Goal: Answer question/provide support: Share knowledge or assist other users

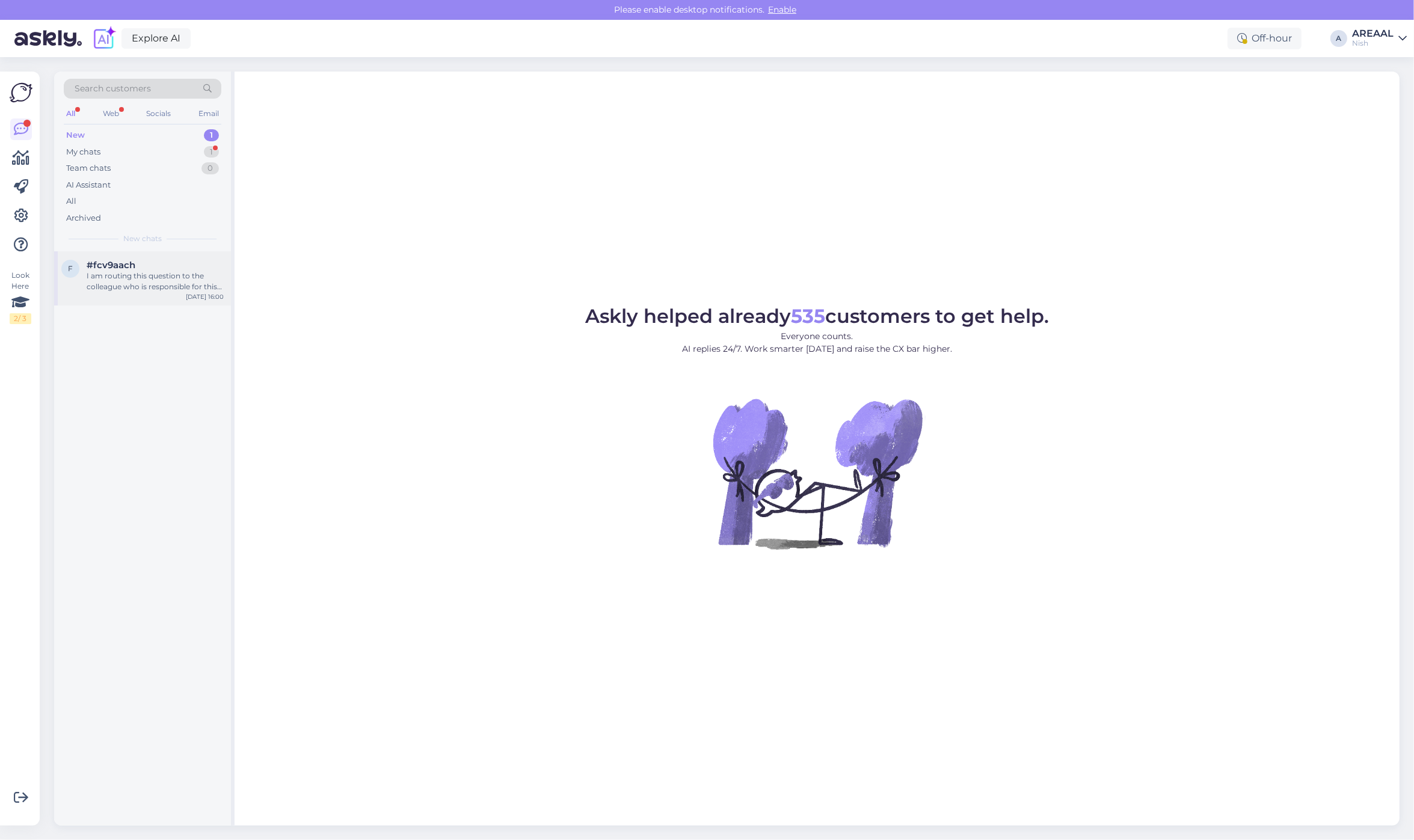
click at [141, 289] on div "I am routing this question to the colleague who is responsible for this topic. …" at bounding box center [155, 281] width 137 height 22
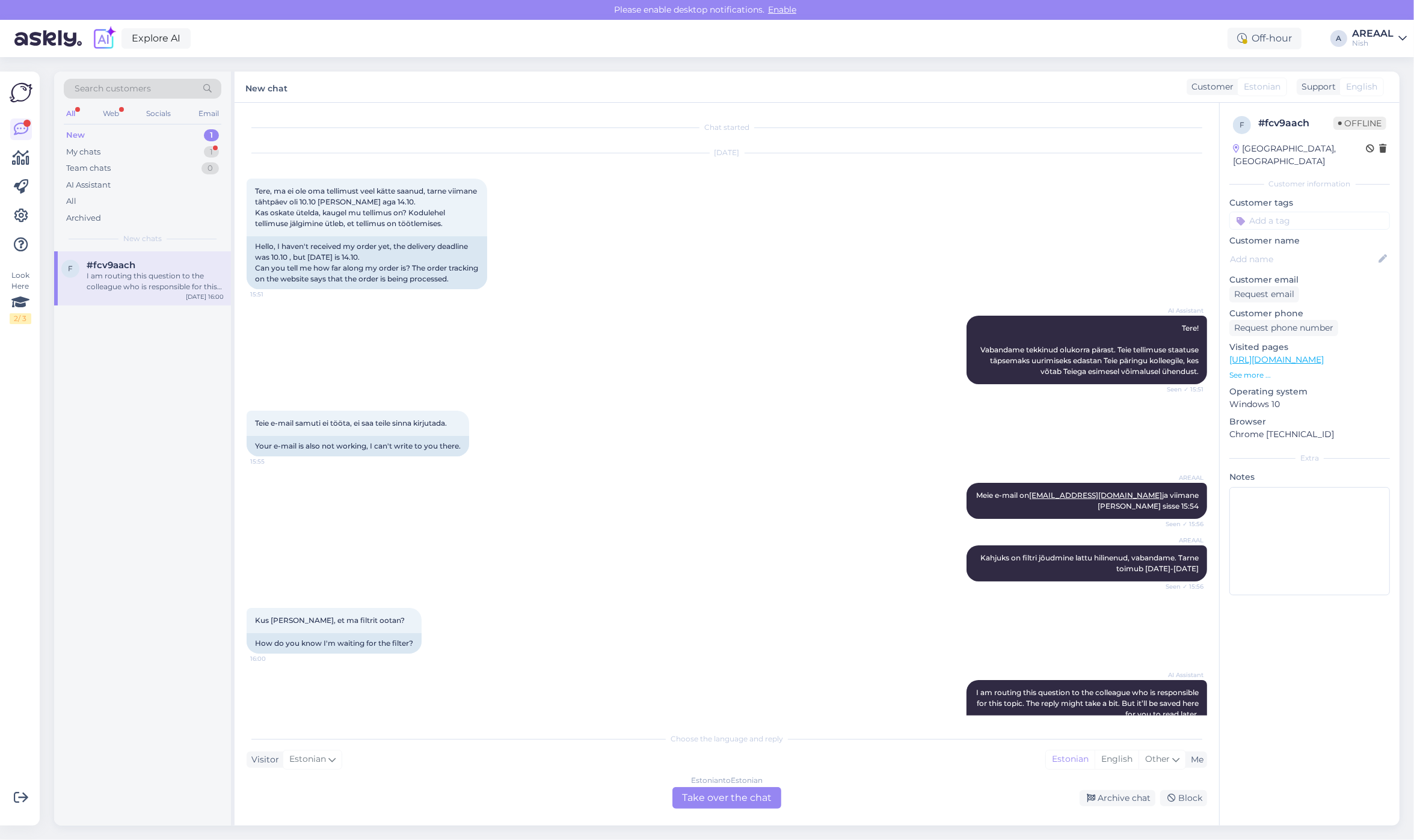
scroll to position [76, 0]
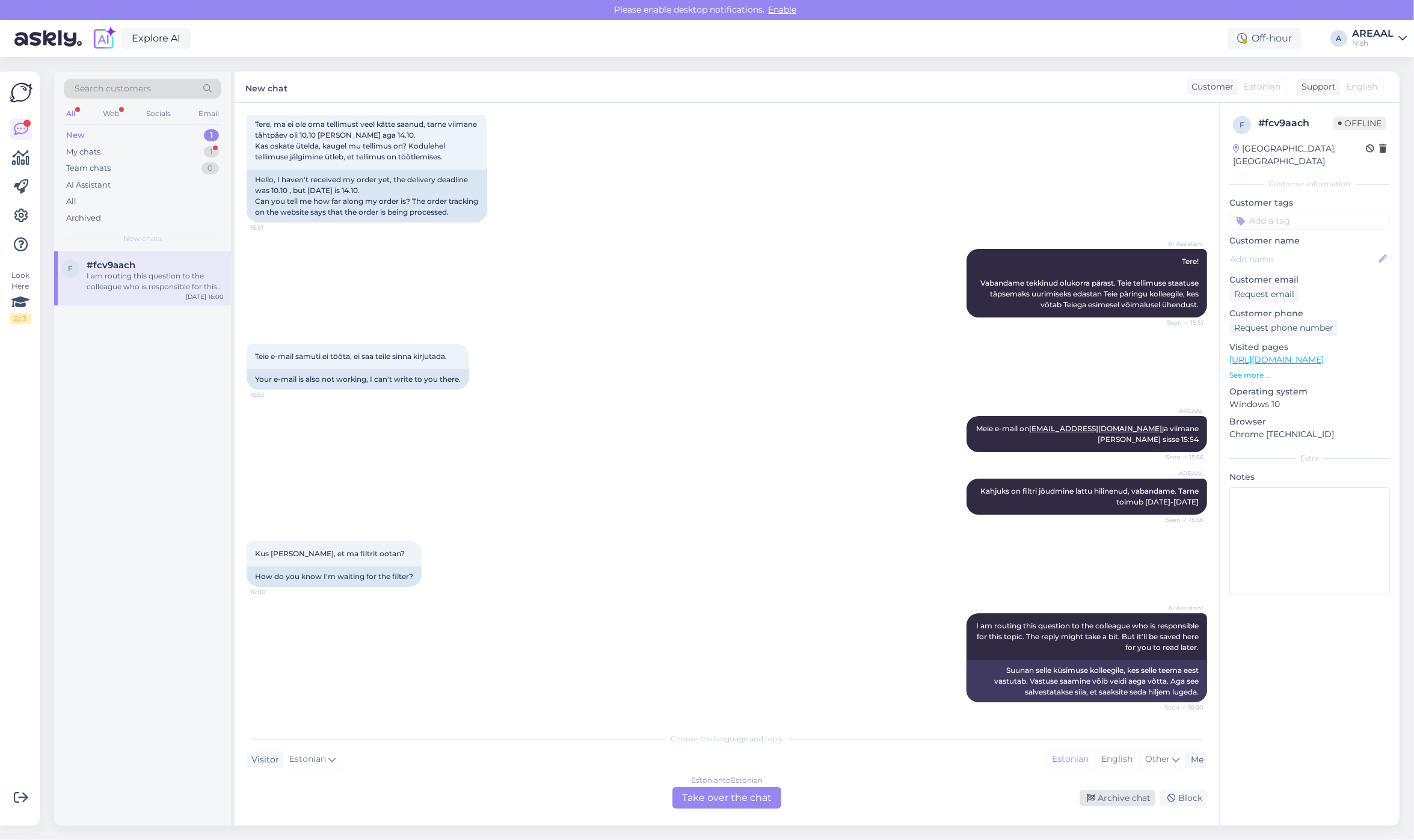
click at [1110, 803] on div "Archive chat" at bounding box center [1117, 798] width 76 height 16
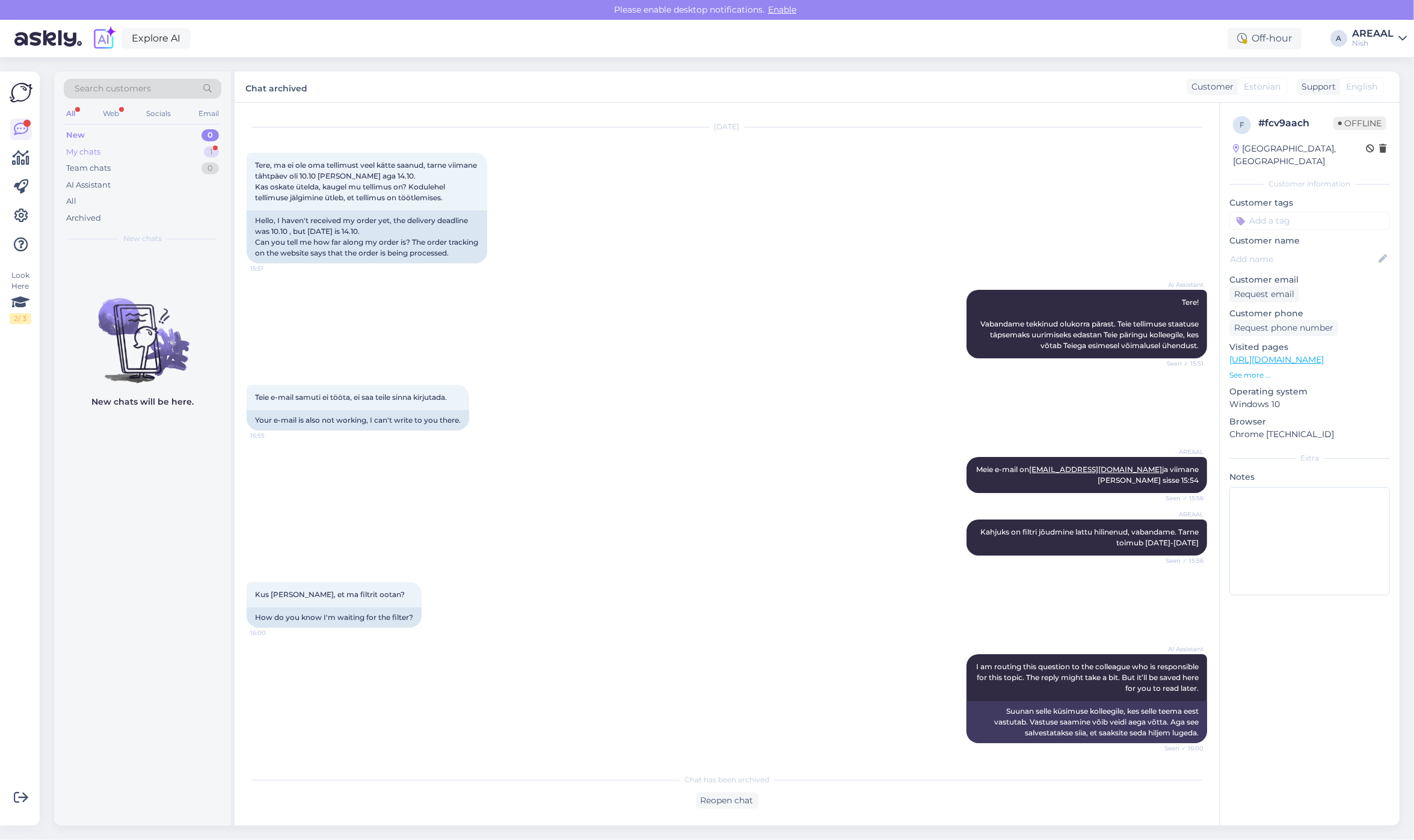
click at [203, 151] on div "My chats 1" at bounding box center [142, 152] width 158 height 17
click at [187, 280] on div "Atšaukimas buvo 10-03" at bounding box center [155, 275] width 137 height 11
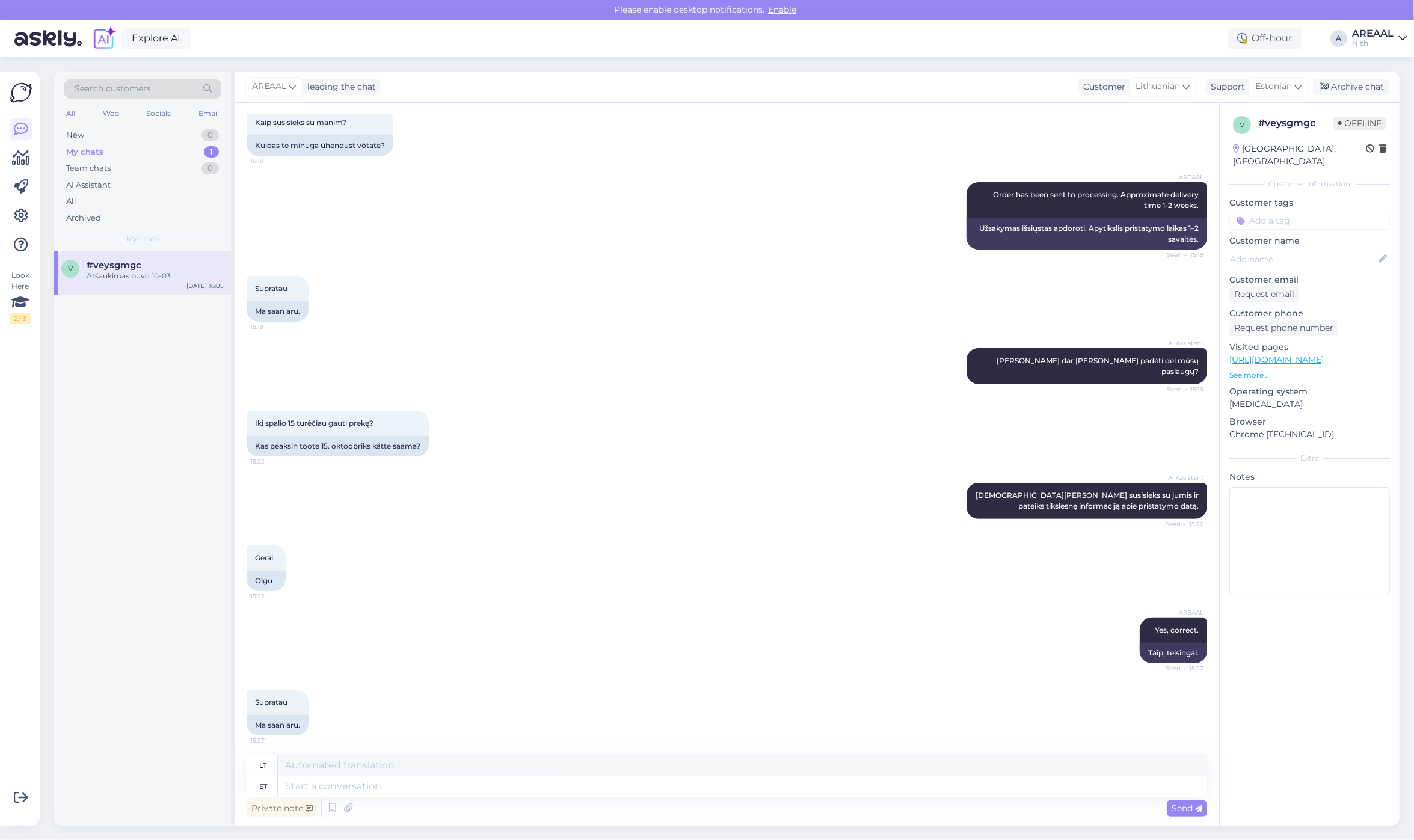
scroll to position [0, 0]
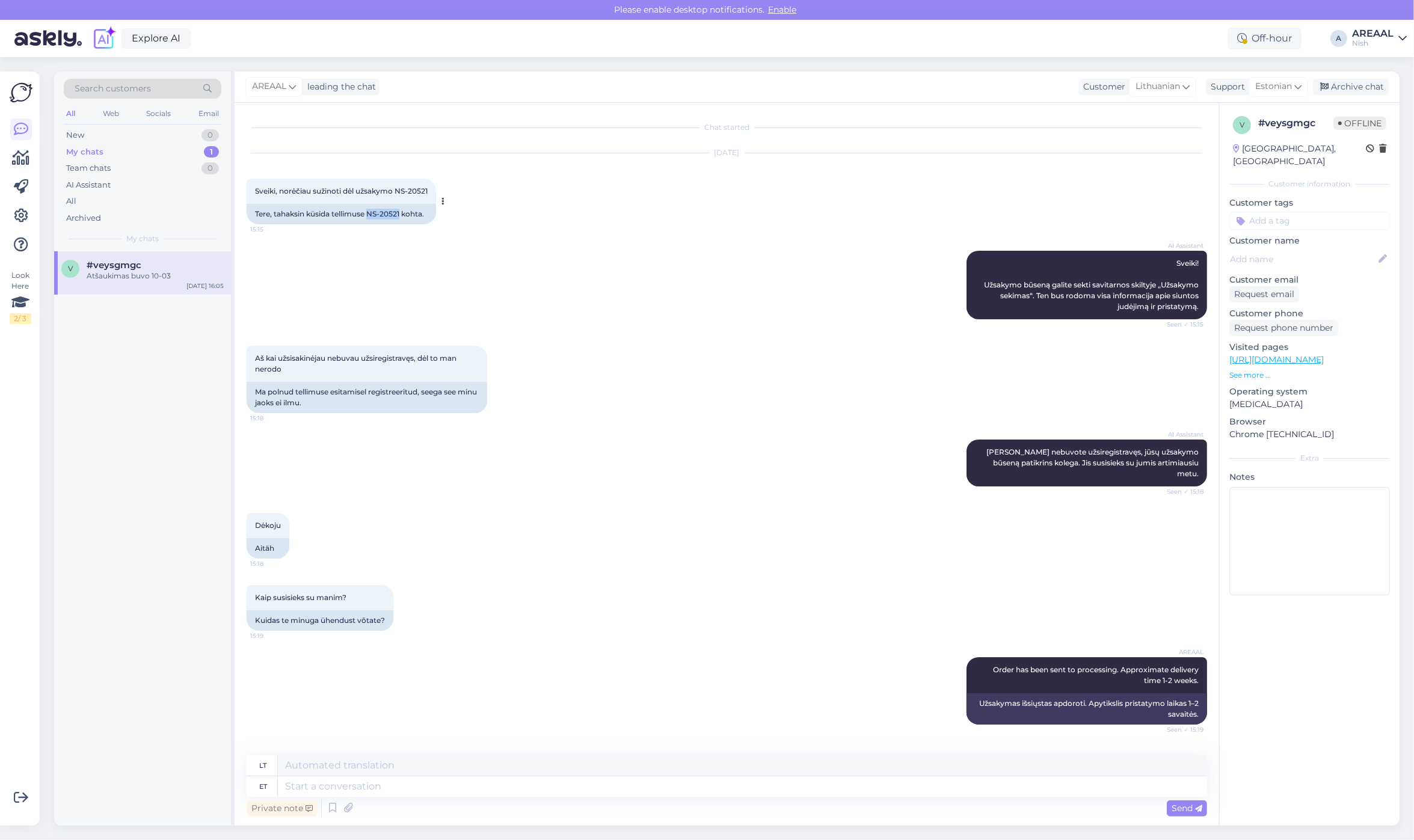
drag, startPoint x: 402, startPoint y: 214, endPoint x: 371, endPoint y: 214, distance: 31.0
click at [371, 214] on div "Tere, tahaksin küsida tellimuse NS-20521 kohta." at bounding box center [341, 214] width 190 height 20
copy div "NS-20521"
click at [1370, 714] on div "v # veysgmgc Offline Lithuania, Vilnius Customer information Customer tags Cust…" at bounding box center [1309, 464] width 180 height 722
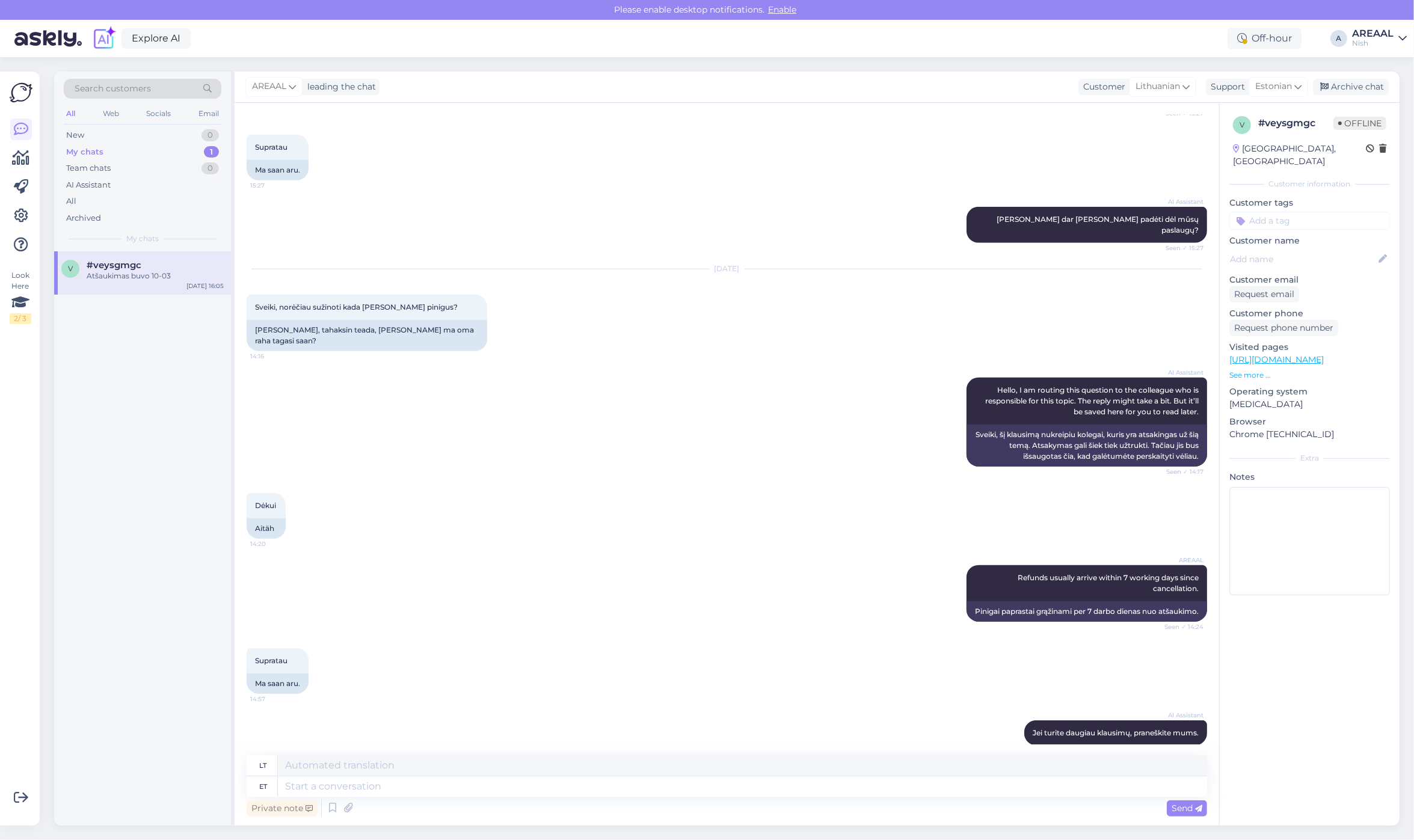
scroll to position [1418, 0]
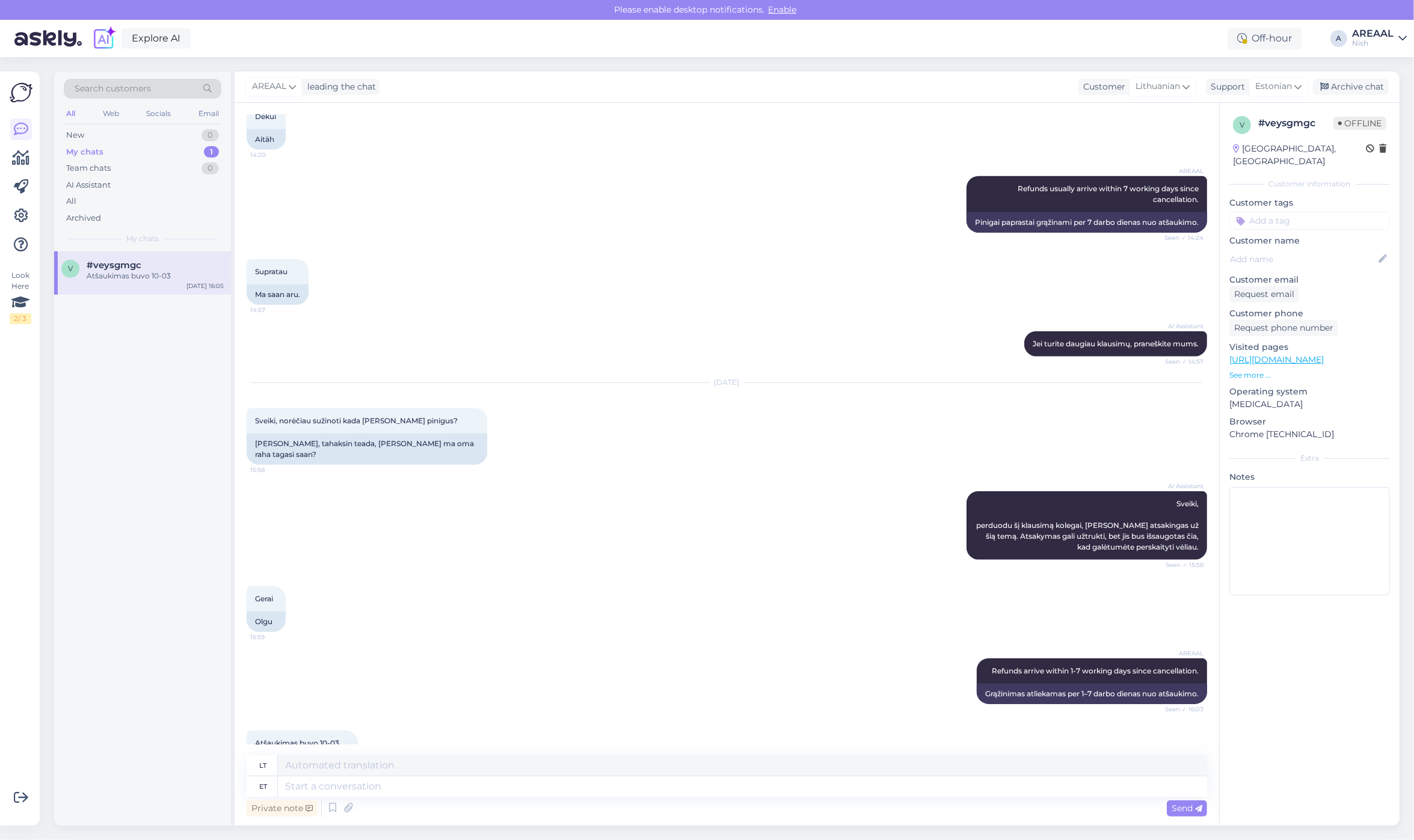
click at [454, 796] on div "Private note Send" at bounding box center [726, 807] width 960 height 23
click at [452, 785] on textarea at bounding box center [742, 786] width 929 height 20
type textarea "By t"
type textarea "Pagal"
type textarea "By thaw la"
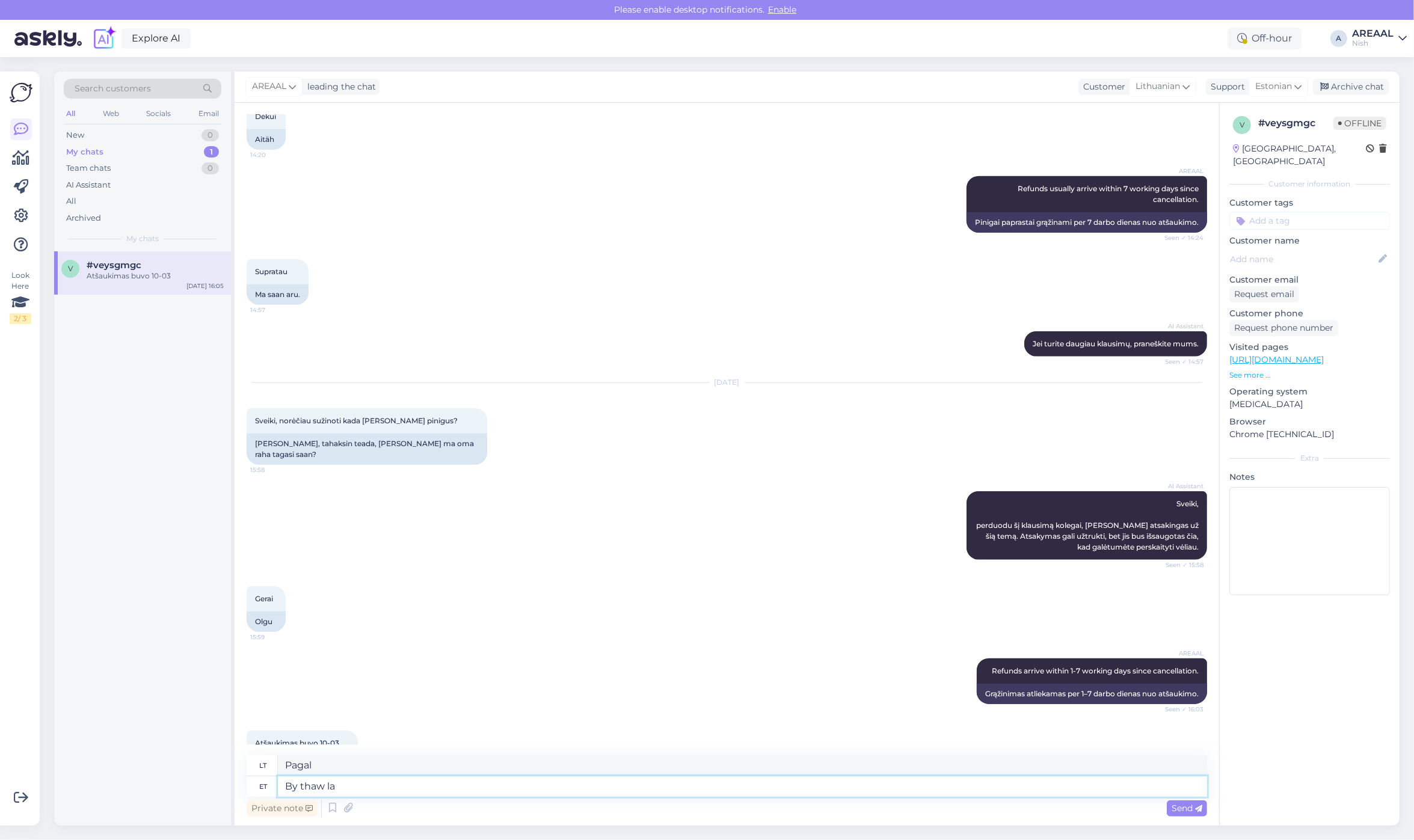
type textarea "Atšildžius"
type textarea "By thaw law"
type textarea "Pagal atlydžio įstatymą"
click at [1351, 89] on div "Archive chat" at bounding box center [1351, 86] width 76 height 16
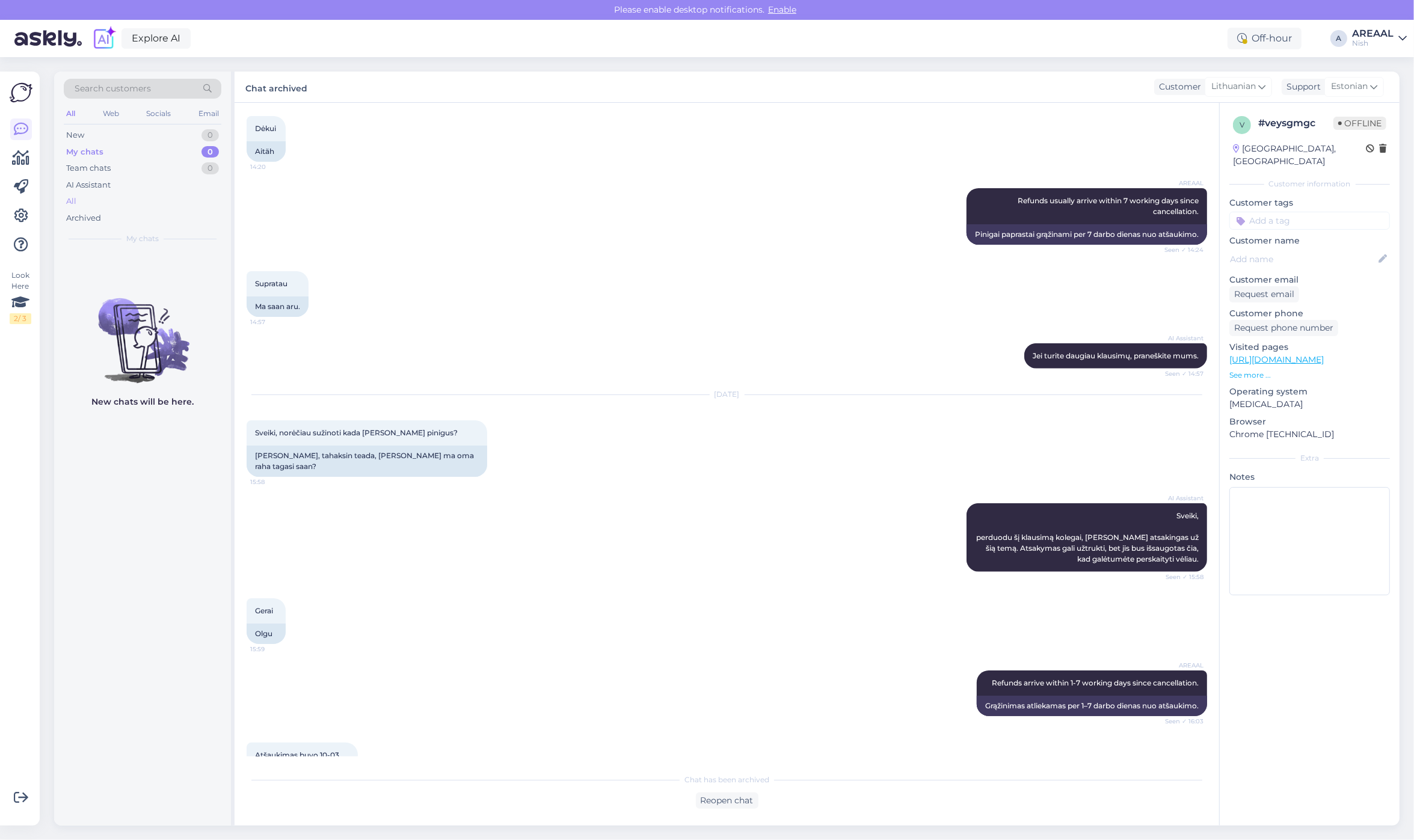
click at [158, 200] on div "All" at bounding box center [142, 201] width 158 height 17
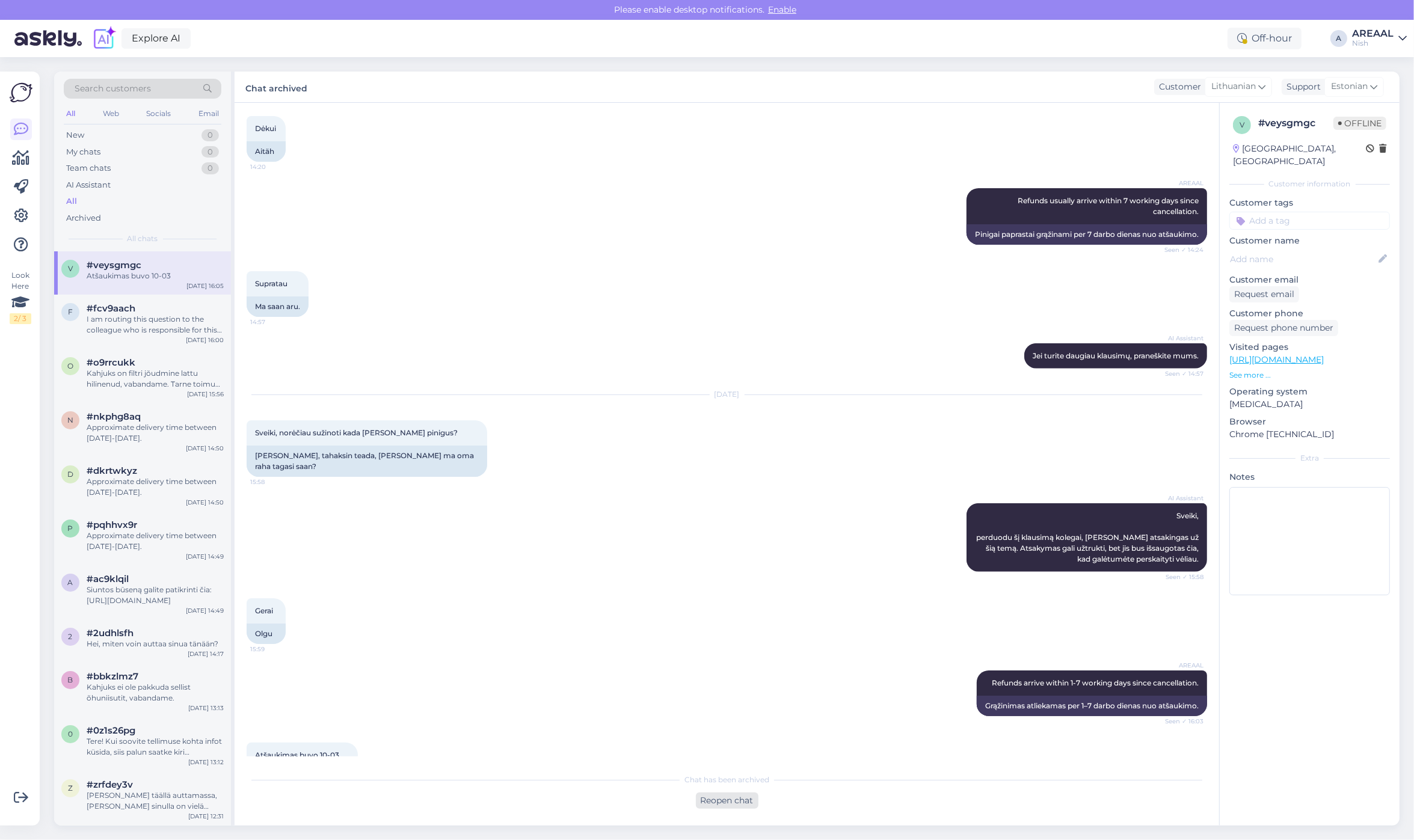
click at [707, 800] on div "Reopen chat" at bounding box center [727, 800] width 63 height 16
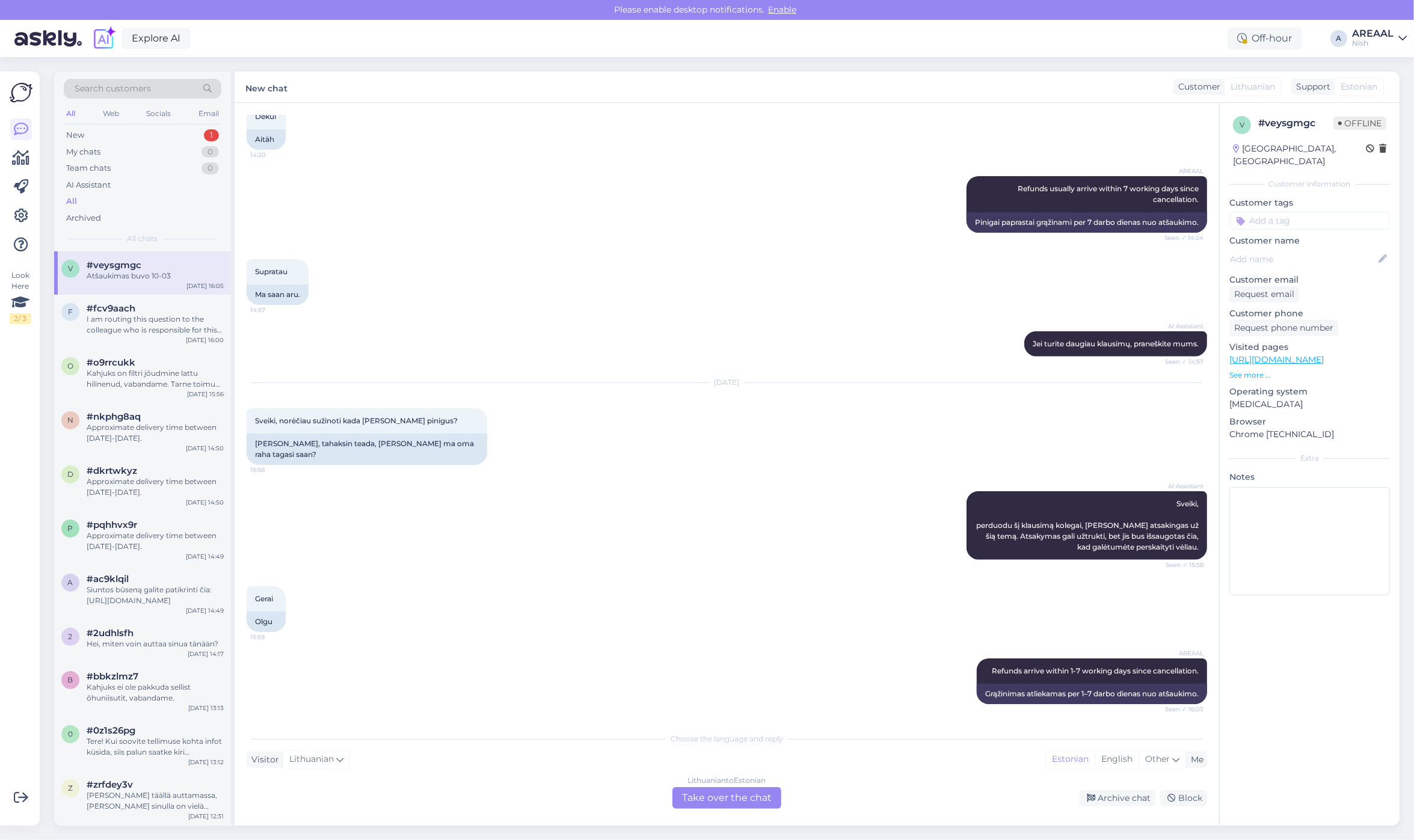
click at [705, 794] on div "Lithuanian to Estonian Take over the chat" at bounding box center [727, 798] width 109 height 22
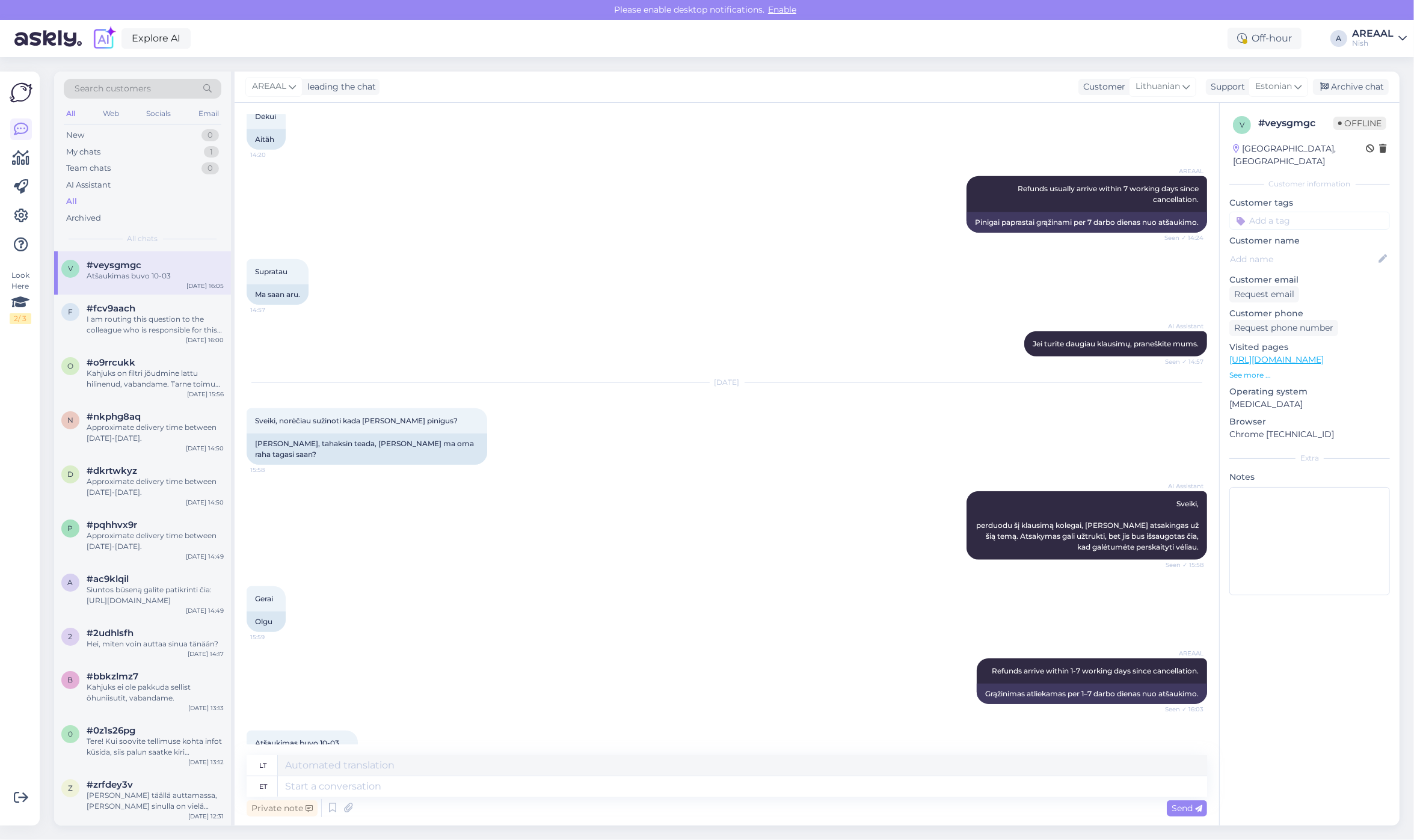
click at [711, 797] on div "Private note Send" at bounding box center [726, 807] width 960 height 23
click at [723, 783] on textarea at bounding box center [742, 786] width 929 height 20
type textarea "If the"
type textarea "Jei"
type textarea "If the refund ahas"
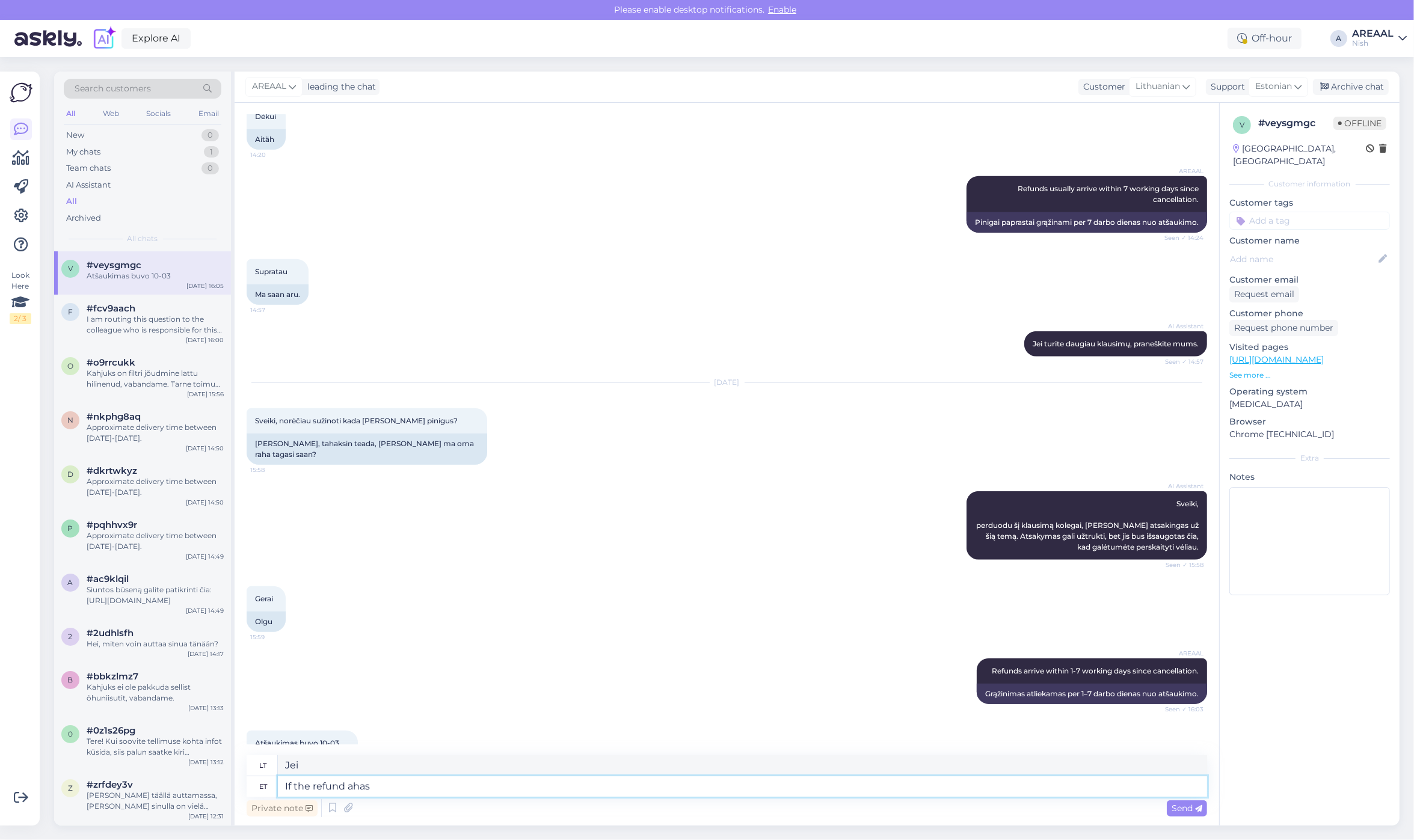
type textarea "Jei grąžinimas"
type textarea "If the refund hasn't ar"
type textarea "Jei grąžinimas nebuvo atliktas"
type textarea "If the refund hasn't arrived yet,"
type textarea "Jei grąžinimas neatvyko"
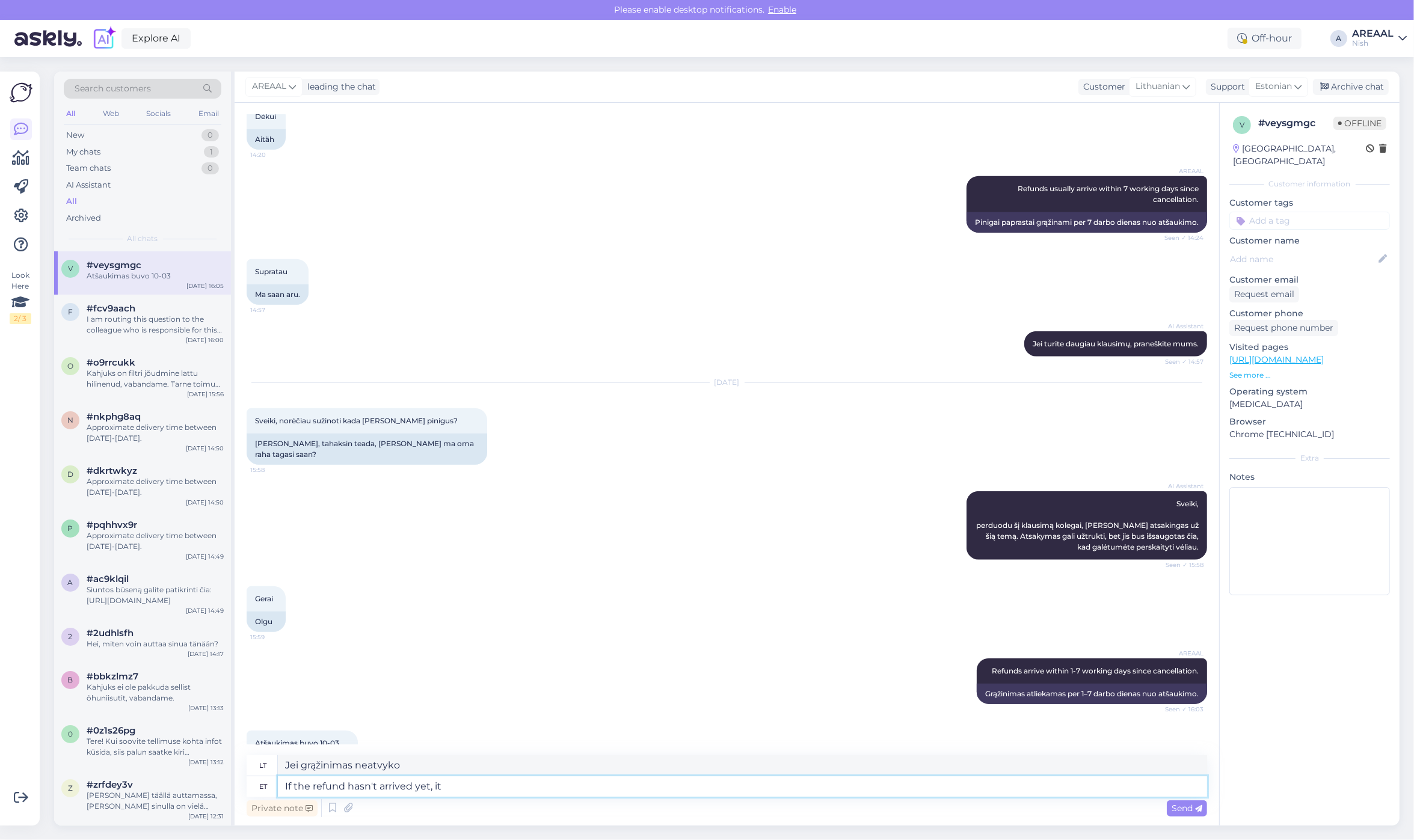
type textarea "If the refund hasn't arrived yet, it"
type textarea "Jei grąžinamoji išmoka dar neatvyko,"
type textarea "If the refund hasn't arrived yet, it will a"
type textarea "Jei grąžinamoji išmoka dar neatvyko, tai"
type textarea "If the refund hasn't arrived yet, it will arr"
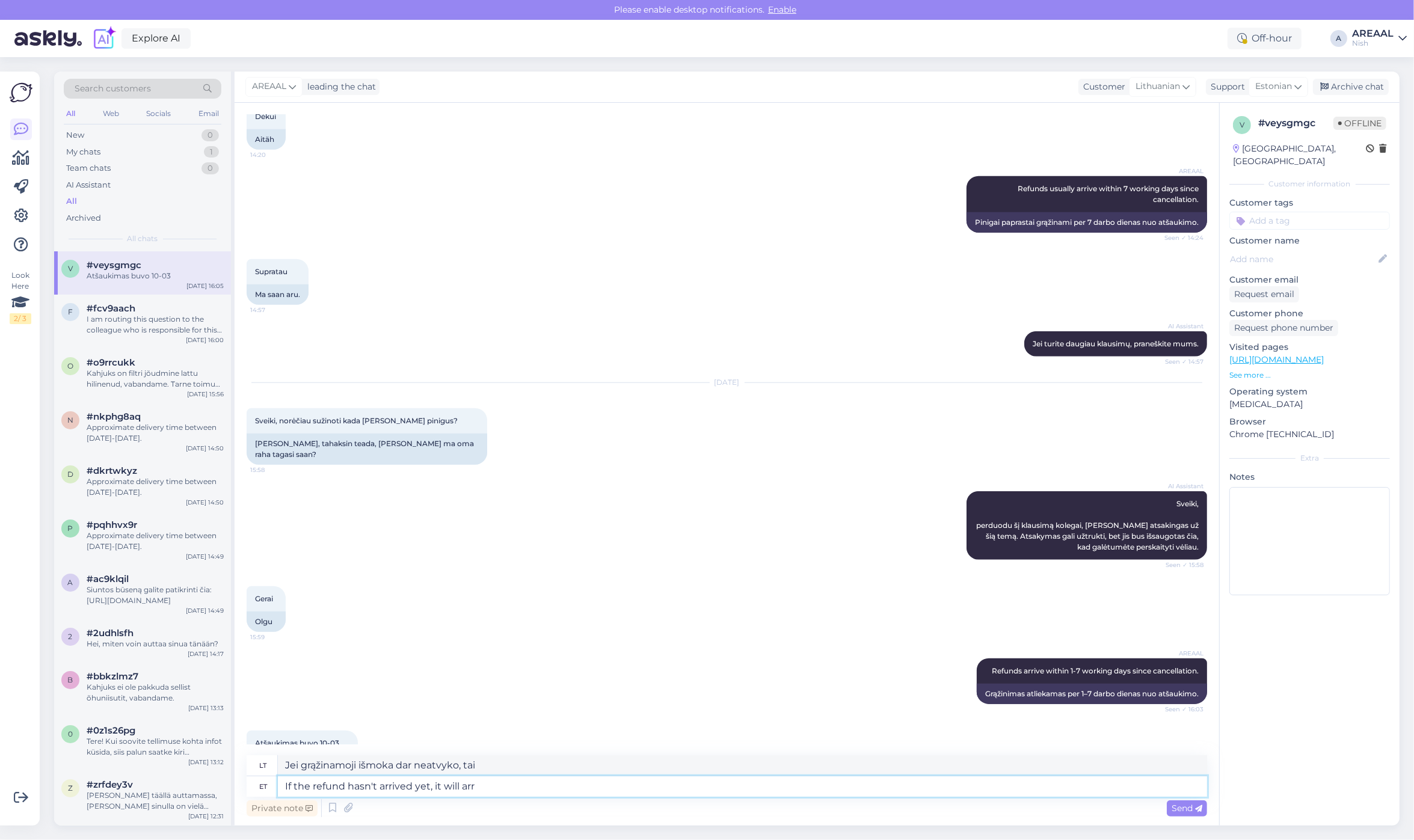
type textarea "Jei grąžinamoji išmoka dar neatvyko, ji bus"
type textarea "If the refund hasn't arrived yet, it will arrive in t"
type textarea "Jei grąžinimas dar neatvyko, jis atvyks"
type textarea "If the refund hasn't arrived yet, it will arrive in the"
type textarea "Jei grąžinimas dar neatvyko, jis bus pristatytas per"
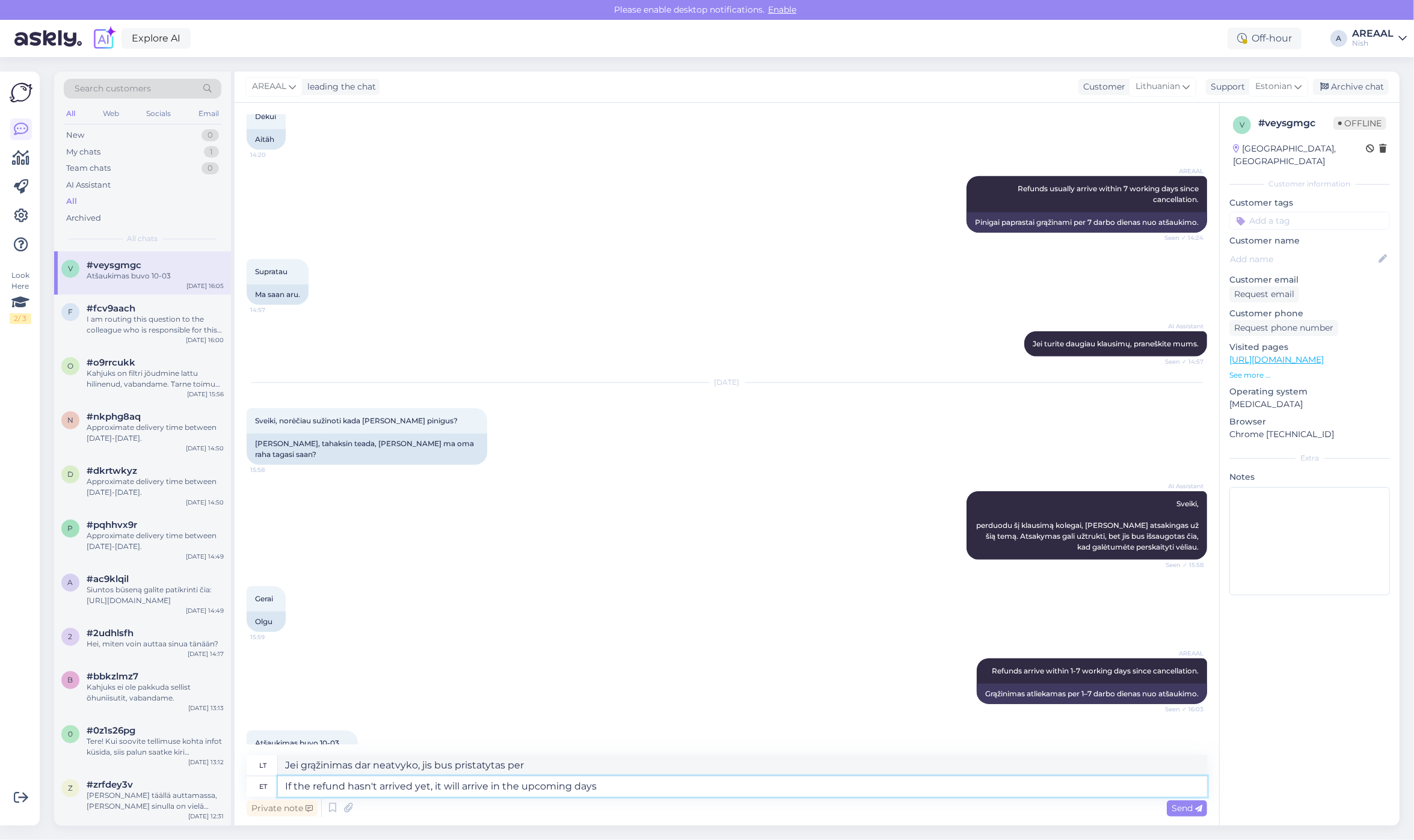
type textarea "If the refund hasn't arrived yet, it will arrive in the upcoming days."
type textarea "Jei grąžinimas dar neatvyko, jis atkeliaus artimiausiomis dienomis."
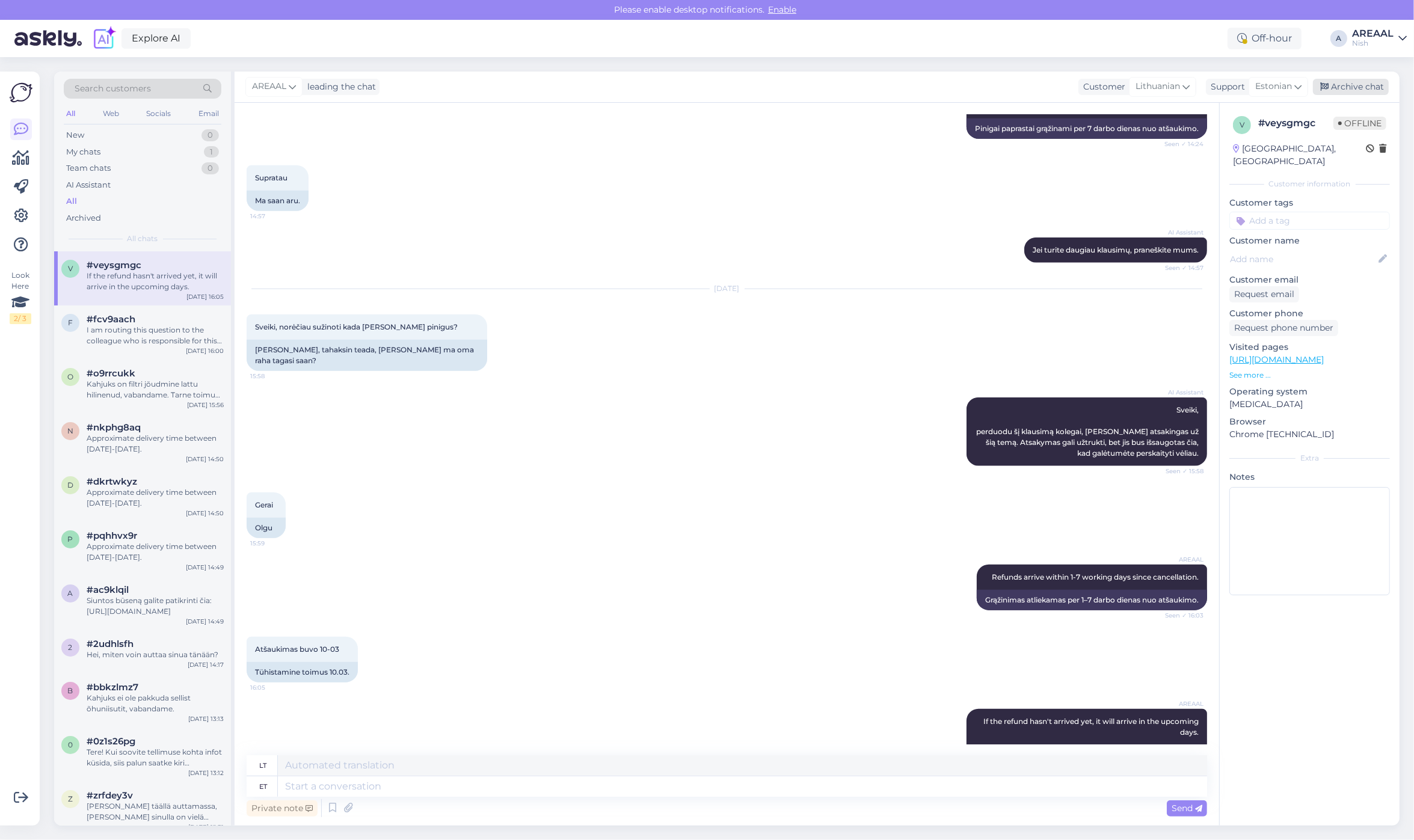
click at [1361, 94] on div "AREAAL leading the chat Customer Lithuanian Support Estonian Archive chat" at bounding box center [817, 86] width 1165 height 31
click at [1359, 90] on div "Archive chat" at bounding box center [1351, 86] width 76 height 16
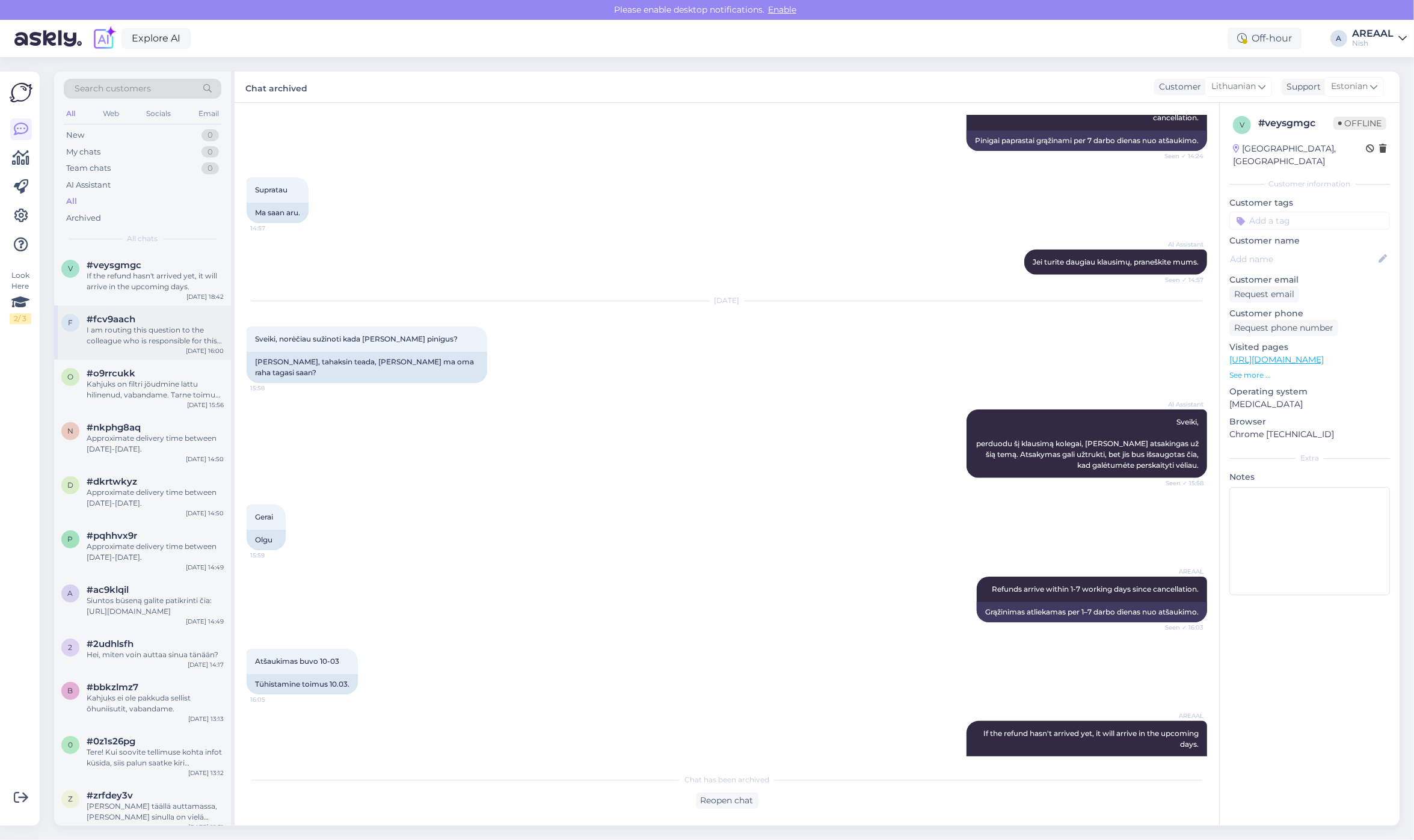
click at [97, 328] on div "I am routing this question to the colleague who is responsible for this topic. …" at bounding box center [155, 336] width 137 height 22
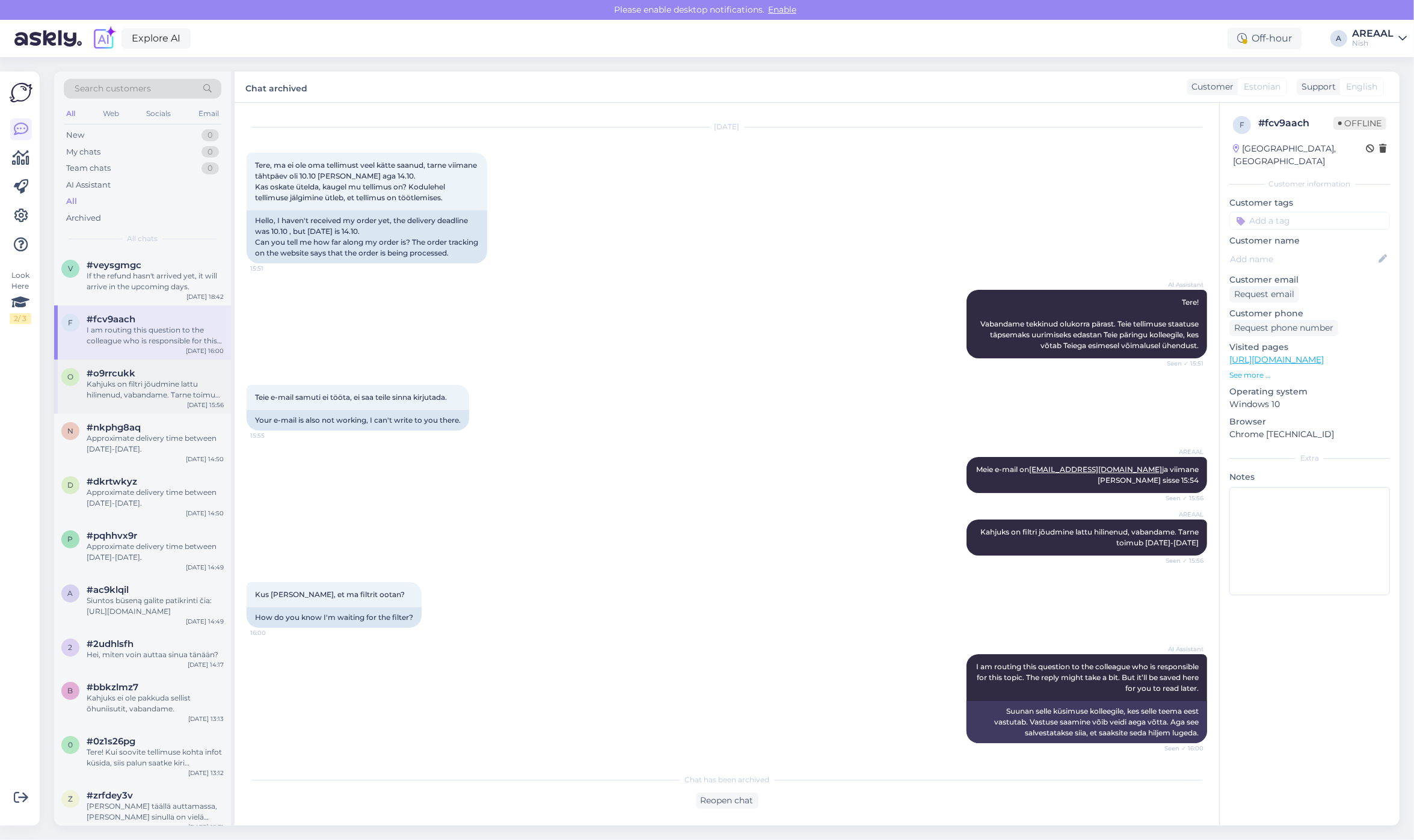
click at [119, 380] on div "Kahjuks on filtri jõudmine lattu hilinenud, vabandame. Tarne toimub 16-18 oktoo…" at bounding box center [155, 389] width 137 height 22
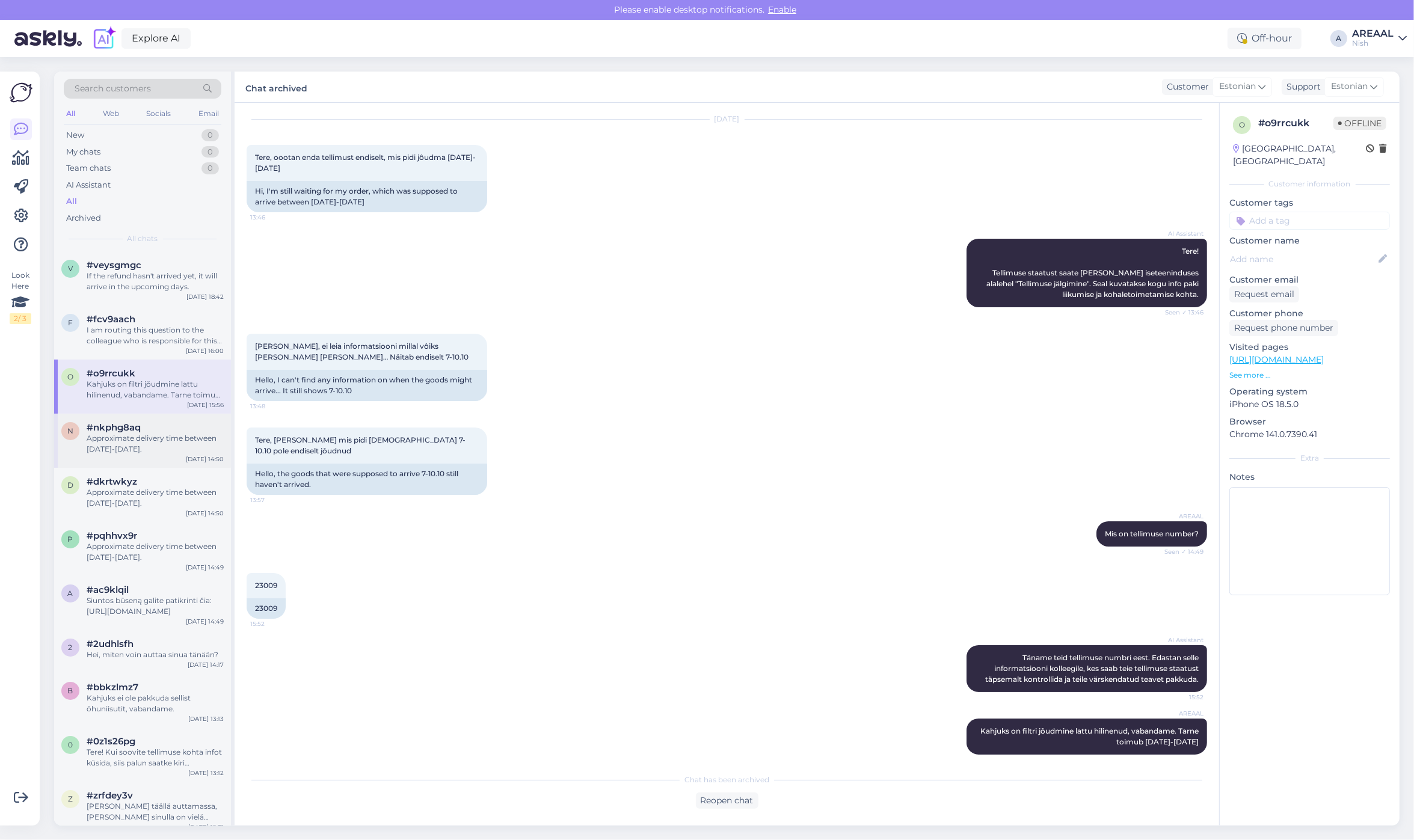
click at [157, 454] on div "Approximate delivery time between 17-21 october." at bounding box center [155, 444] width 137 height 22
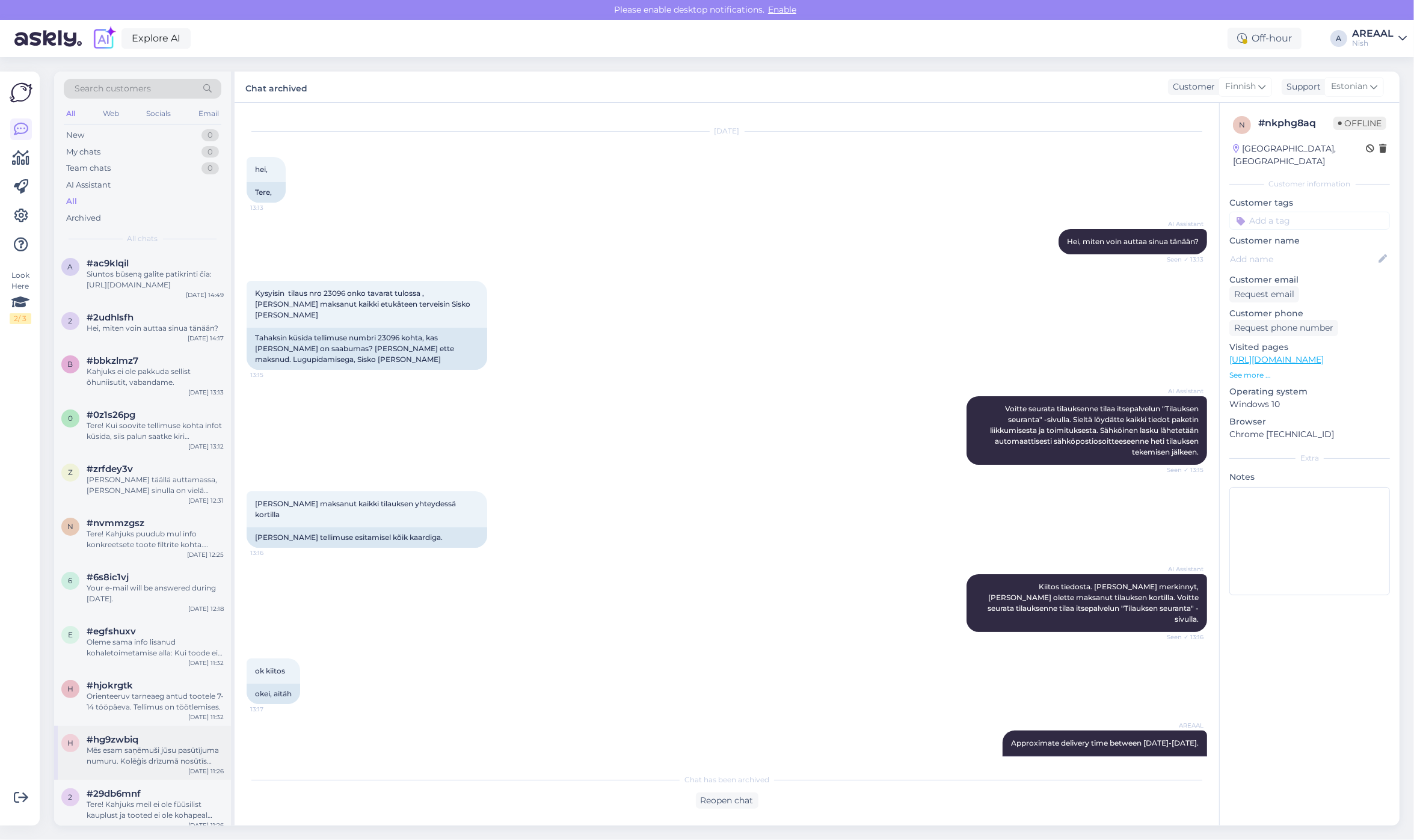
scroll to position [0, 0]
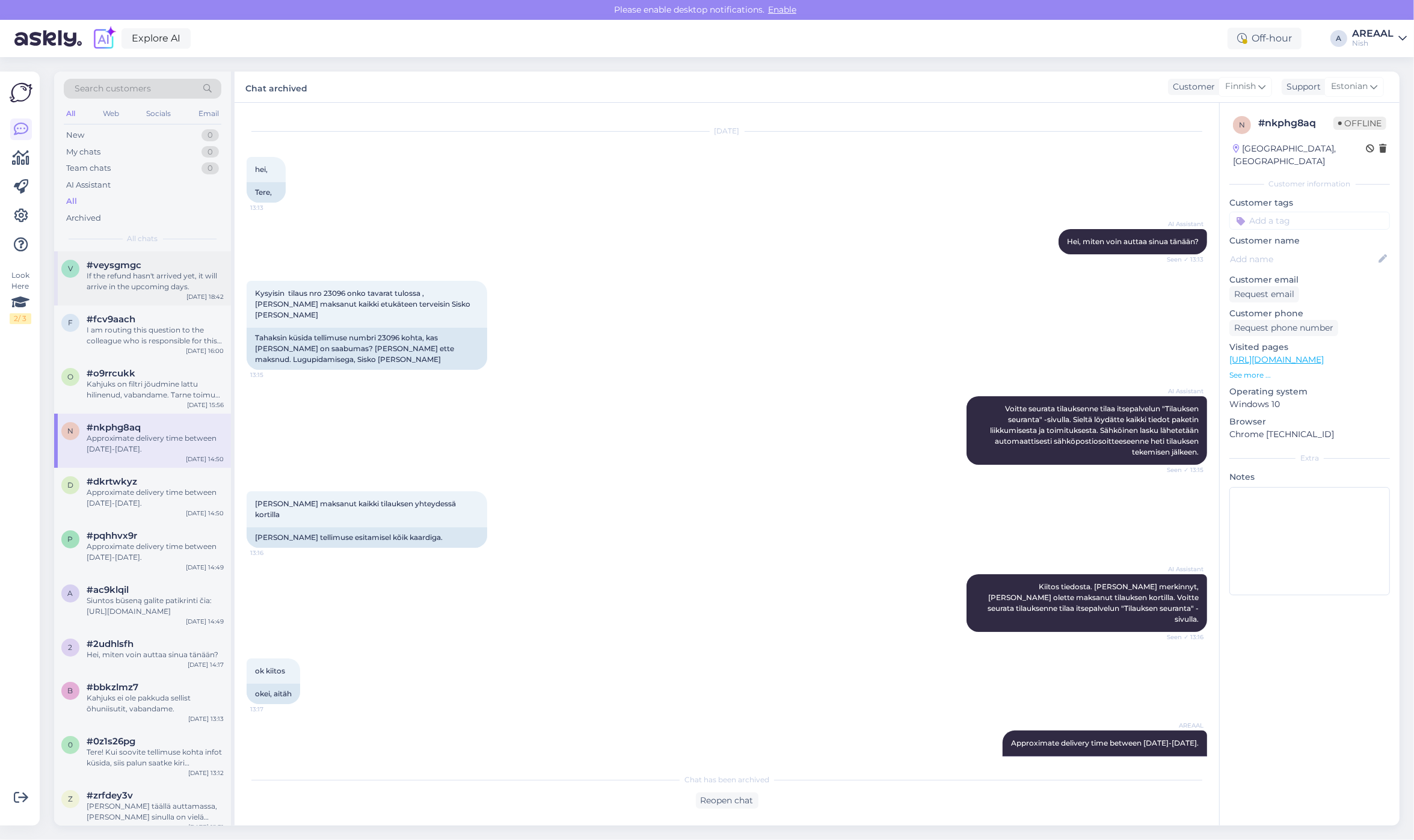
click at [137, 291] on div "If the refund hasn't arrived yet, it will arrive in the upcoming days." at bounding box center [155, 281] width 137 height 22
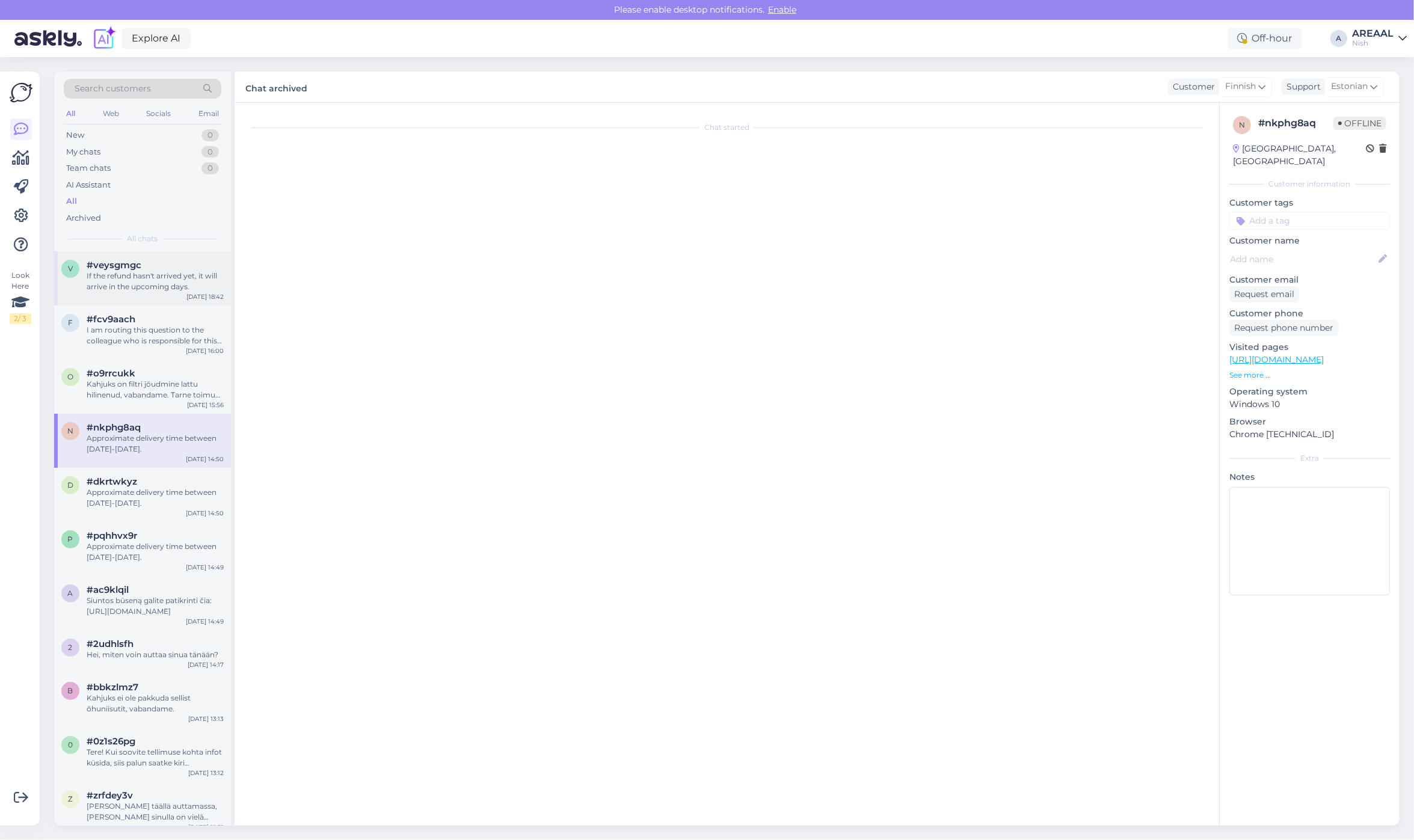
scroll to position [1501, 0]
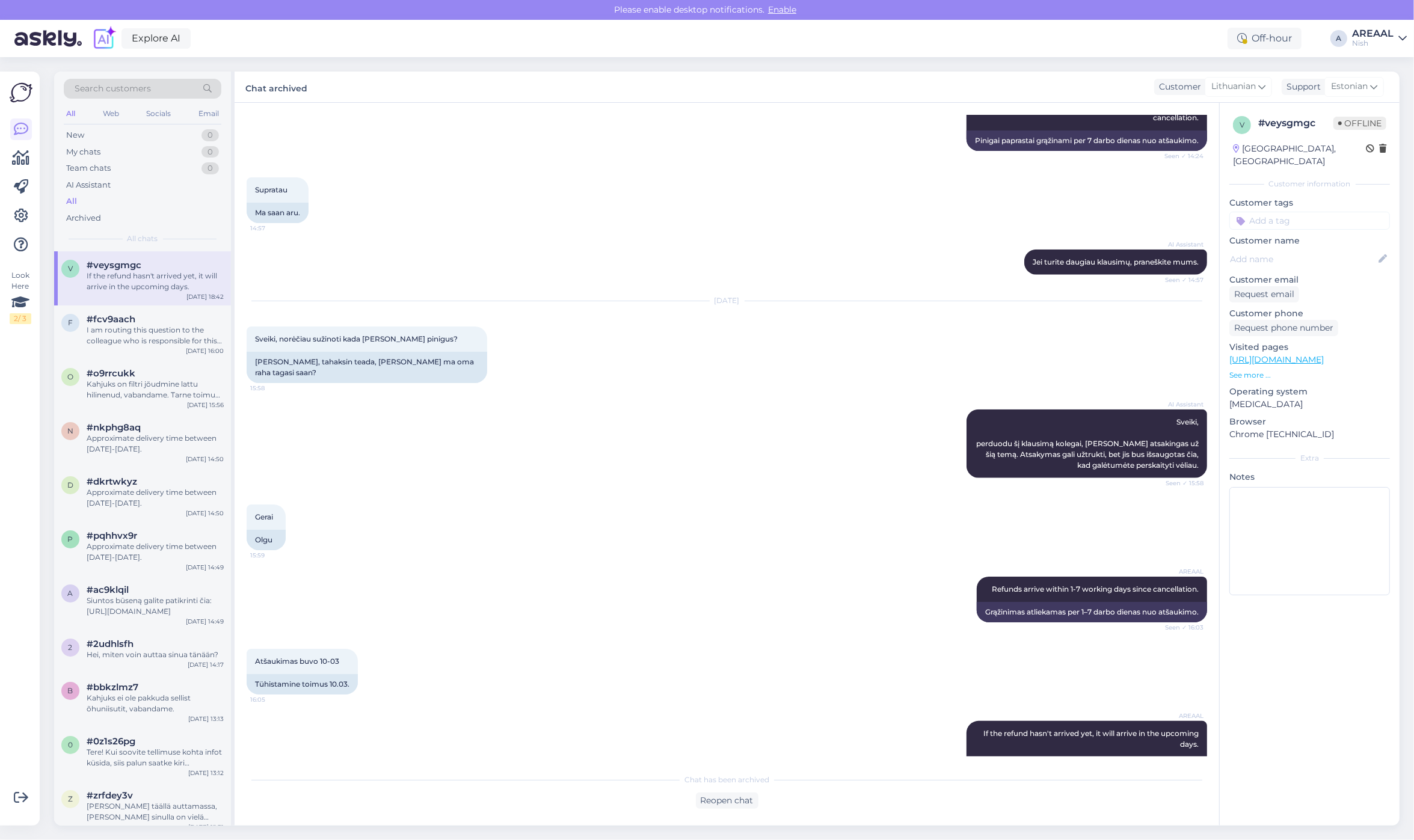
click at [1382, 33] on div "AREAAL" at bounding box center [1373, 33] width 41 height 9
click at [1381, 63] on button "Open" at bounding box center [1380, 67] width 33 height 19
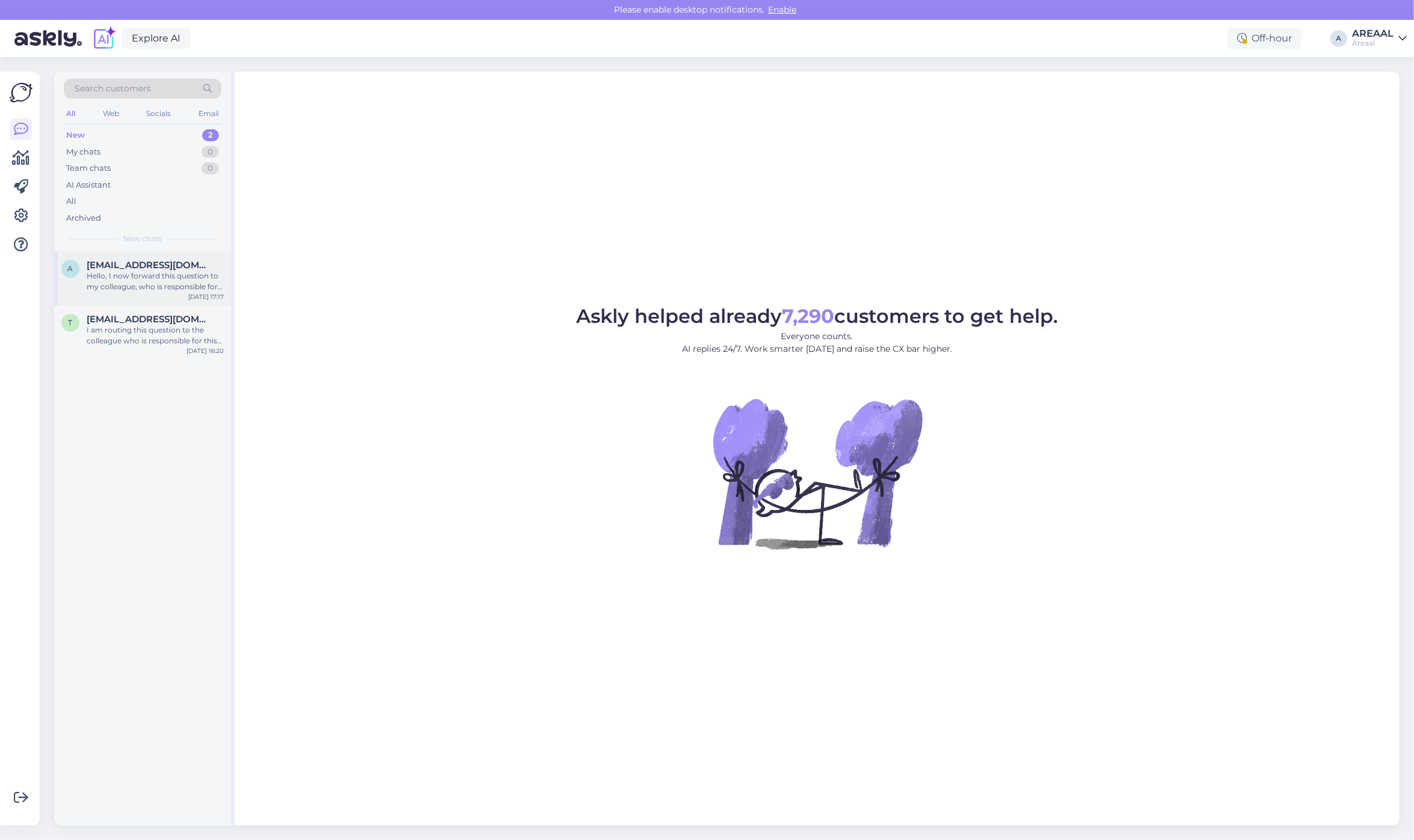
click at [146, 280] on div "Hello, I now forward this question to my colleague, who is responsible for this…" at bounding box center [155, 281] width 137 height 22
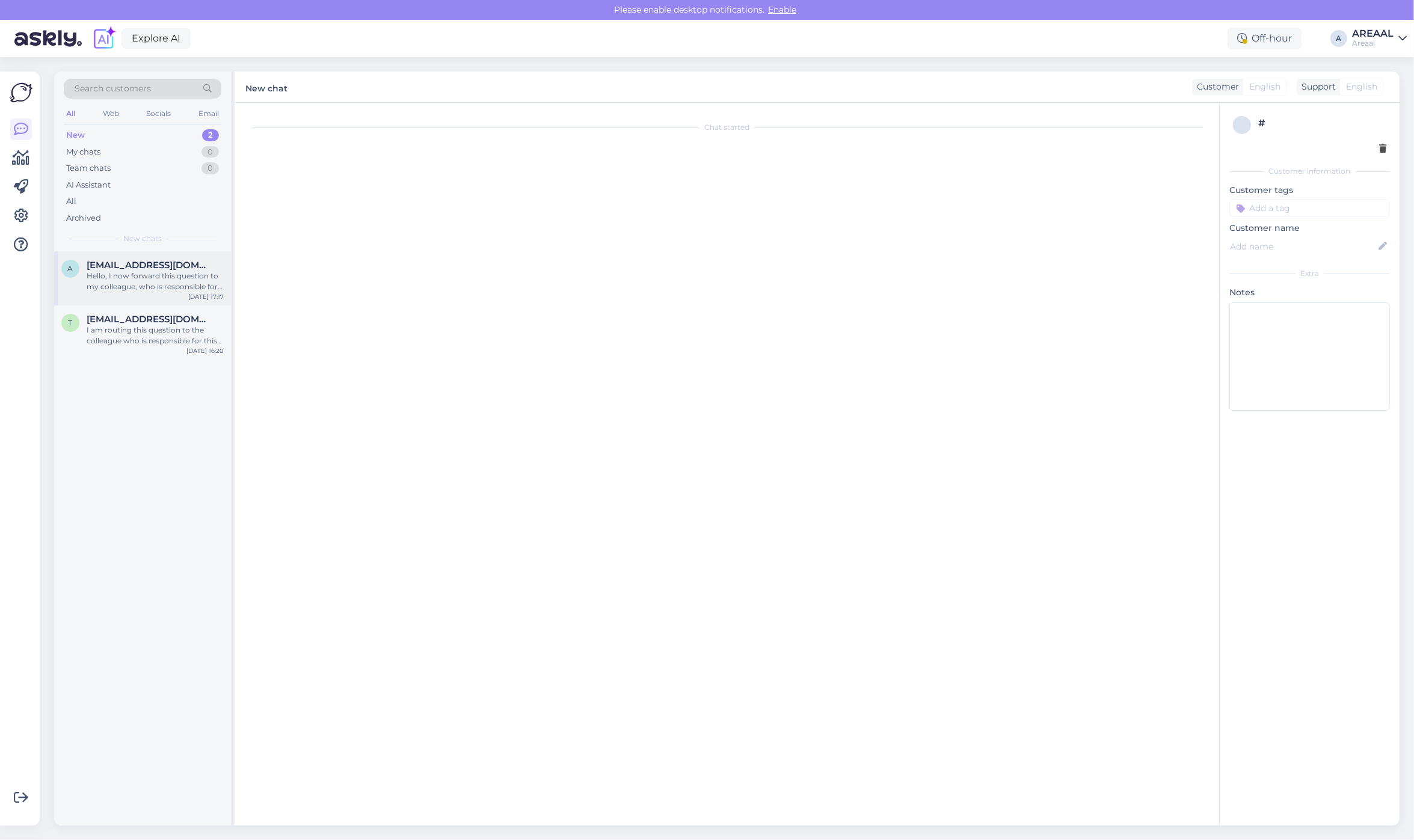
scroll to position [191, 0]
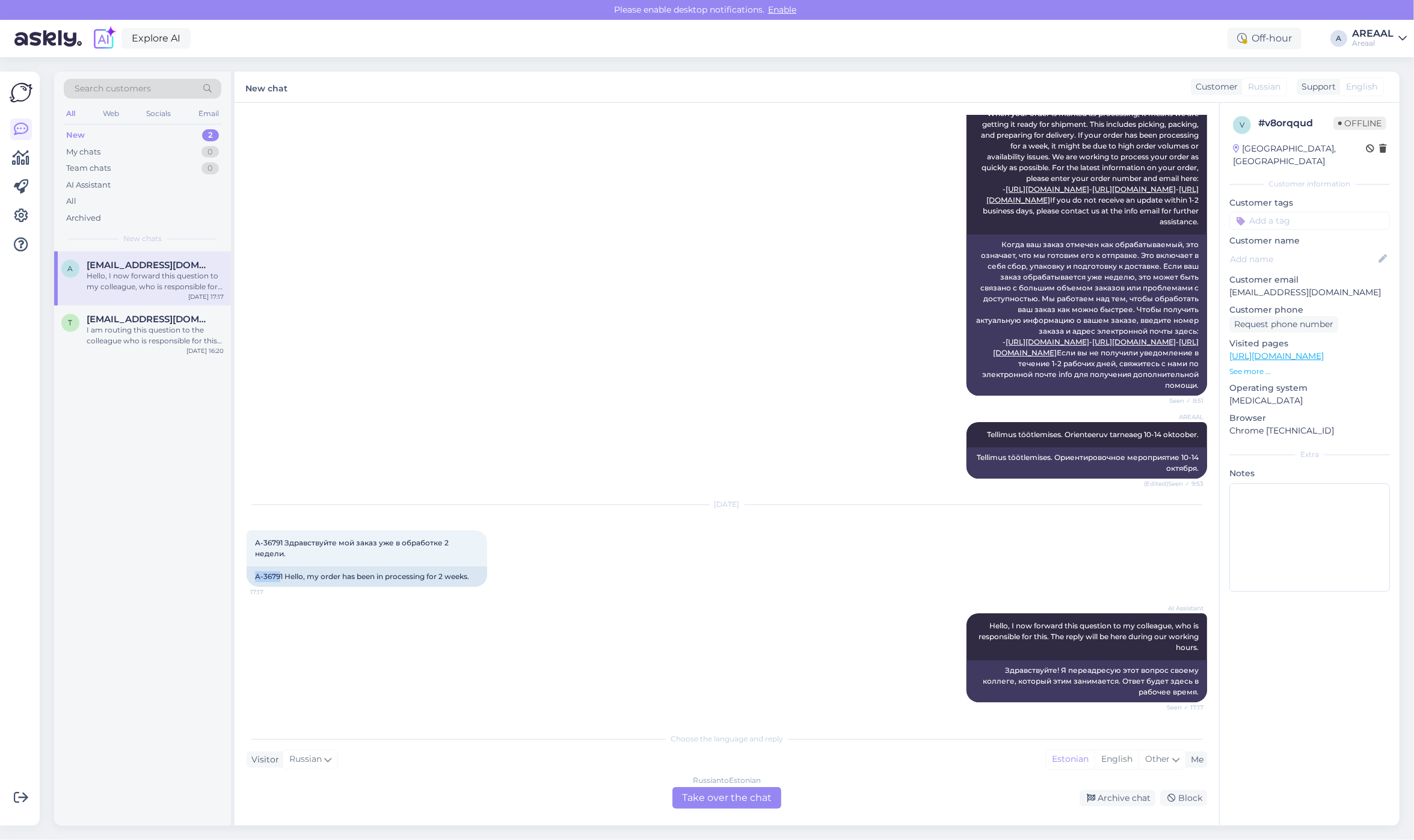
drag, startPoint x: 281, startPoint y: 578, endPoint x: 242, endPoint y: 576, distance: 39.1
click at [242, 576] on div "Chat started Oct 6 2025 Мой заказ уже как неделю. В абработке. 8:51 My order ha…" at bounding box center [727, 464] width 984 height 722
copy div "A-3679"
click at [755, 801] on div "Russian to Estonian Take over the chat" at bounding box center [727, 798] width 109 height 22
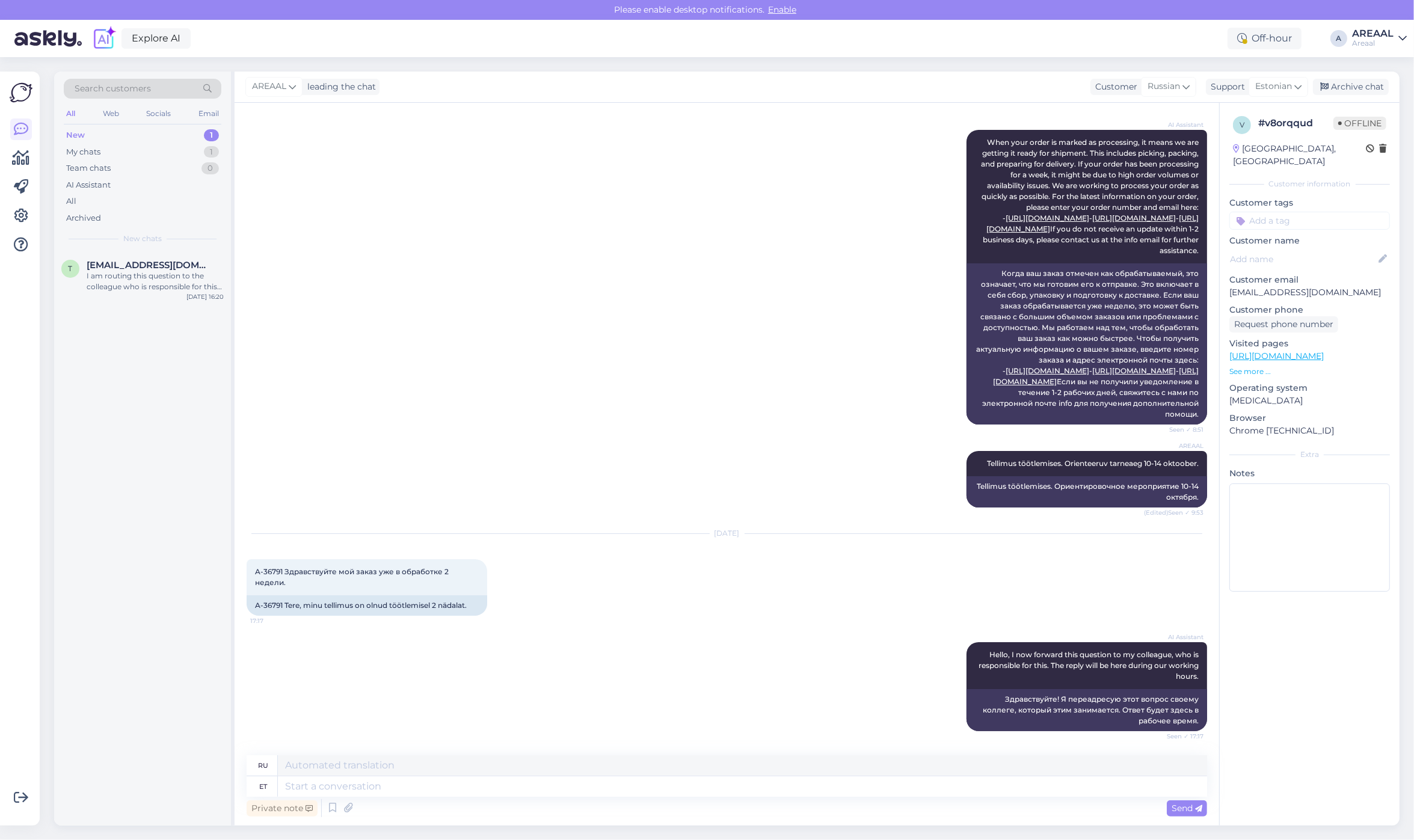
click at [406, 703] on div "AI Assistant Hello, I now forward this question to my colleague, who is respons…" at bounding box center [726, 686] width 960 height 116
click at [422, 775] on textarea at bounding box center [742, 765] width 929 height 20
click at [424, 783] on textarea at bounding box center [742, 786] width 929 height 20
paste textarea "Kahjuks peame teada andma, et hetkel Meta Quest 3 512GB jõudmine meie lattu on …"
type textarea "Kahjuks peame teada andma, et hetkel Meta Quest 3 512GB jõudmine meie lattu on …"
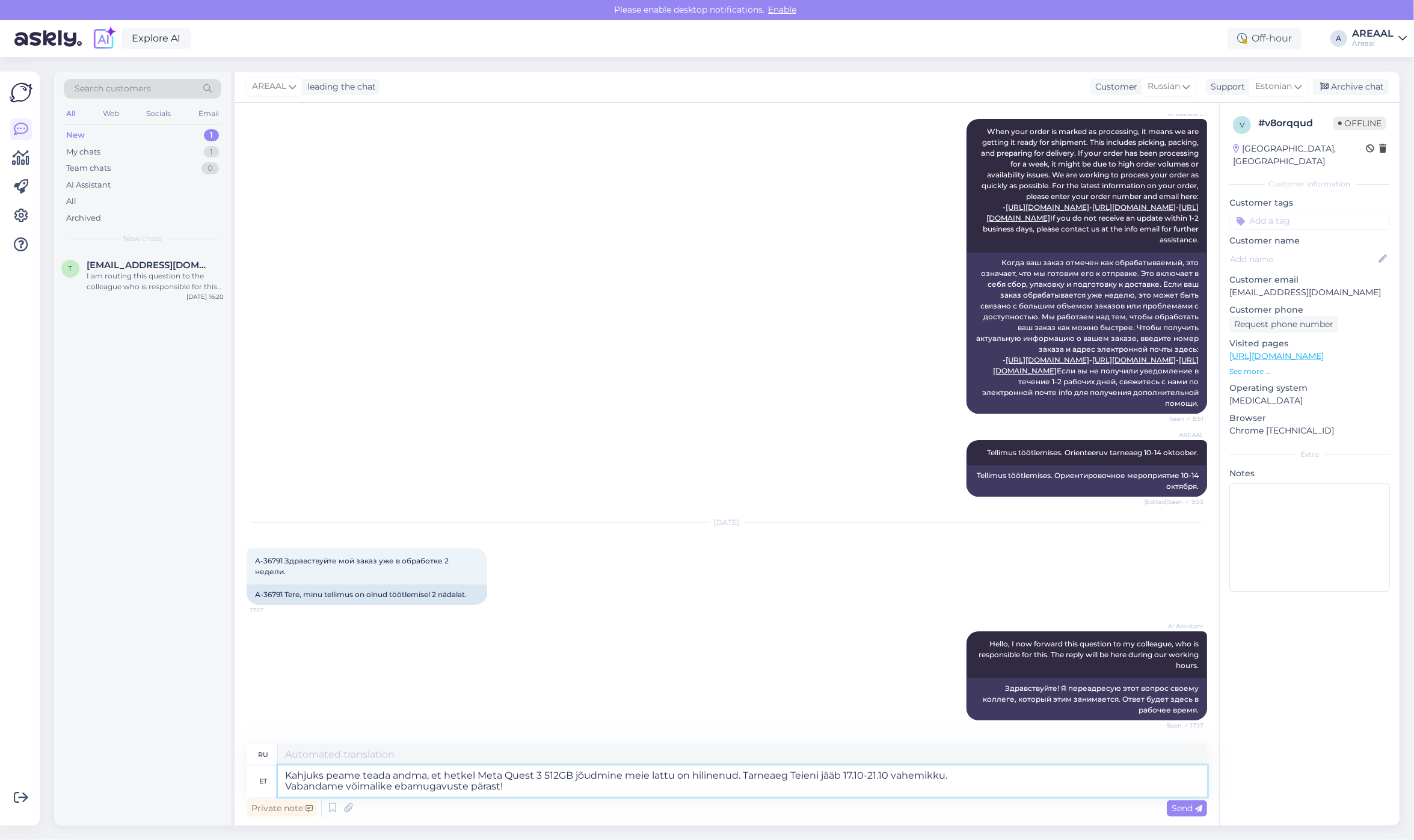
type textarea "К сожалению, вынуждены сообщить, что поступление Meta Quest 3 512 ГБ на наш скл…"
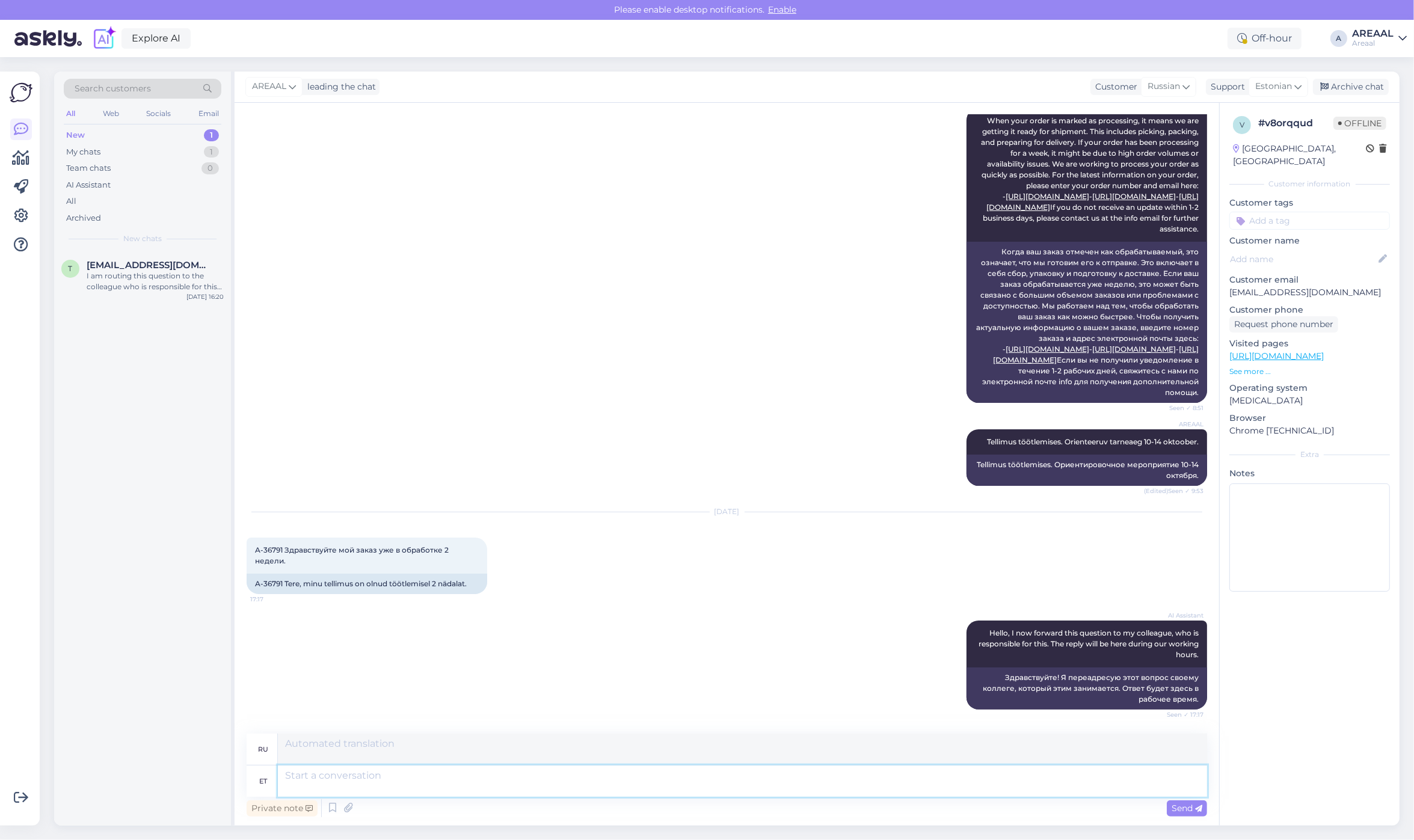
scroll to position [311, 0]
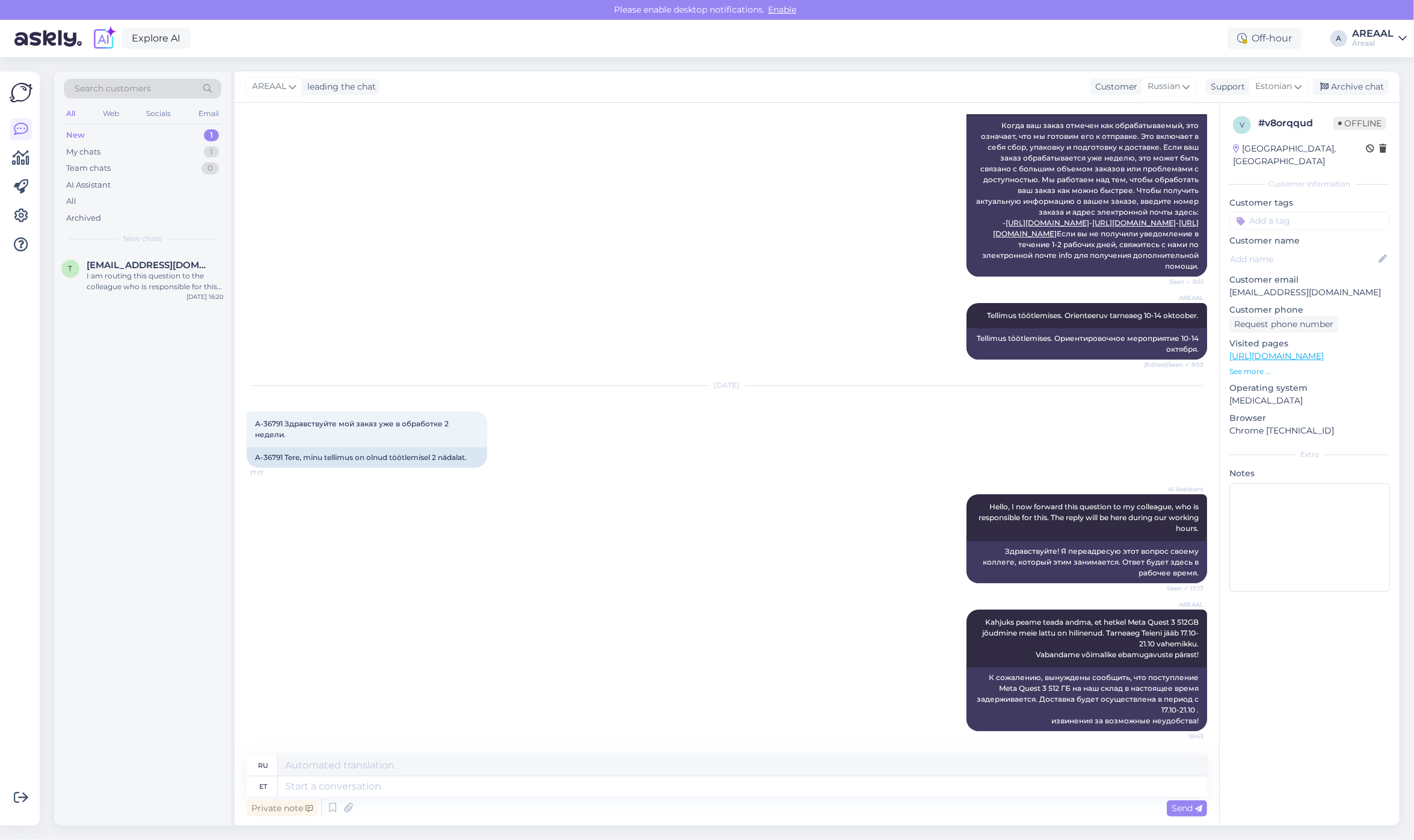
click at [1341, 597] on div "v # v8orqqud Offline Estonia, Tallinn Customer information Customer tags Custom…" at bounding box center [1309, 355] width 180 height 506
click at [176, 142] on div "New 1" at bounding box center [142, 135] width 158 height 17
click at [178, 152] on div "My chats 1" at bounding box center [142, 152] width 158 height 17
click at [172, 284] on div "Kahjuks peame teada andma, et hetkel Meta Quest 3 512GB jõudmine meie lattu on …" at bounding box center [155, 281] width 137 height 22
click at [1362, 82] on div "Archive chat" at bounding box center [1351, 86] width 76 height 16
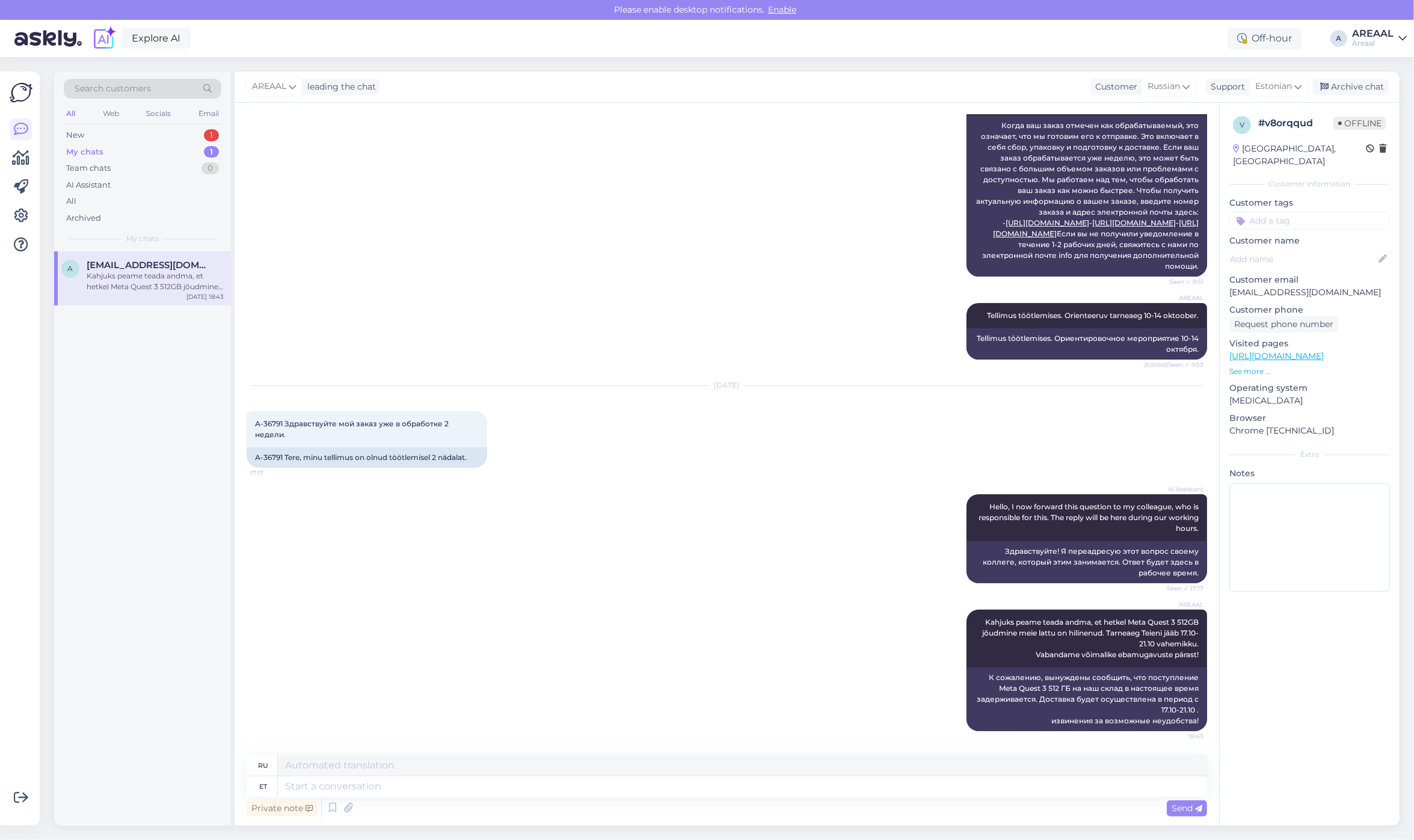
scroll to position [299, 0]
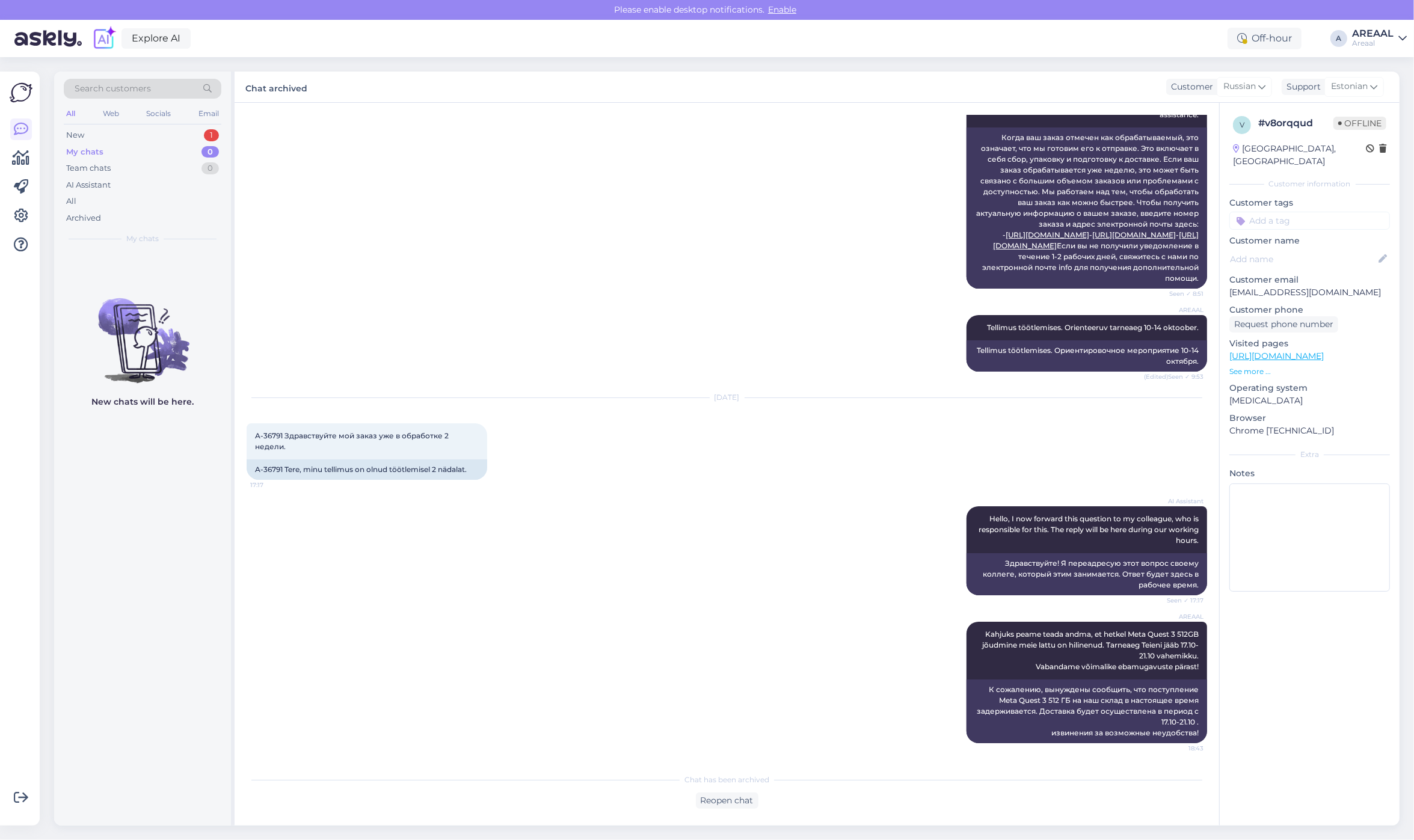
click at [1262, 589] on div "v # v8orqqud Offline Estonia, Tallinn Customer information Customer tags Custom…" at bounding box center [1309, 355] width 180 height 506
click at [203, 131] on div "New 1" at bounding box center [142, 135] width 158 height 17
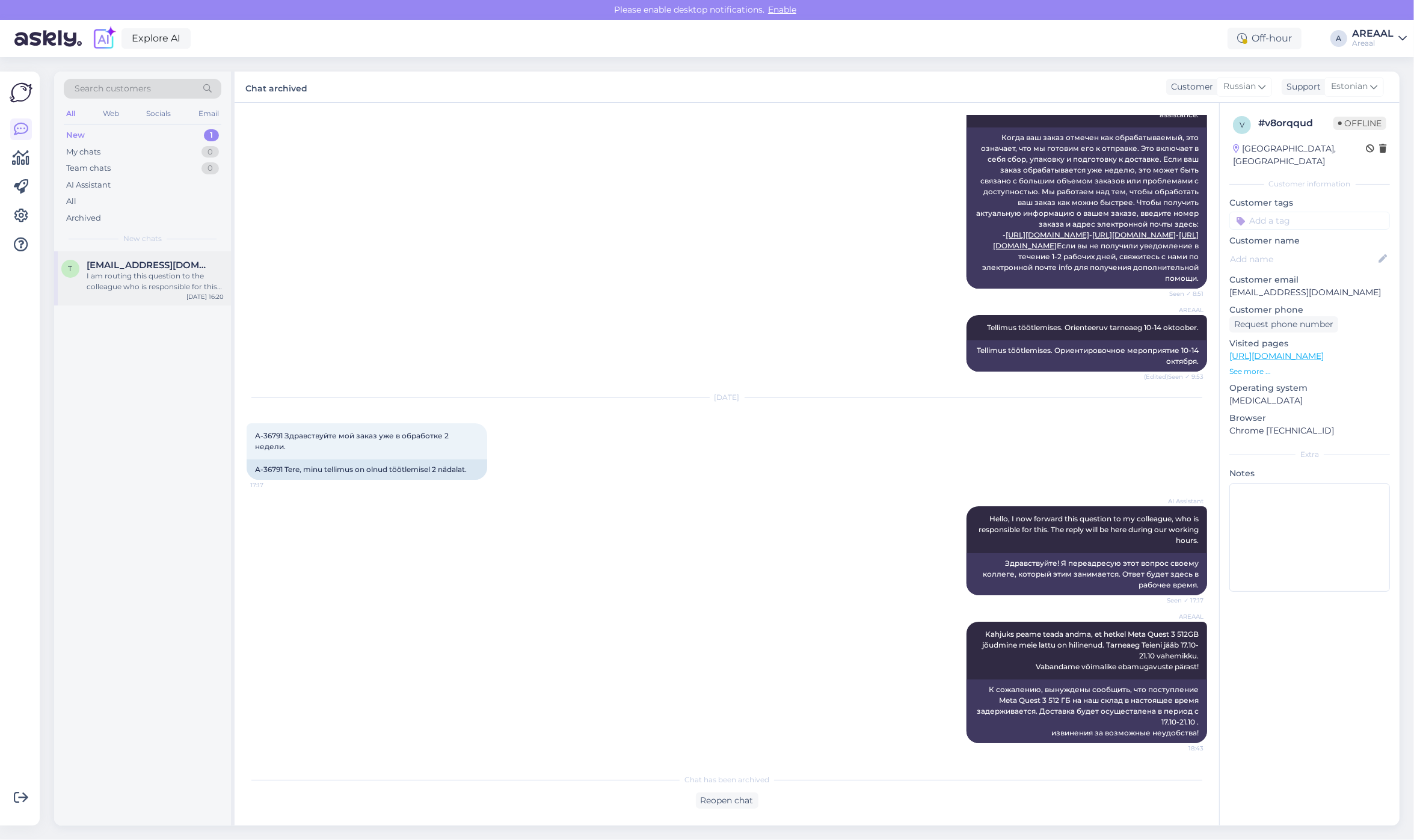
click at [167, 271] on div "I am routing this question to the colleague who is responsible for this topic. …" at bounding box center [155, 281] width 137 height 22
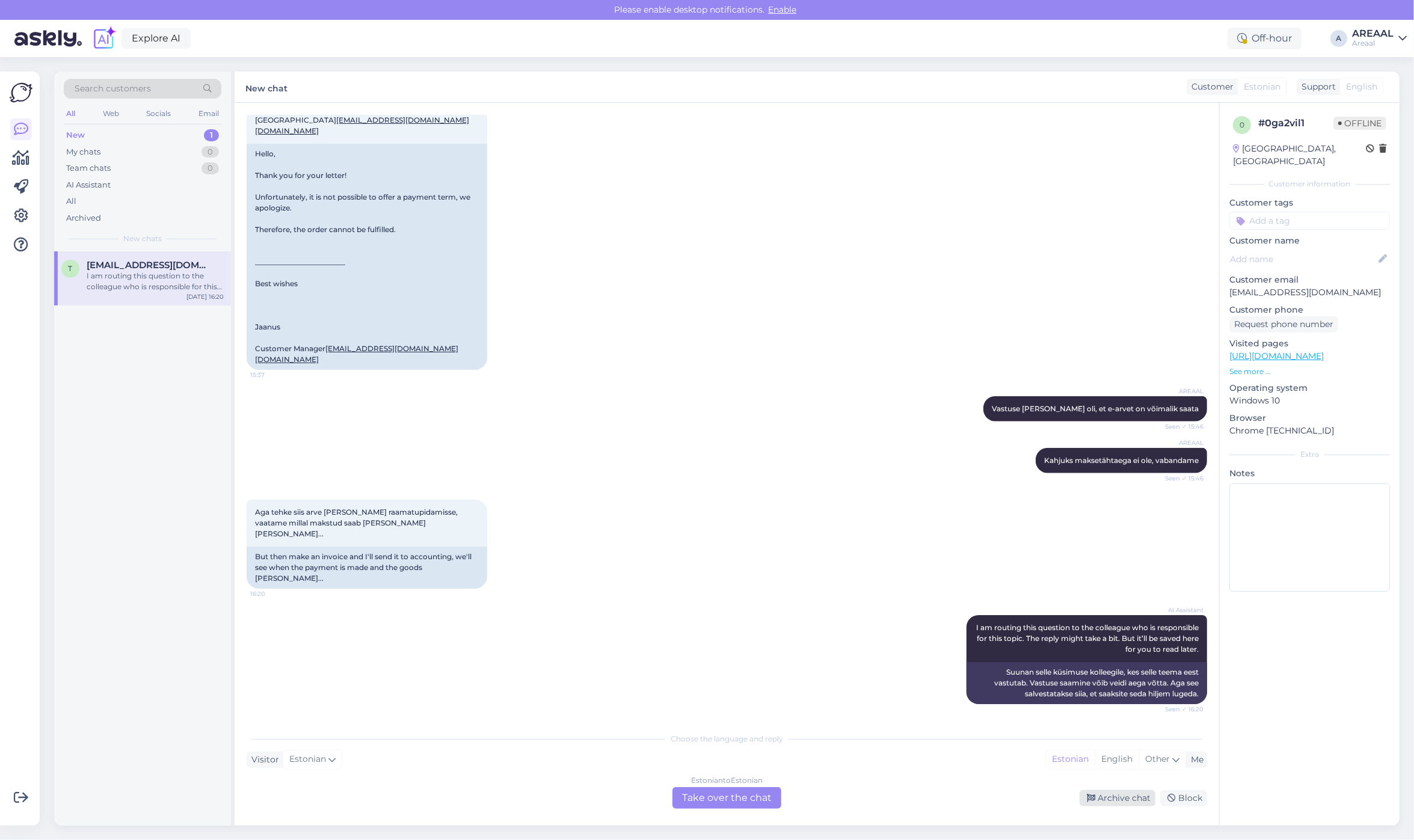
click at [1128, 796] on div "Archive chat" at bounding box center [1117, 798] width 76 height 16
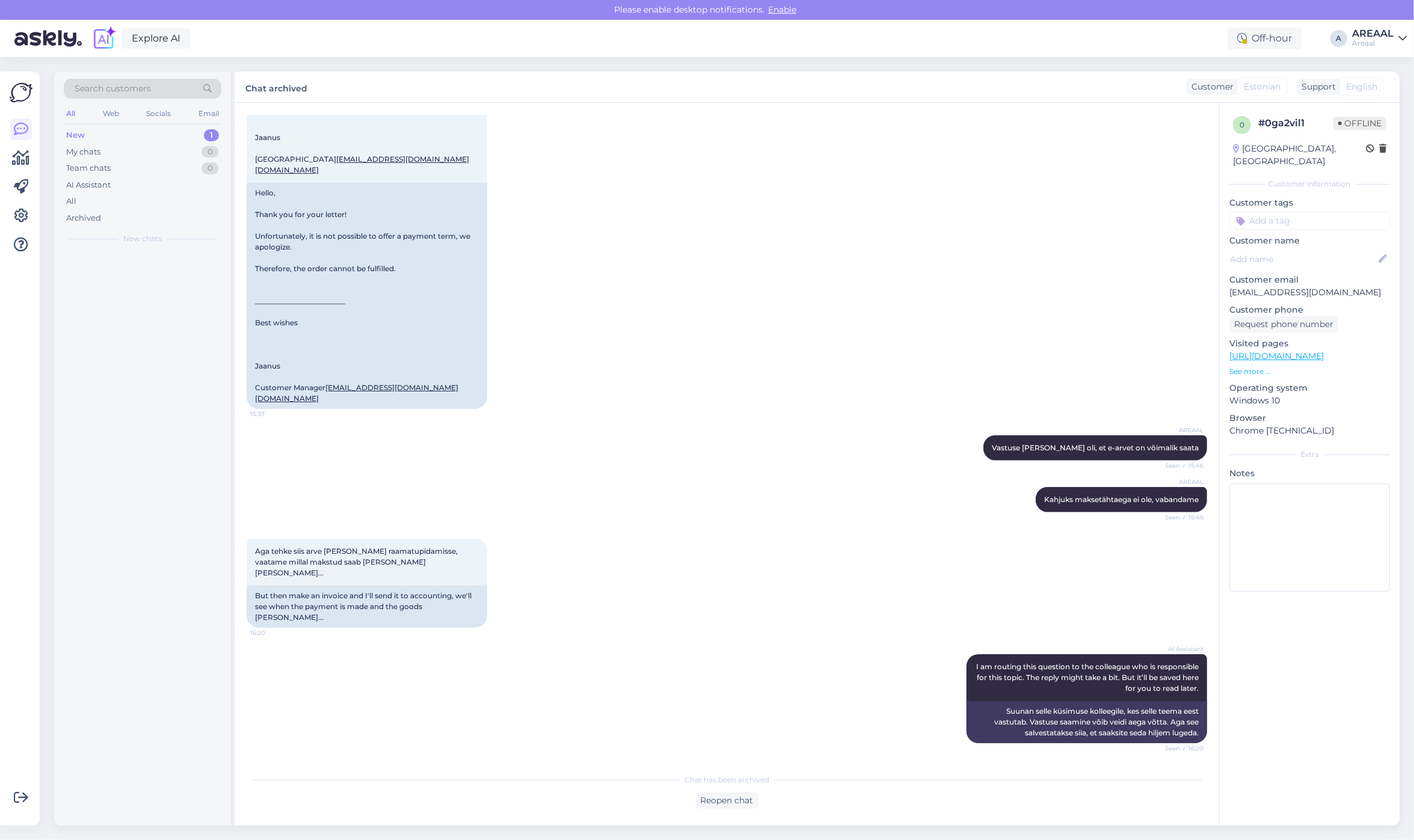
scroll to position [1546, 0]
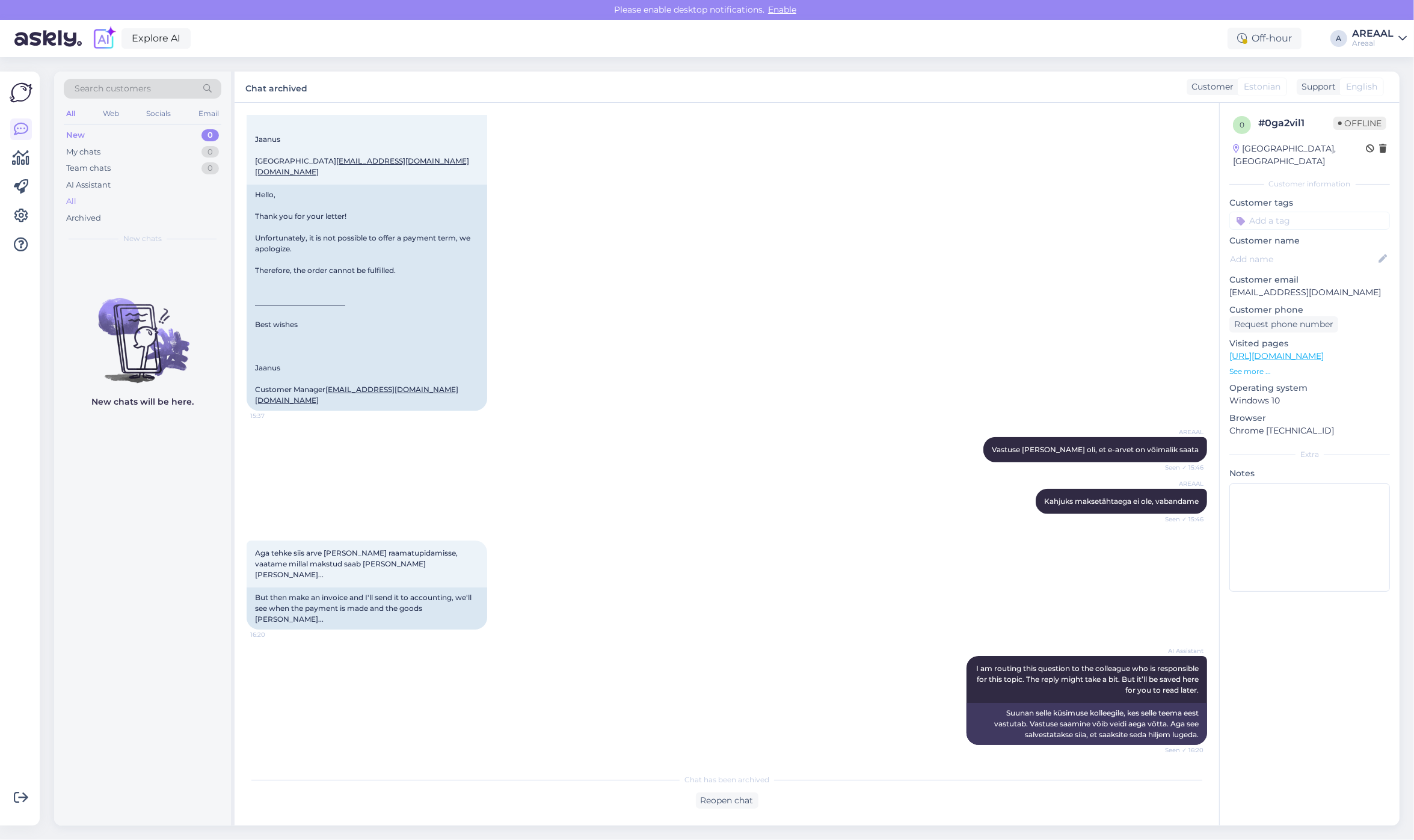
click at [186, 209] on div "New 0 My chats 0 Team chats 0 AI Assistant All Archived" at bounding box center [142, 177] width 158 height 99
click at [173, 198] on div "All" at bounding box center [142, 201] width 158 height 17
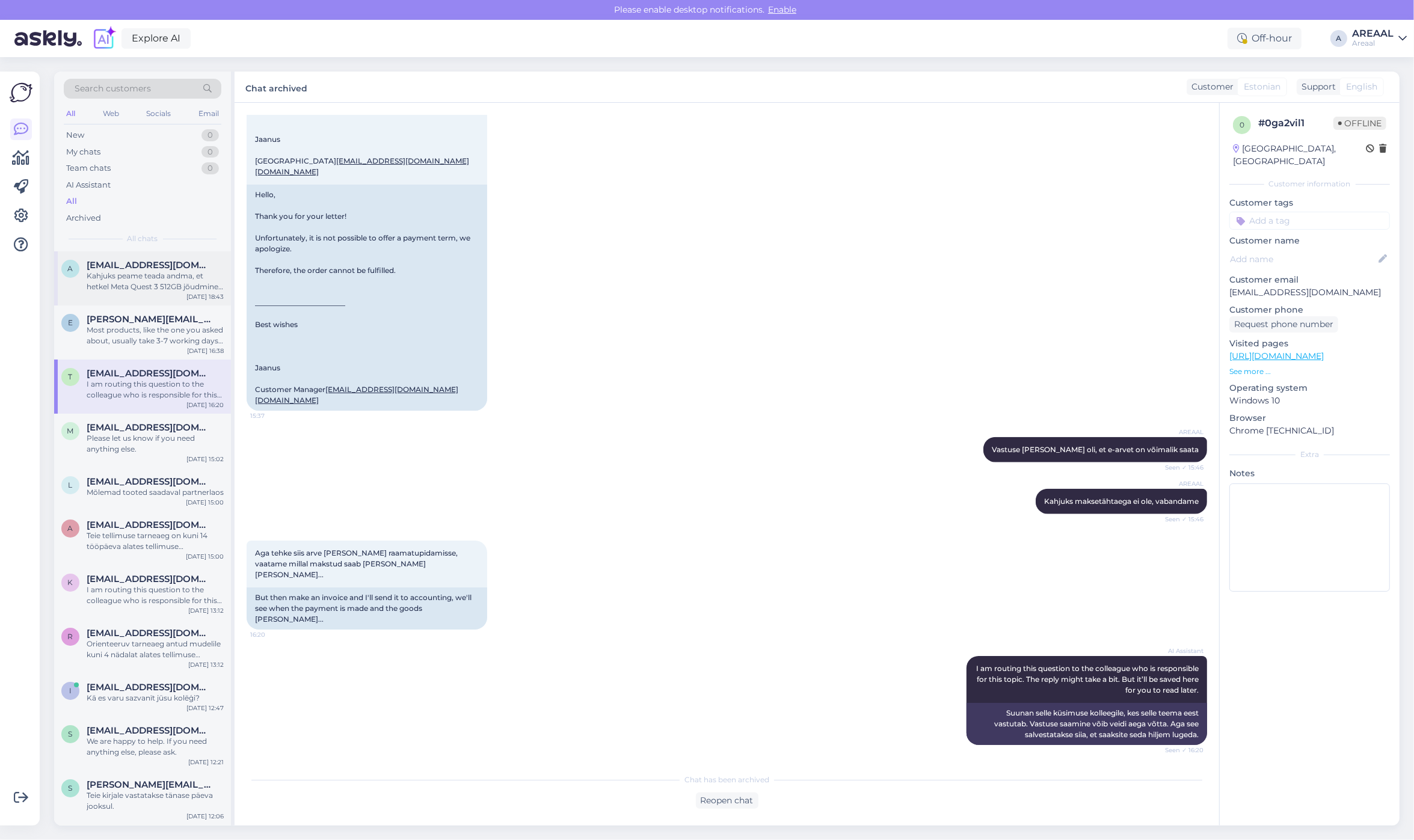
click at [172, 294] on div "a arseni.holostov@gmail.com Kahjuks peame teada andma, et hetkel Meta Quest 3 5…" at bounding box center [142, 278] width 177 height 54
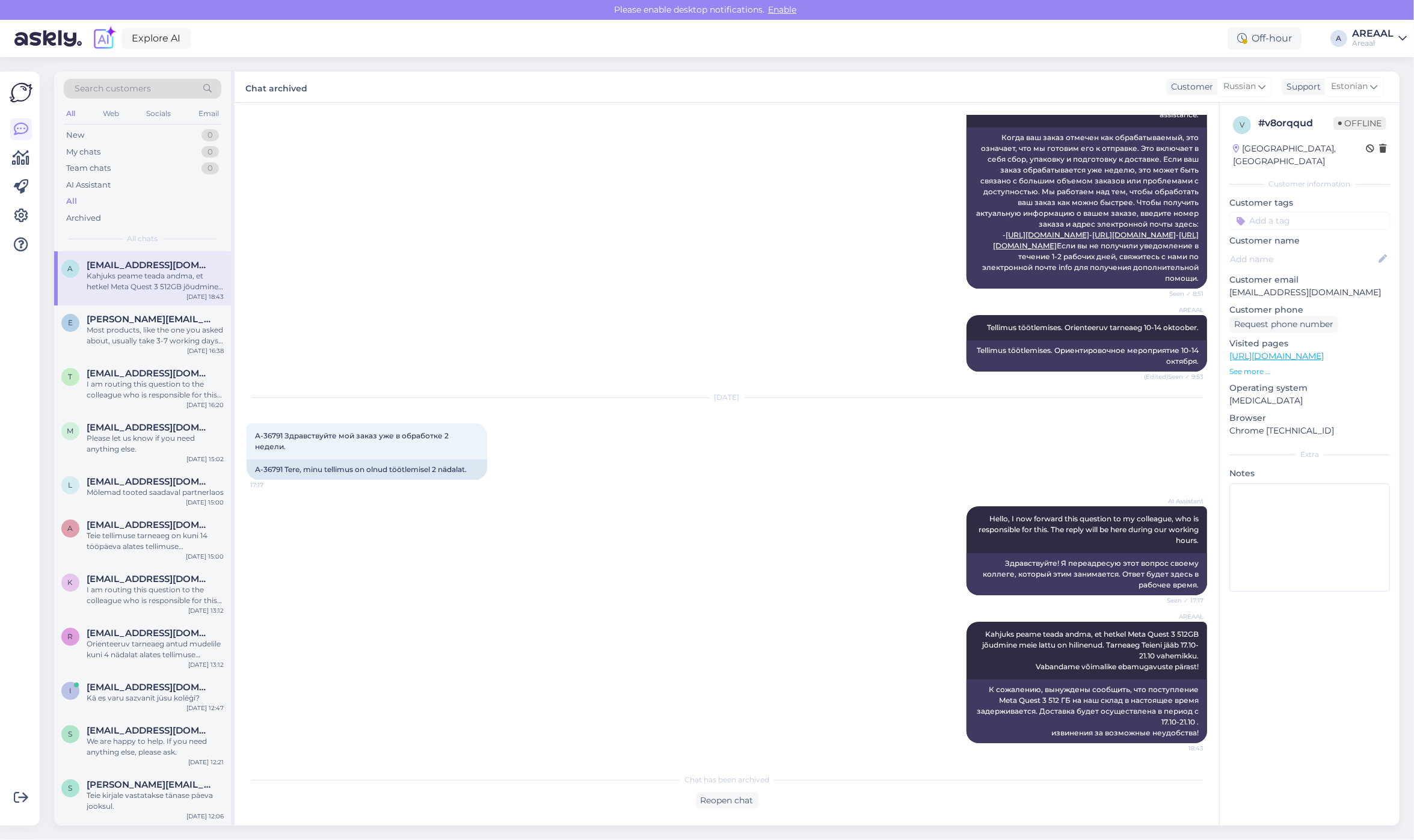
scroll to position [299, 0]
click at [172, 316] on span "erik.laene@gmail.com" at bounding box center [149, 319] width 125 height 11
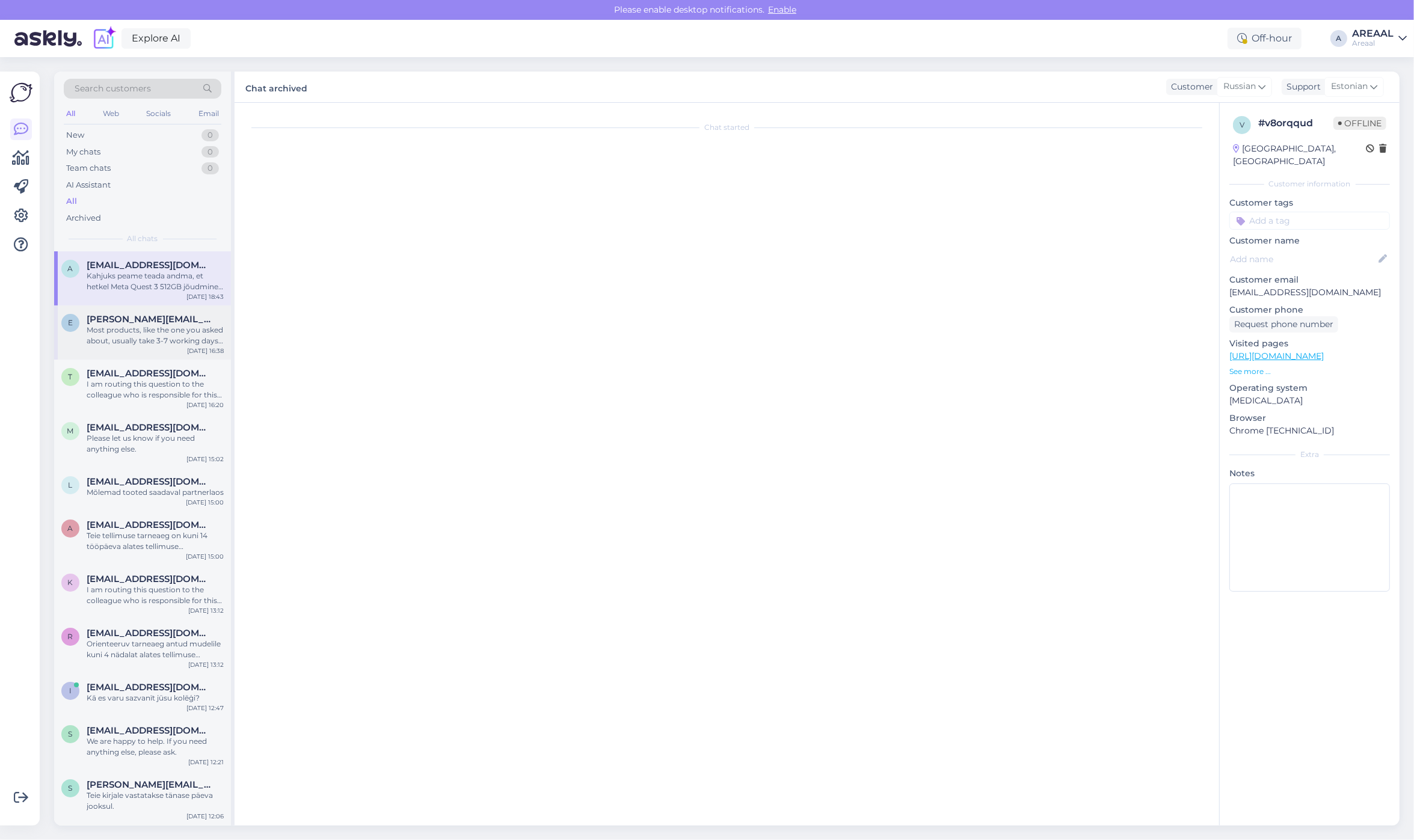
scroll to position [0, 0]
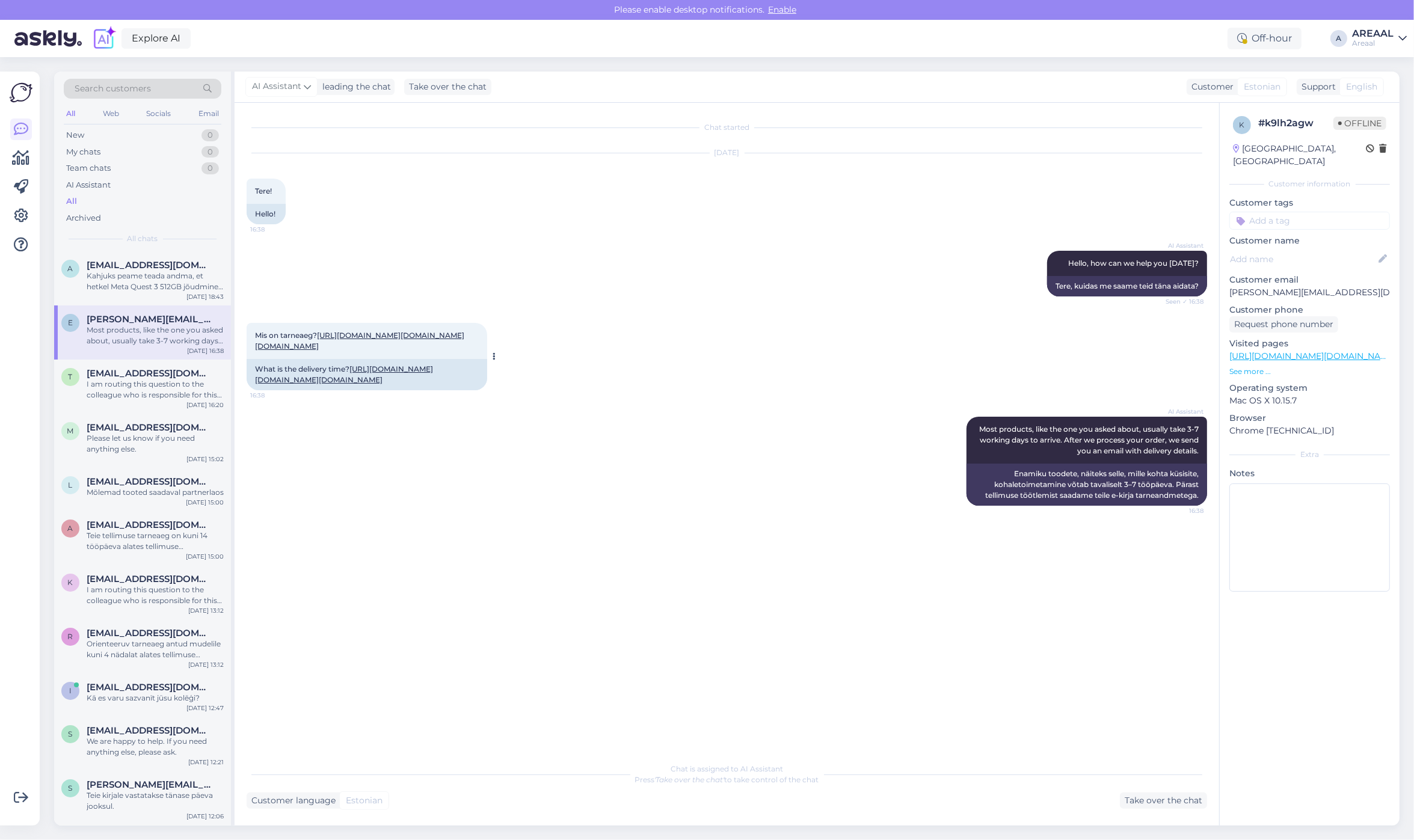
click at [363, 350] on link "https://areaal.ee/ohupuhasti-electrolux-60cm-rst-vaba-2/?utm_source=Hind.ee&utm…" at bounding box center [360, 340] width 209 height 20
click at [1320, 655] on div "k # k9lh2agw Offline Estonia, Tallinn Customer information Customer tags Custom…" at bounding box center [1309, 464] width 180 height 722
click at [193, 560] on div "Oct 14 15:00" at bounding box center [205, 556] width 38 height 9
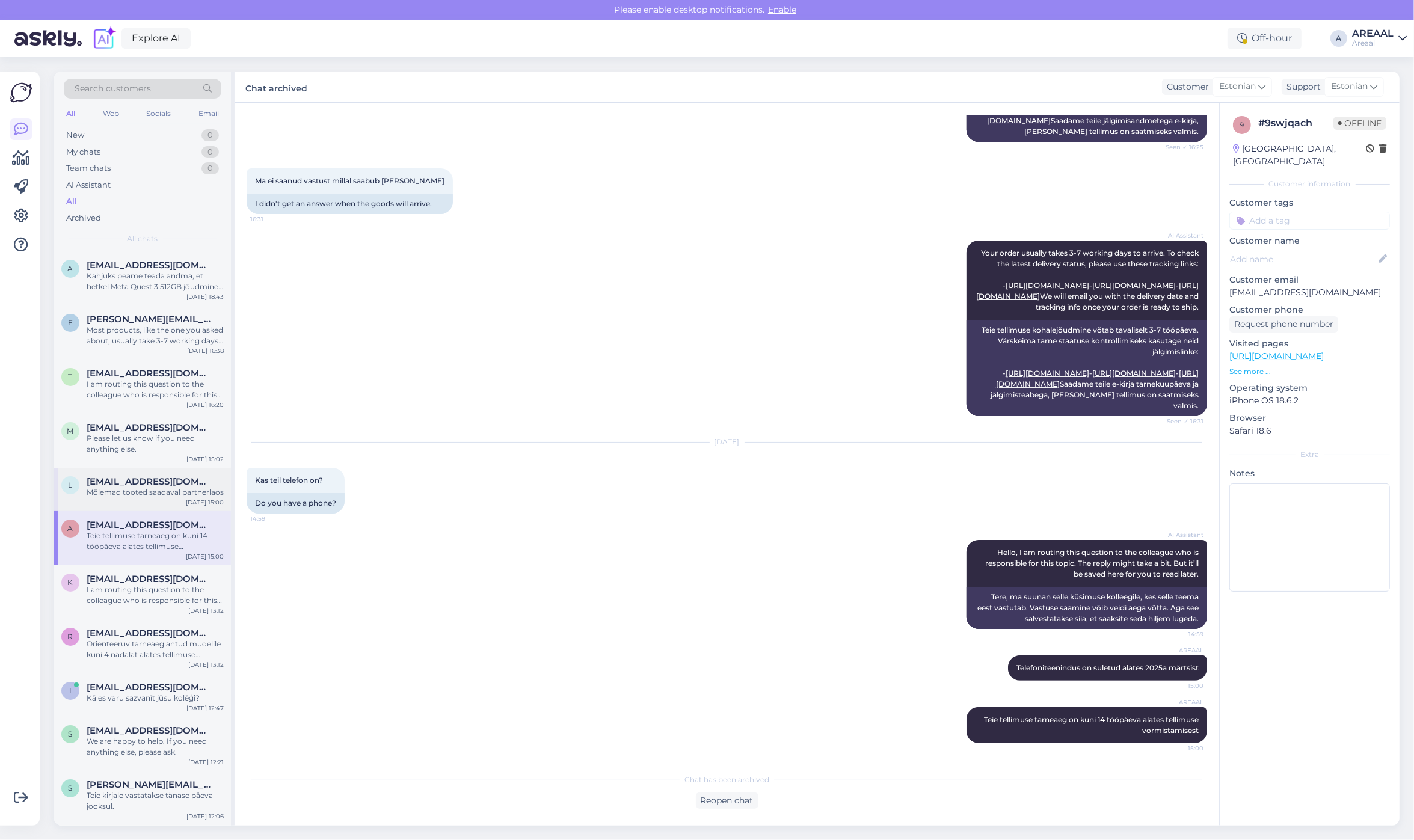
click at [164, 509] on div "l liis.kuslap@gmail.com Mõlemad tooted saadaval partnerlaos Oct 14 15:00" at bounding box center [142, 490] width 177 height 44
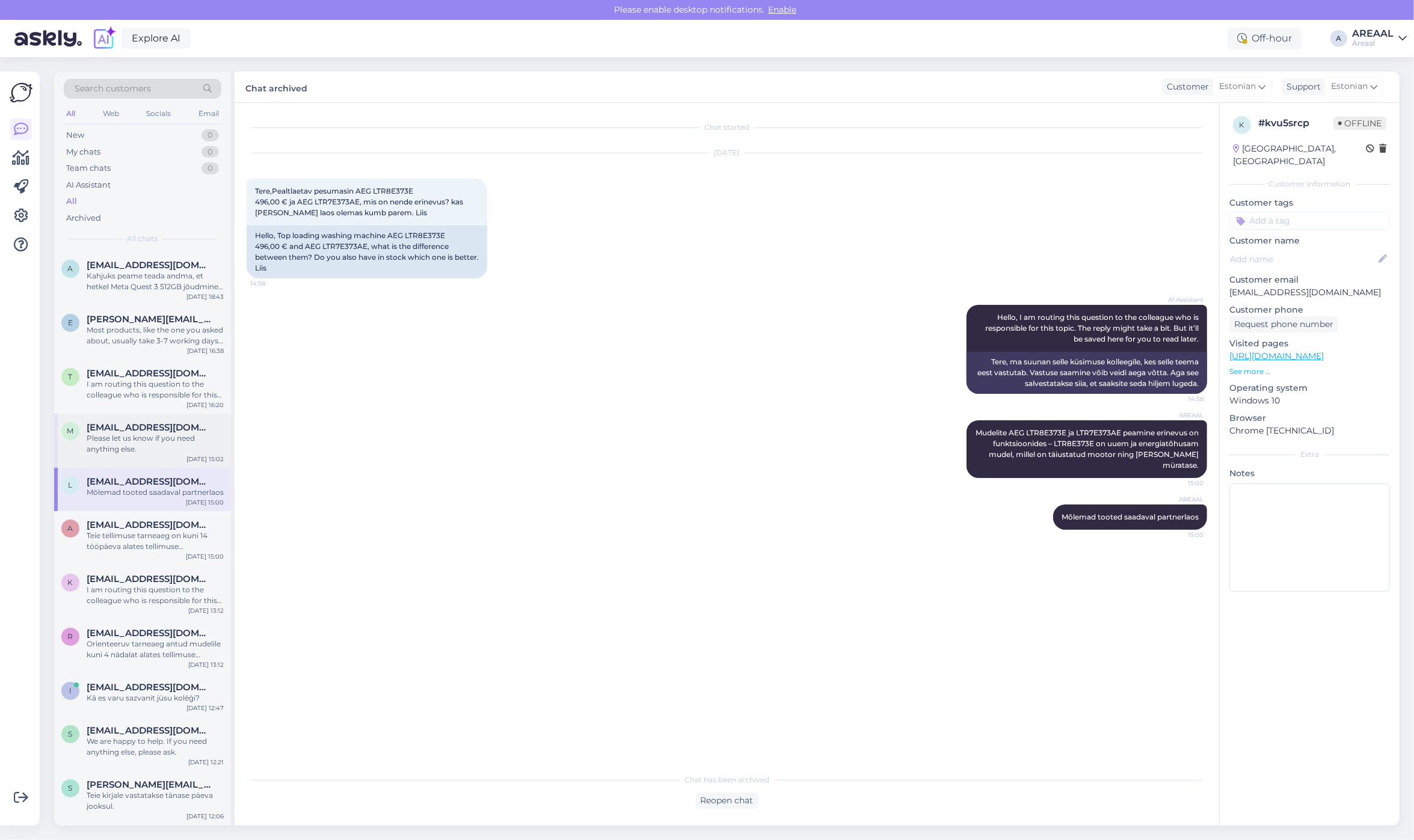
click at [142, 446] on div "Please let us know if you need anything else." at bounding box center [155, 444] width 137 height 22
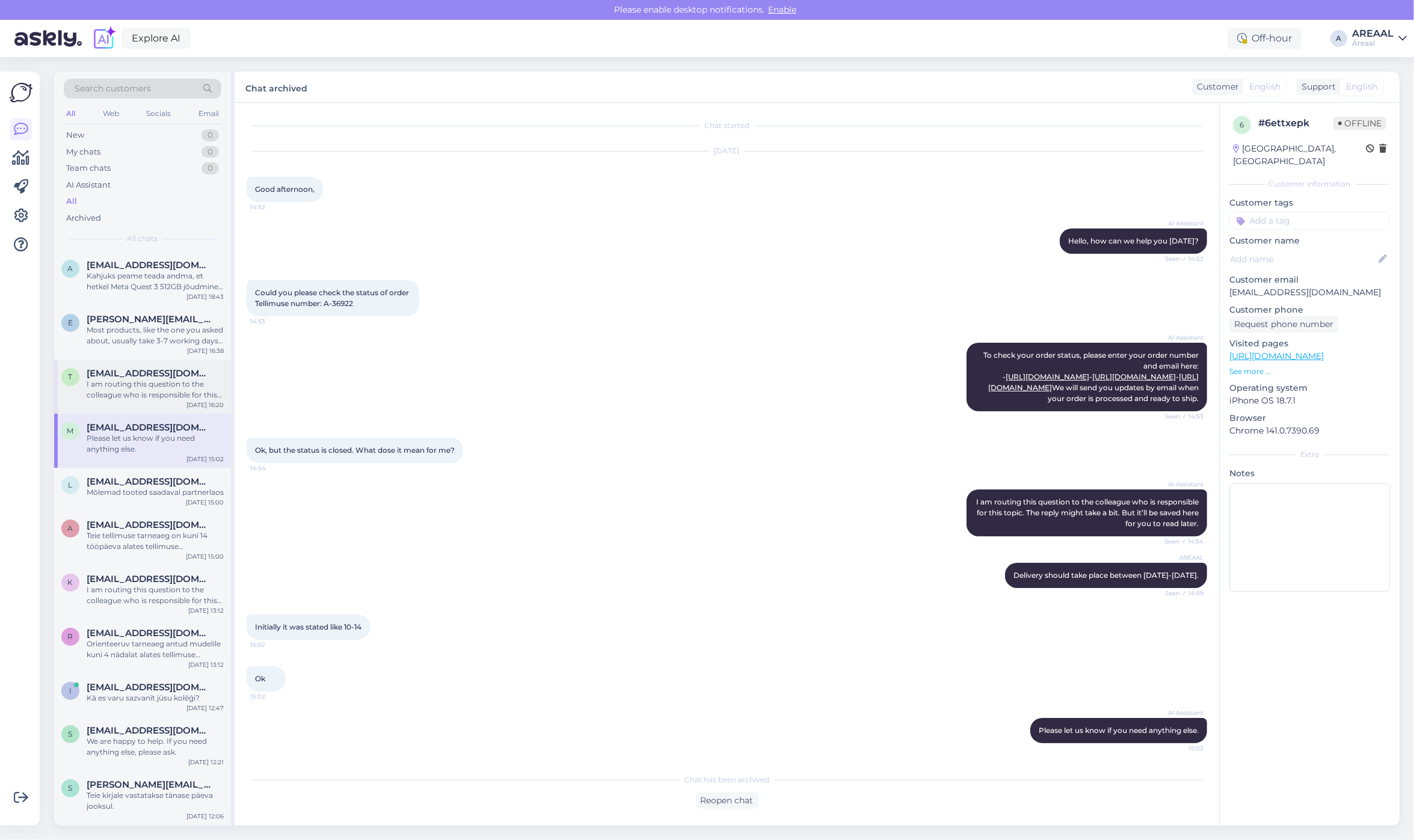
click at [151, 401] on div "t tammeaivo@gmail.com I am routing this question to the colleague who is respon…" at bounding box center [142, 387] width 177 height 54
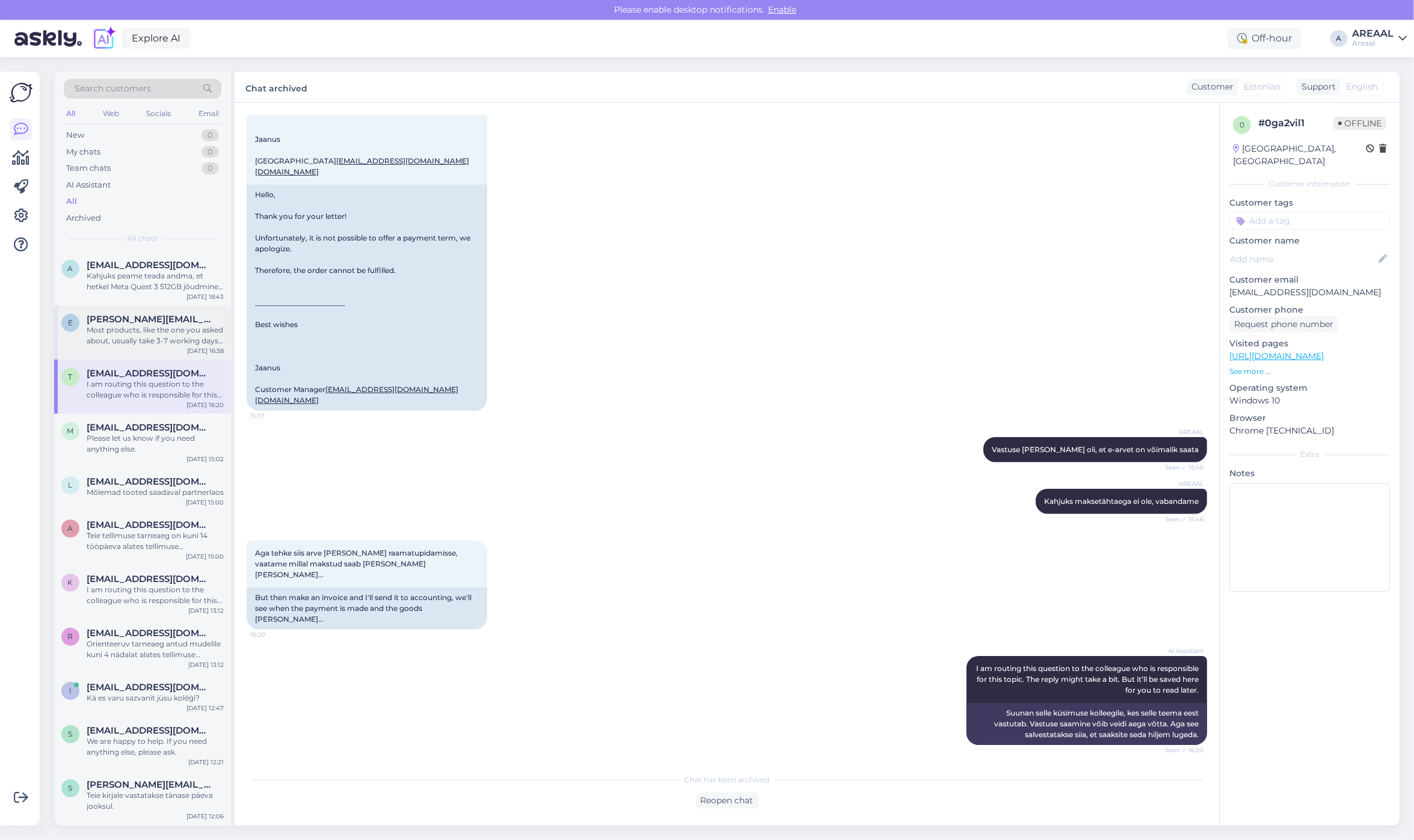
click at [141, 329] on div "Most products, like the one you asked about, usually take 3-7 working days to a…" at bounding box center [155, 336] width 137 height 22
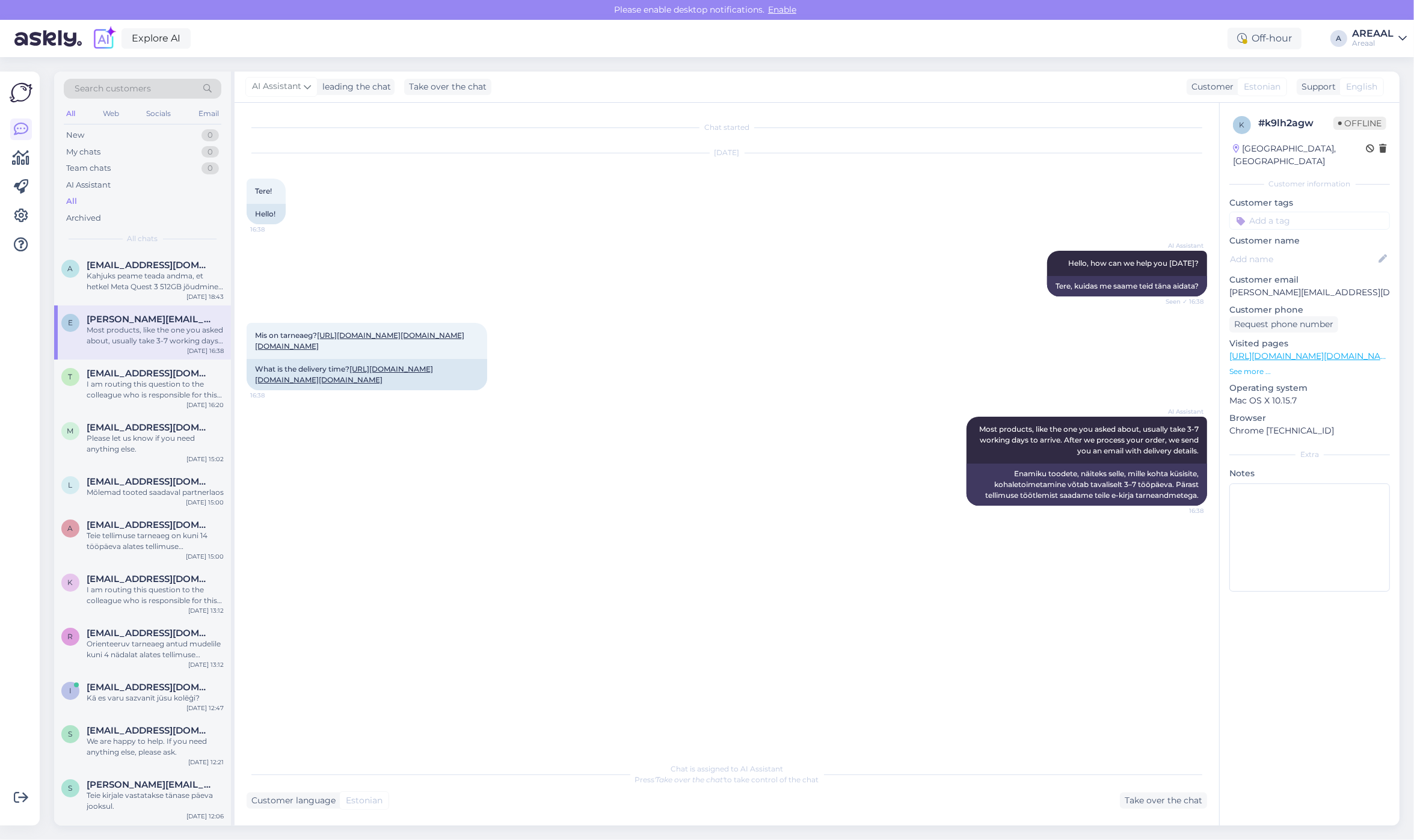
scroll to position [0, 0]
click at [139, 278] on div "Kahjuks peame teada andma, et hetkel Meta Quest 3 512GB jõudmine meie lattu on …" at bounding box center [155, 281] width 137 height 22
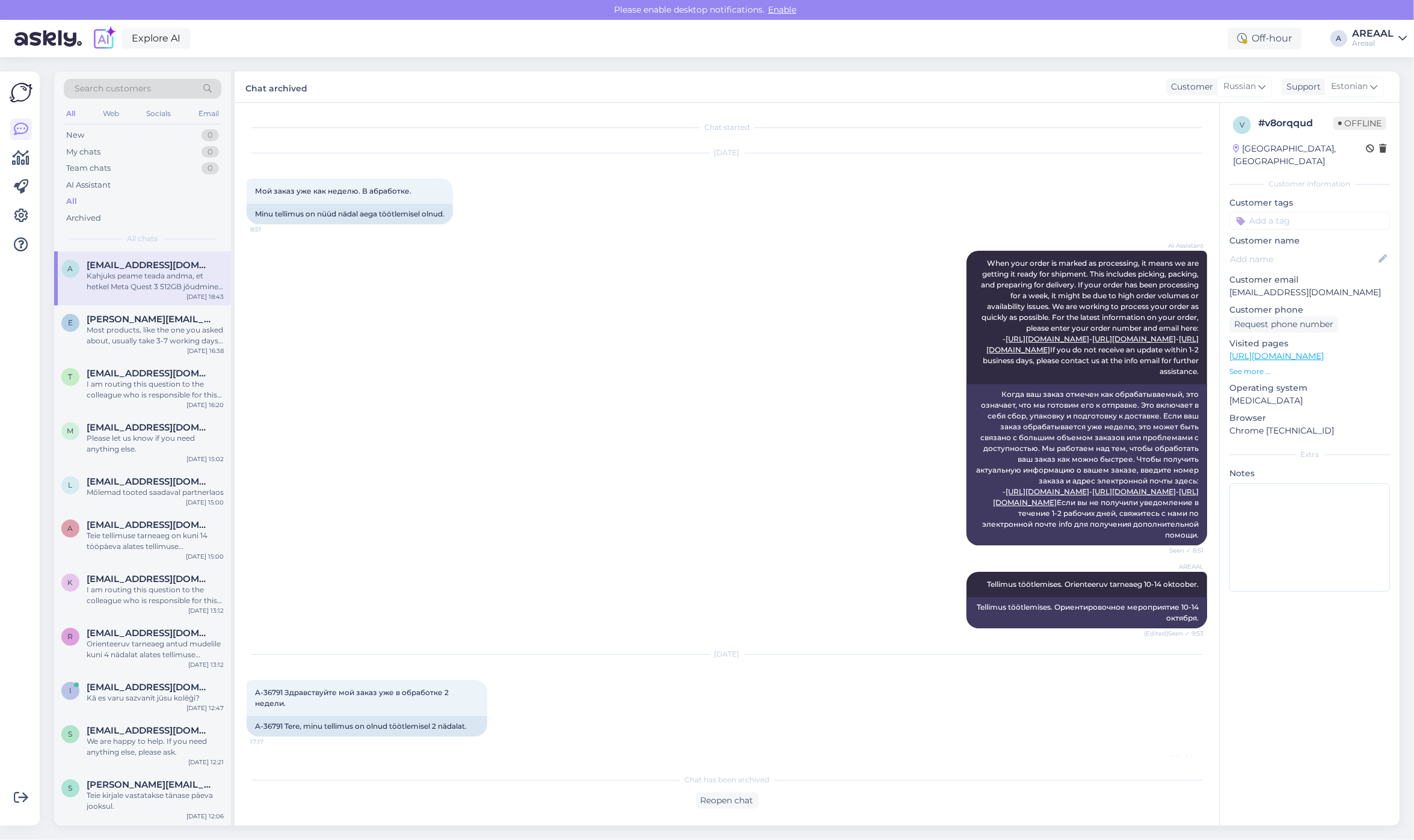
scroll to position [299, 0]
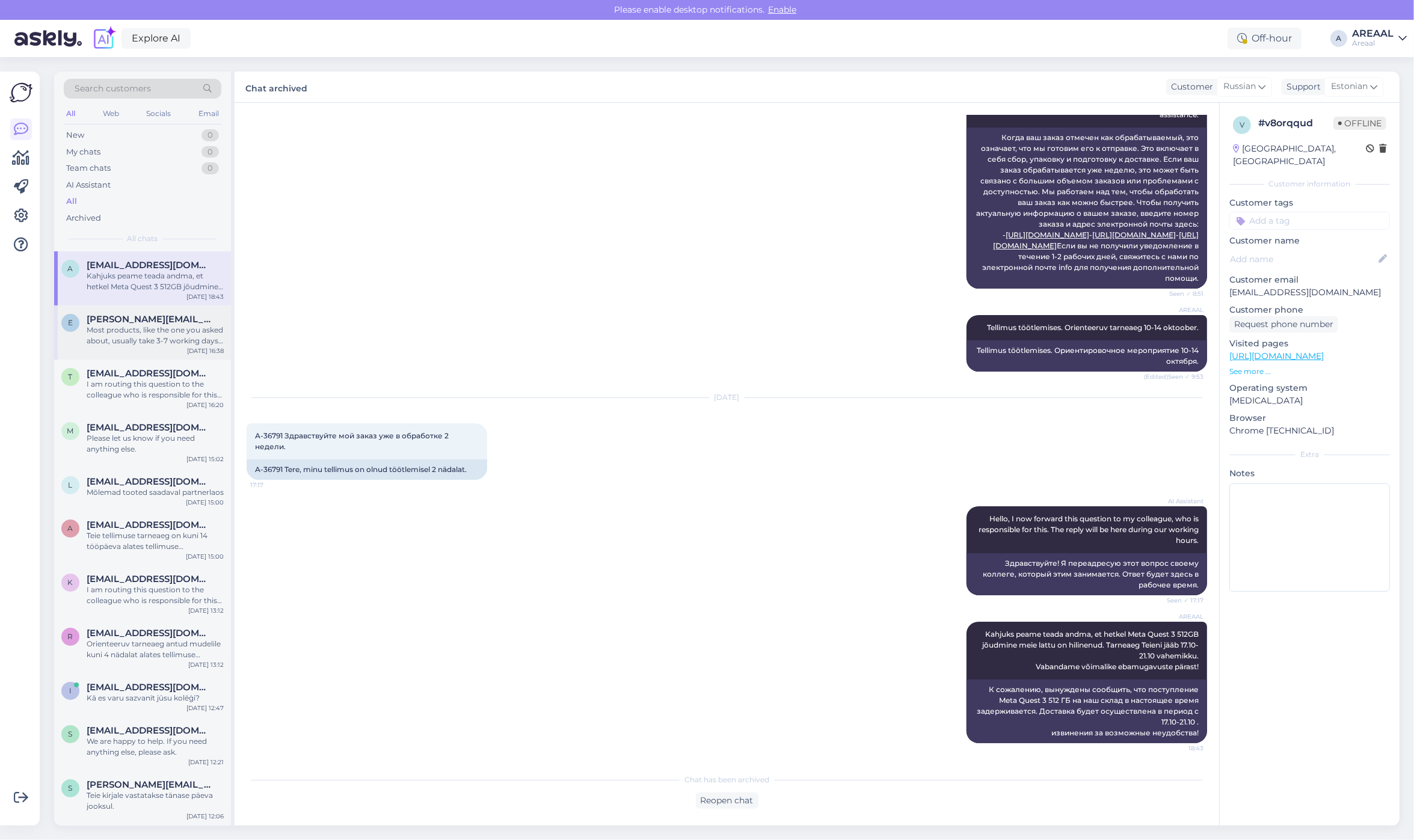
click at [143, 332] on div "Most products, like the one you asked about, usually take 3-7 working days to a…" at bounding box center [155, 336] width 137 height 22
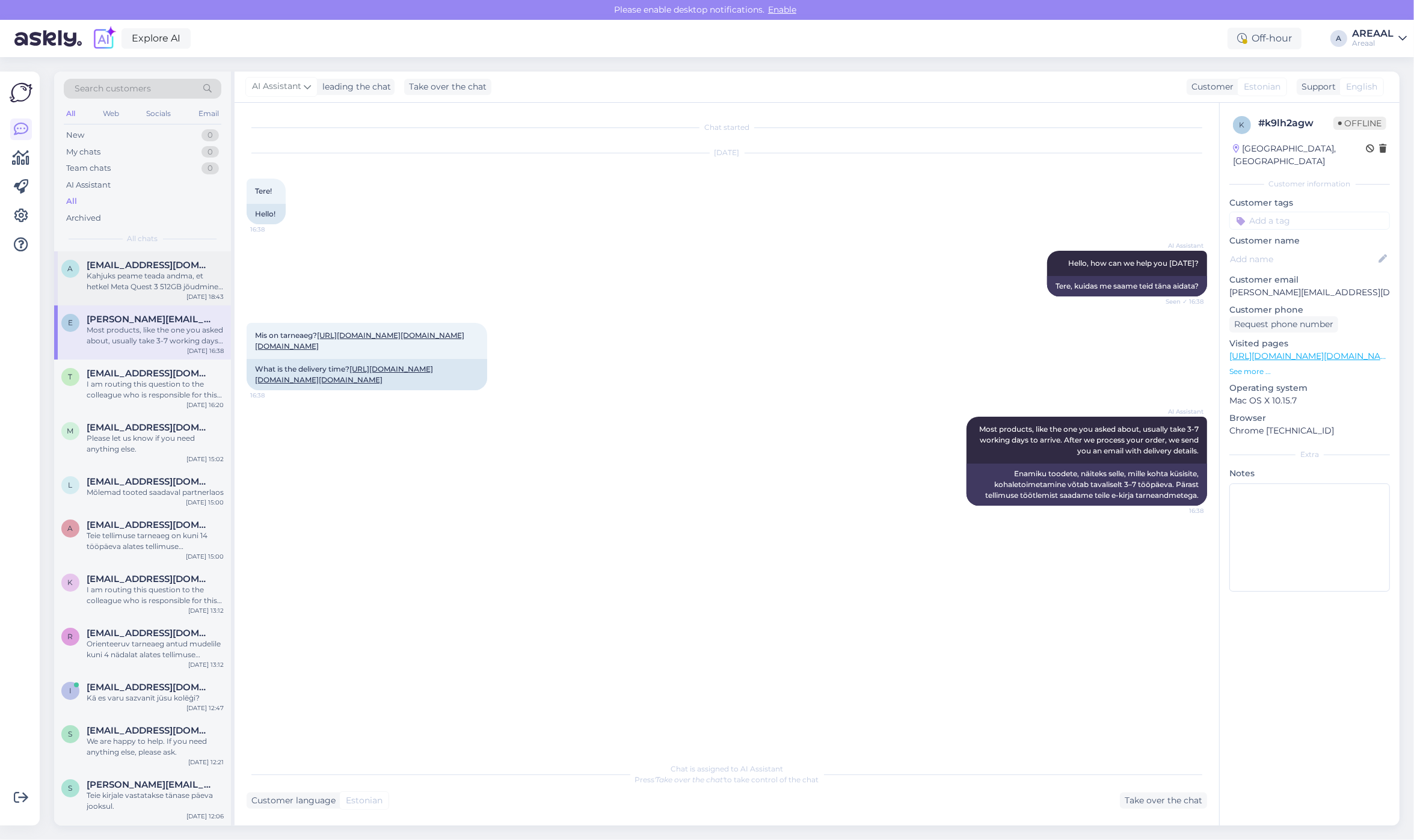
click at [143, 274] on div "Kahjuks peame teada andma, et hetkel Meta Quest 3 512GB jõudmine meie lattu on …" at bounding box center [155, 281] width 137 height 22
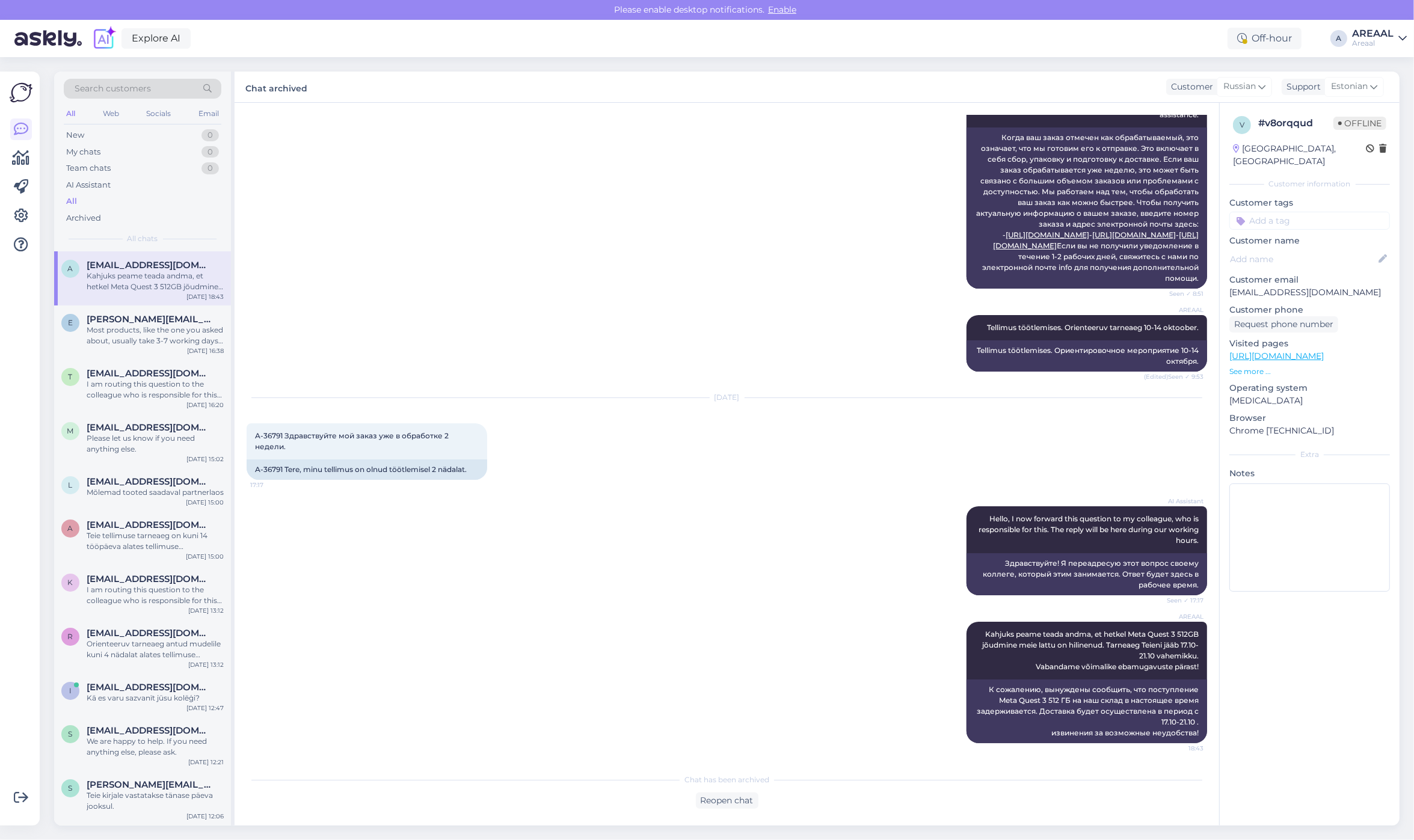
click at [597, 238] on div "AI Assistant When your order is marked as processing, it means we are getting i…" at bounding box center [726, 142] width 960 height 321
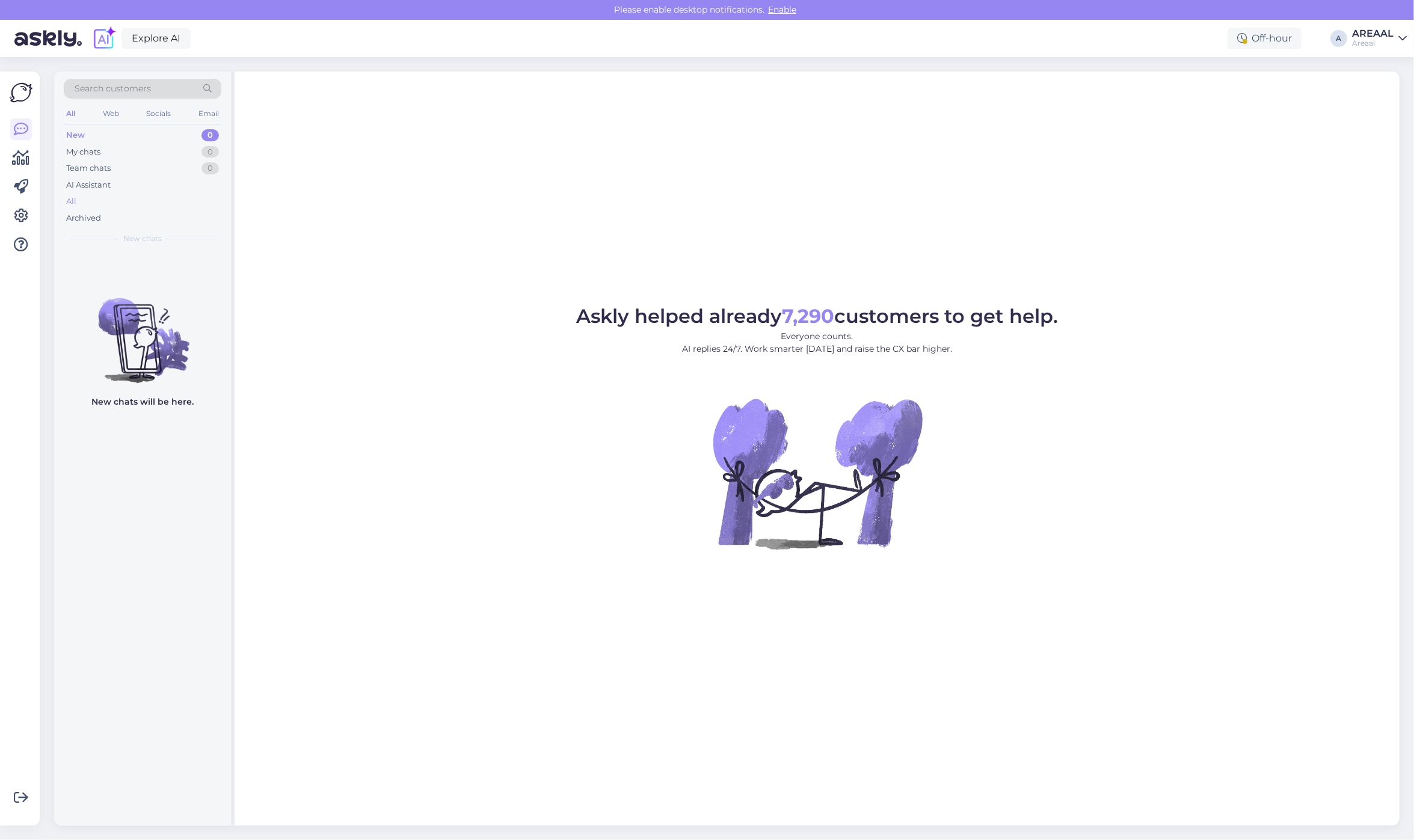
click at [154, 193] on div "All" at bounding box center [142, 201] width 158 height 17
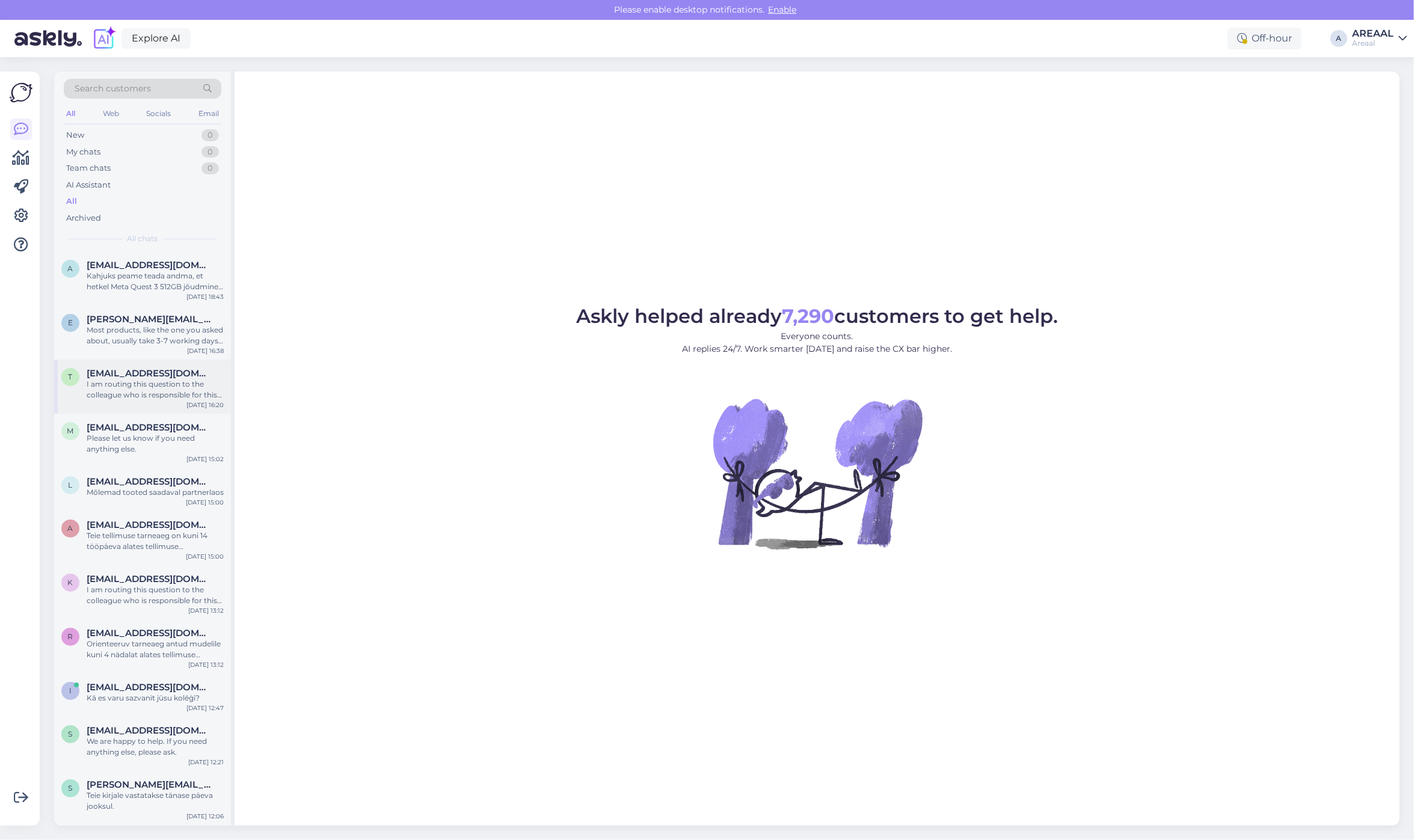
click at [166, 408] on div "t tammeaivo@gmail.com I am routing this question to the colleague who is respon…" at bounding box center [142, 387] width 177 height 54
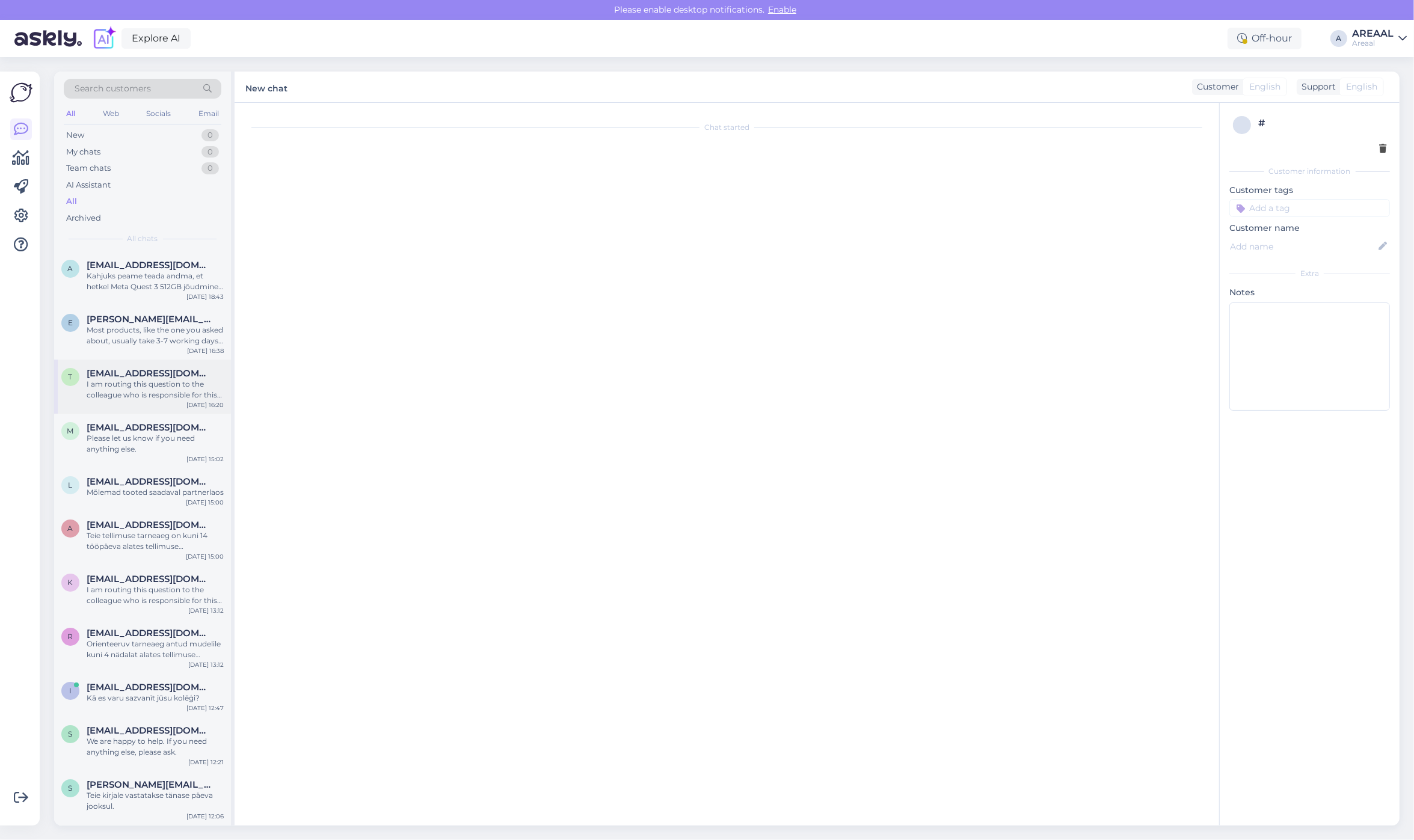
scroll to position [1546, 0]
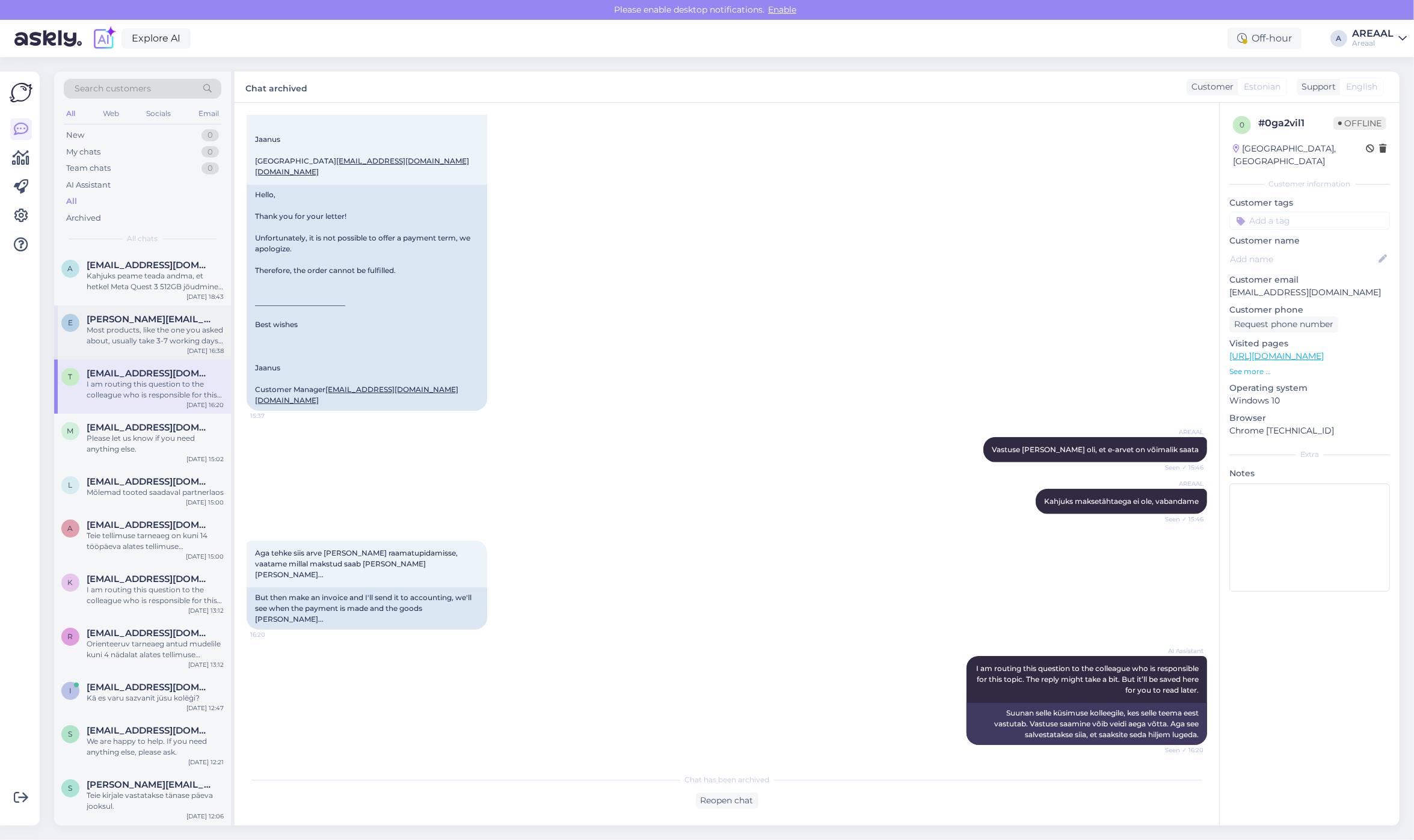
click at [170, 329] on div "Most products, like the one you asked about, usually take 3-7 working days to a…" at bounding box center [155, 336] width 137 height 22
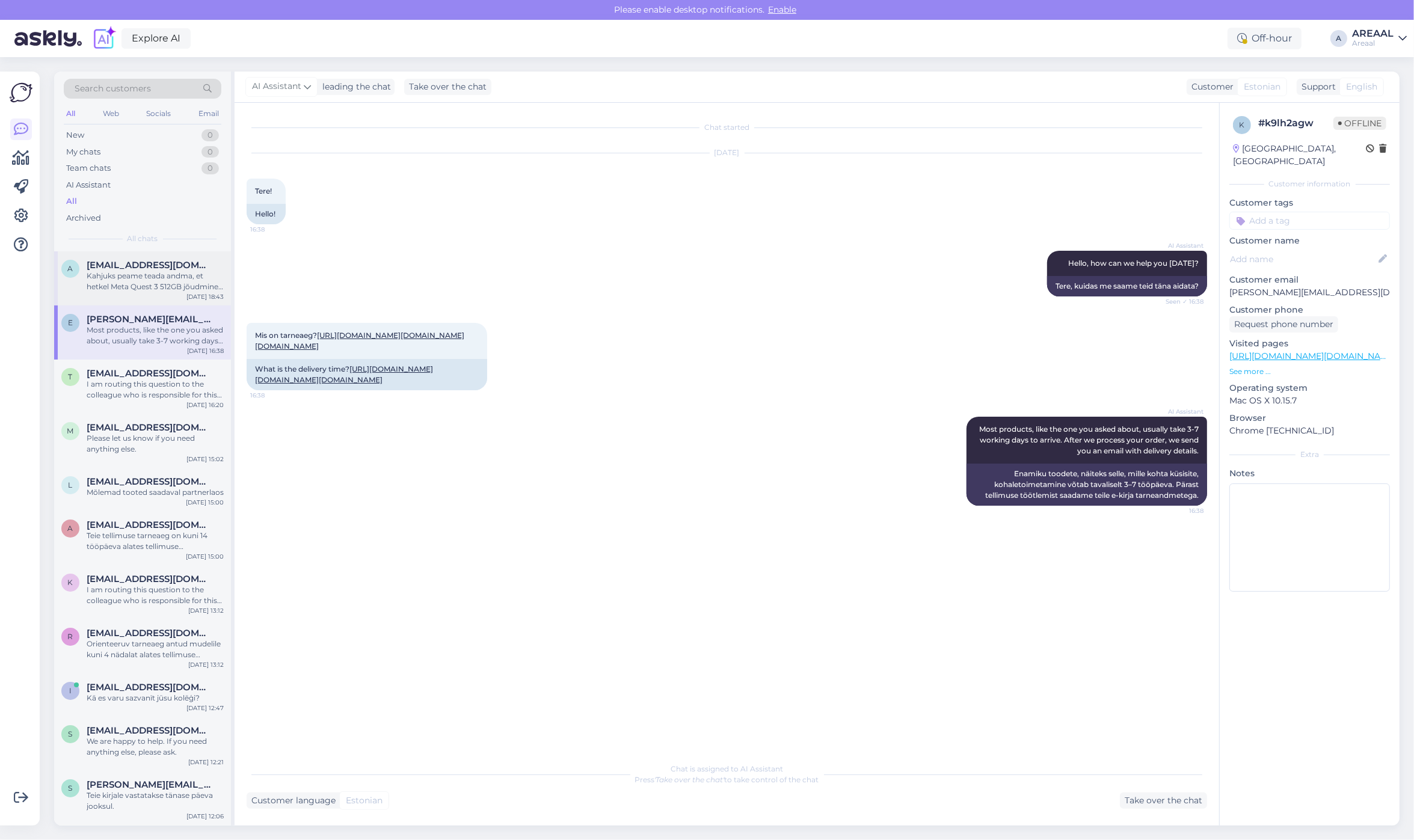
click at [172, 272] on div "Kahjuks peame teada andma, et hetkel Meta Quest 3 512GB jõudmine meie lattu on …" at bounding box center [155, 281] width 137 height 22
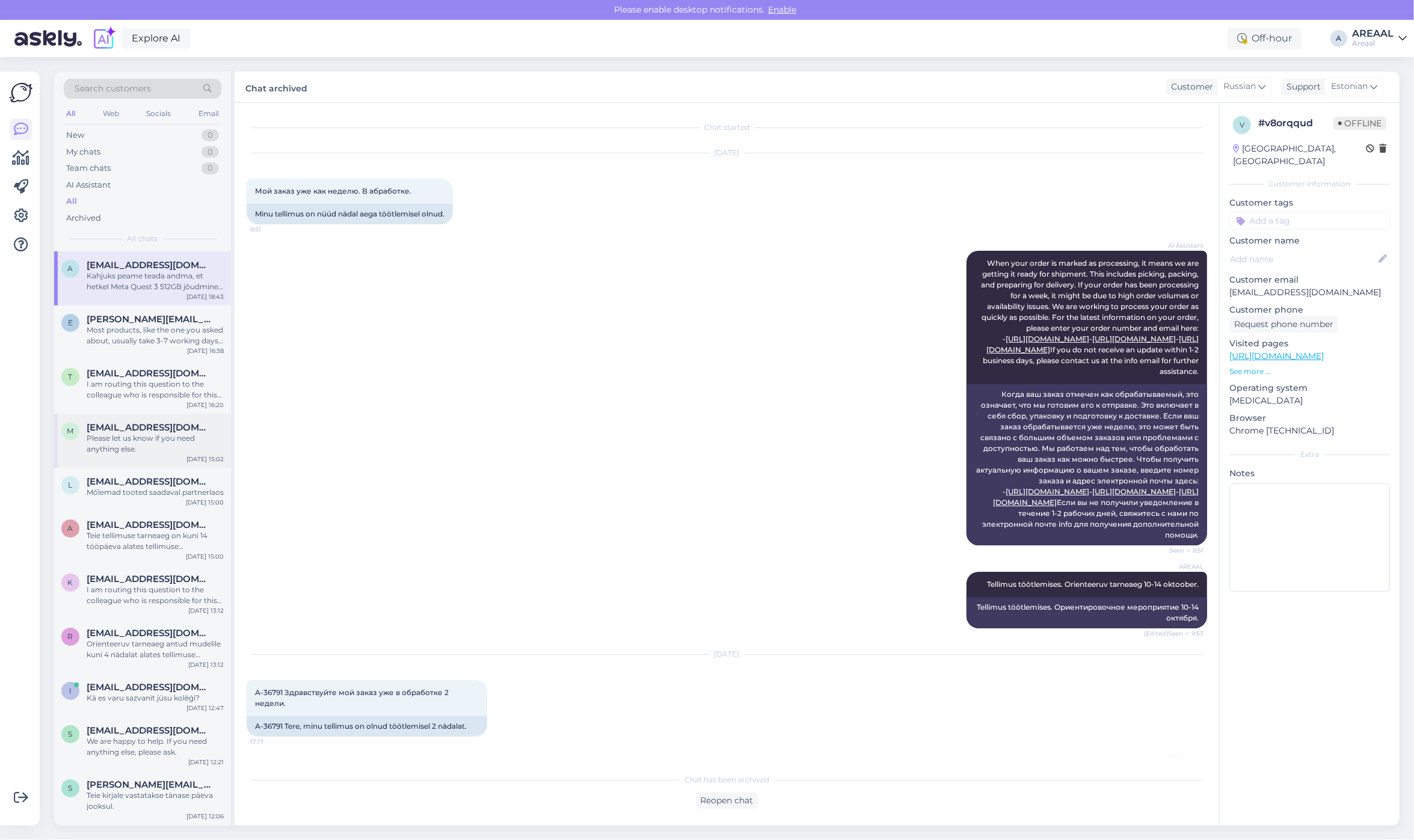
scroll to position [256, 0]
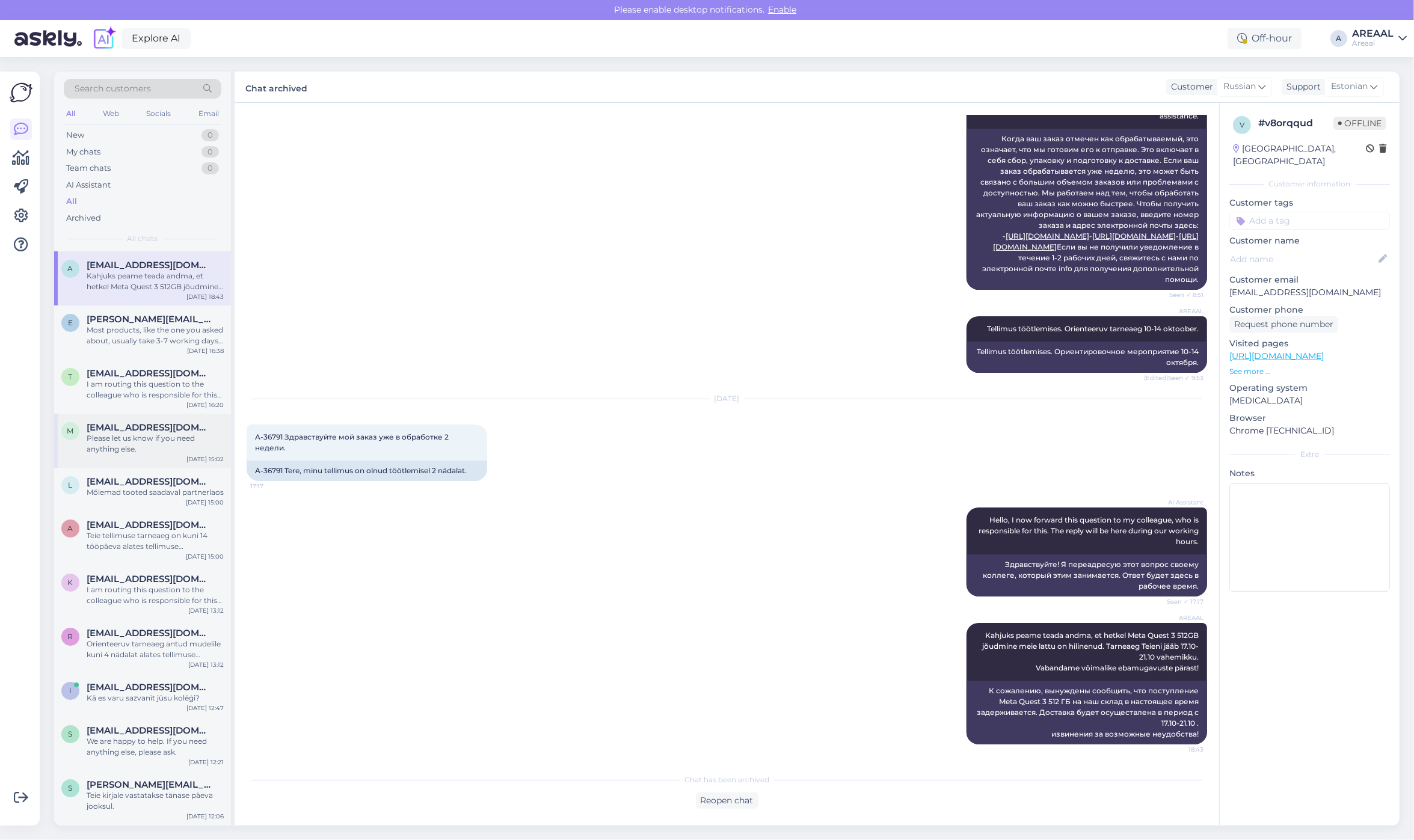
click at [129, 448] on div "Please let us know if you need anything else." at bounding box center [155, 444] width 137 height 22
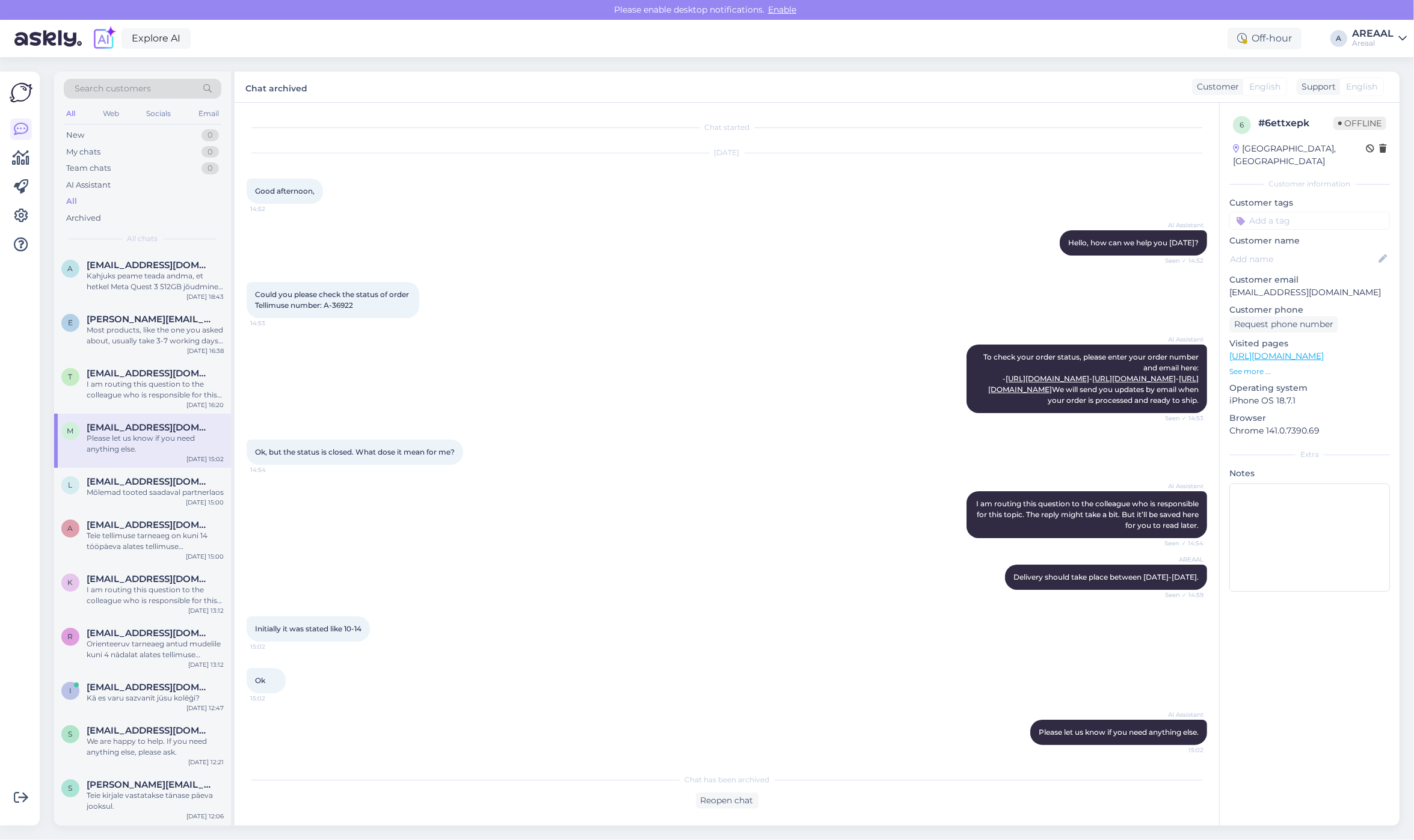
scroll to position [33, 0]
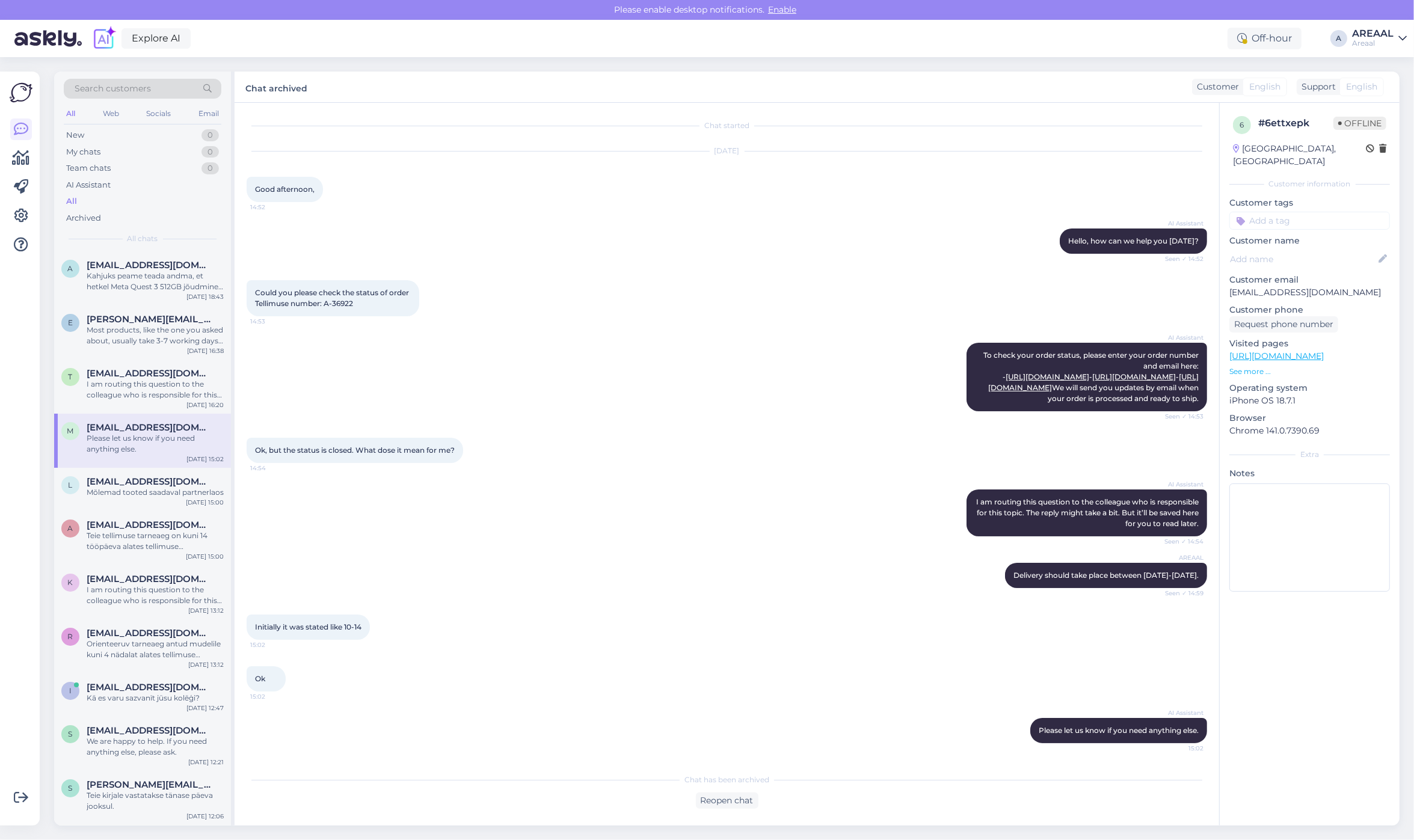
click at [656, 389] on div "AI Assistant To check your order status, please enter your order number and ema…" at bounding box center [726, 376] width 960 height 95
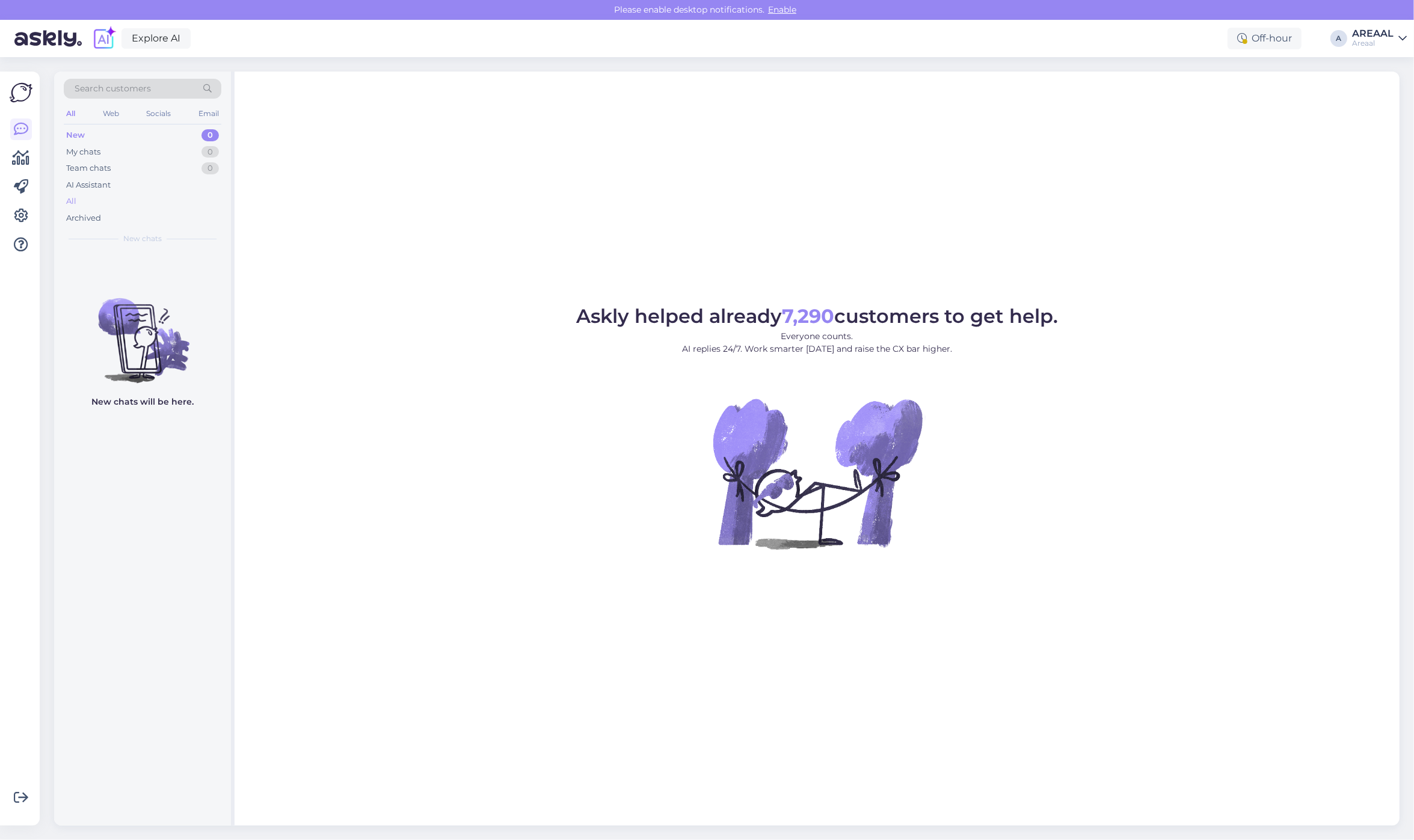
click at [86, 193] on div "All" at bounding box center [142, 201] width 158 height 17
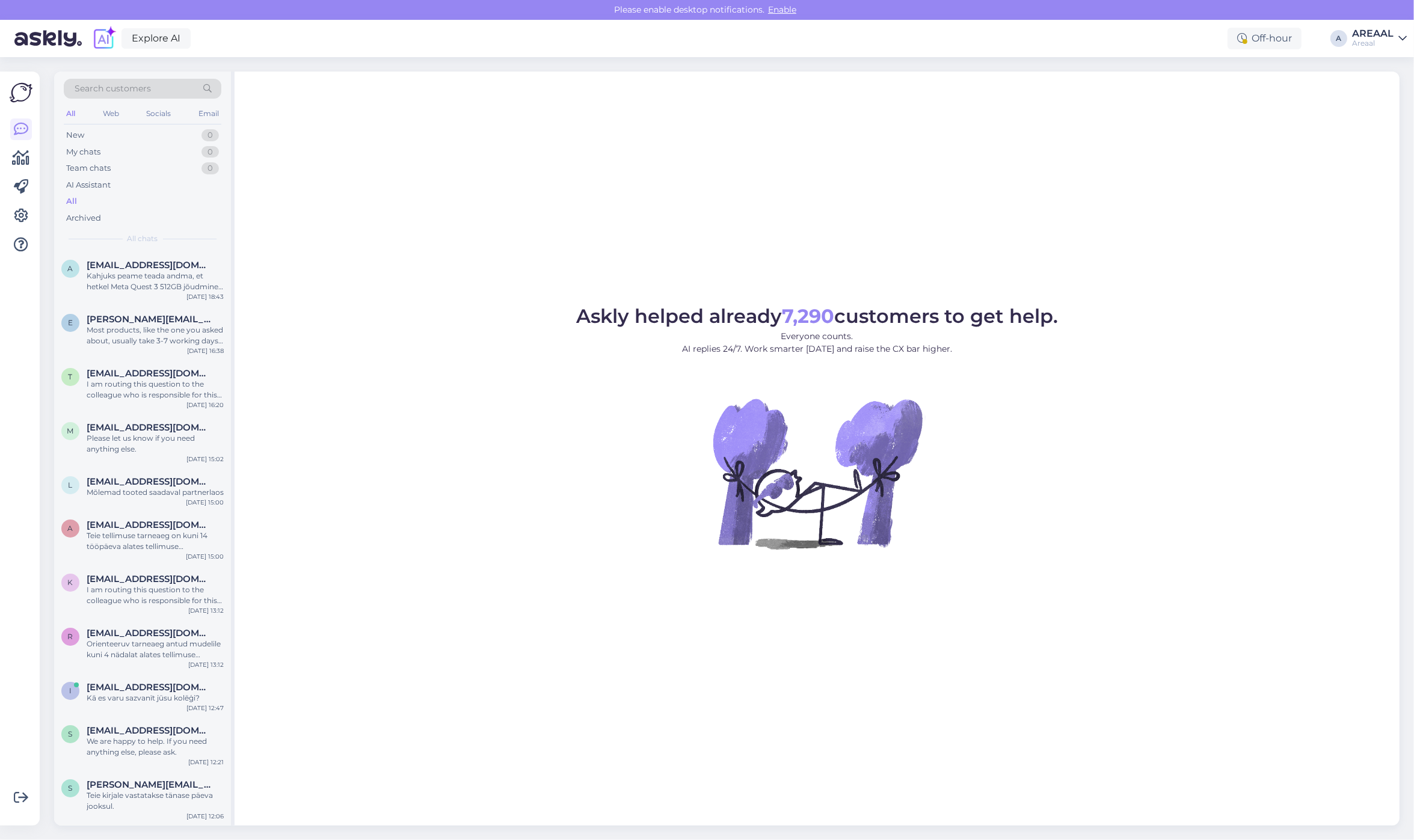
click at [385, 343] on figure "Askly helped already 7,290 customers to get help. Everyone counts. AI replies 2…" at bounding box center [817, 444] width 1144 height 275
click at [310, 312] on figure "Askly helped already 7,290 customers to get help. Everyone counts. AI replies 2…" at bounding box center [817, 444] width 1144 height 275
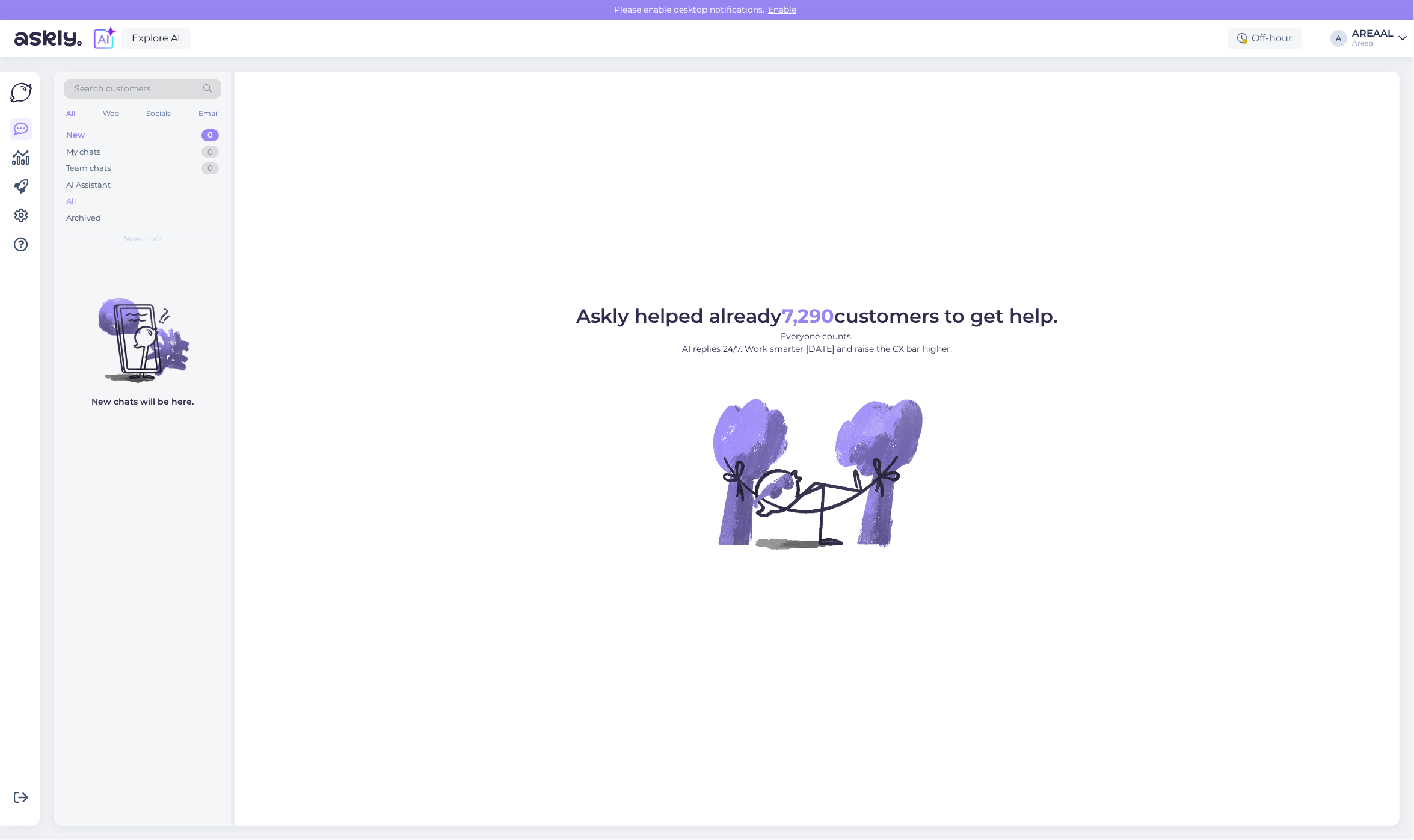
click at [105, 198] on div "All" at bounding box center [142, 201] width 158 height 17
click at [135, 197] on div "All" at bounding box center [142, 201] width 158 height 17
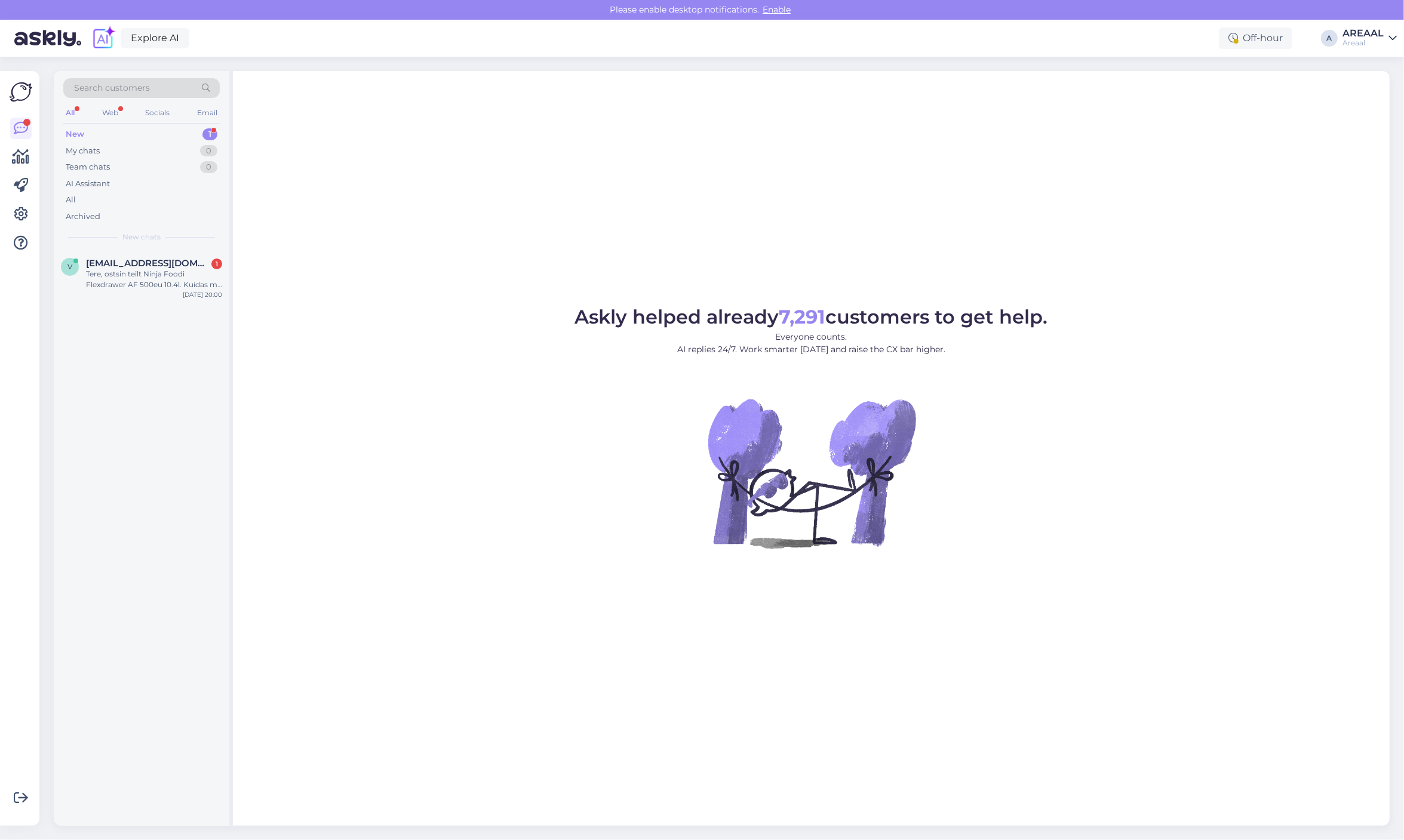
click at [413, 233] on div "Askly helped already 7,291 customers to get help. Everyone counts. AI replies 2…" at bounding box center [811, 448] width 1156 height 755
click at [195, 261] on div "valery_an@abv.bg 1" at bounding box center [154, 263] width 136 height 11
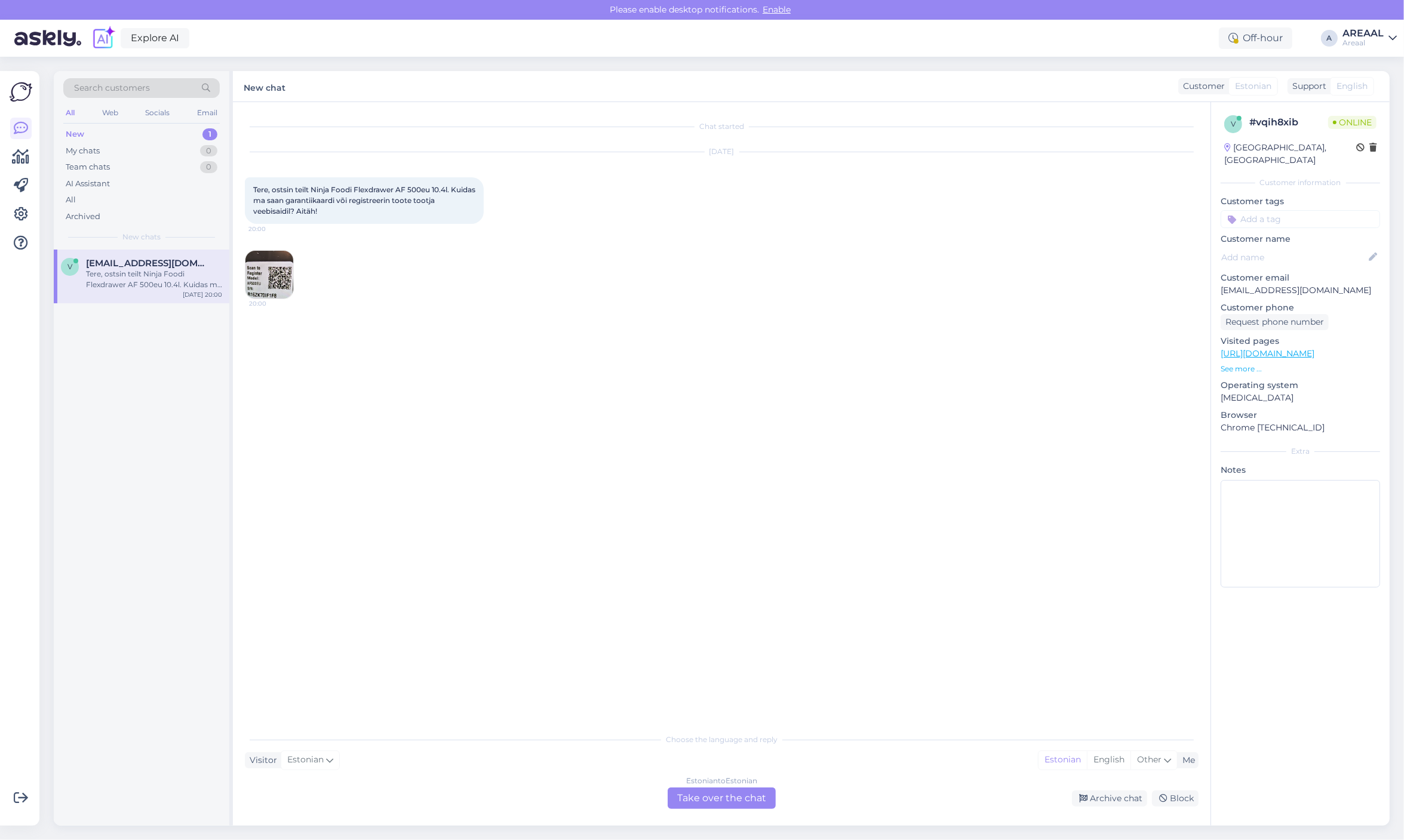
click at [270, 274] on img at bounding box center [269, 274] width 48 height 48
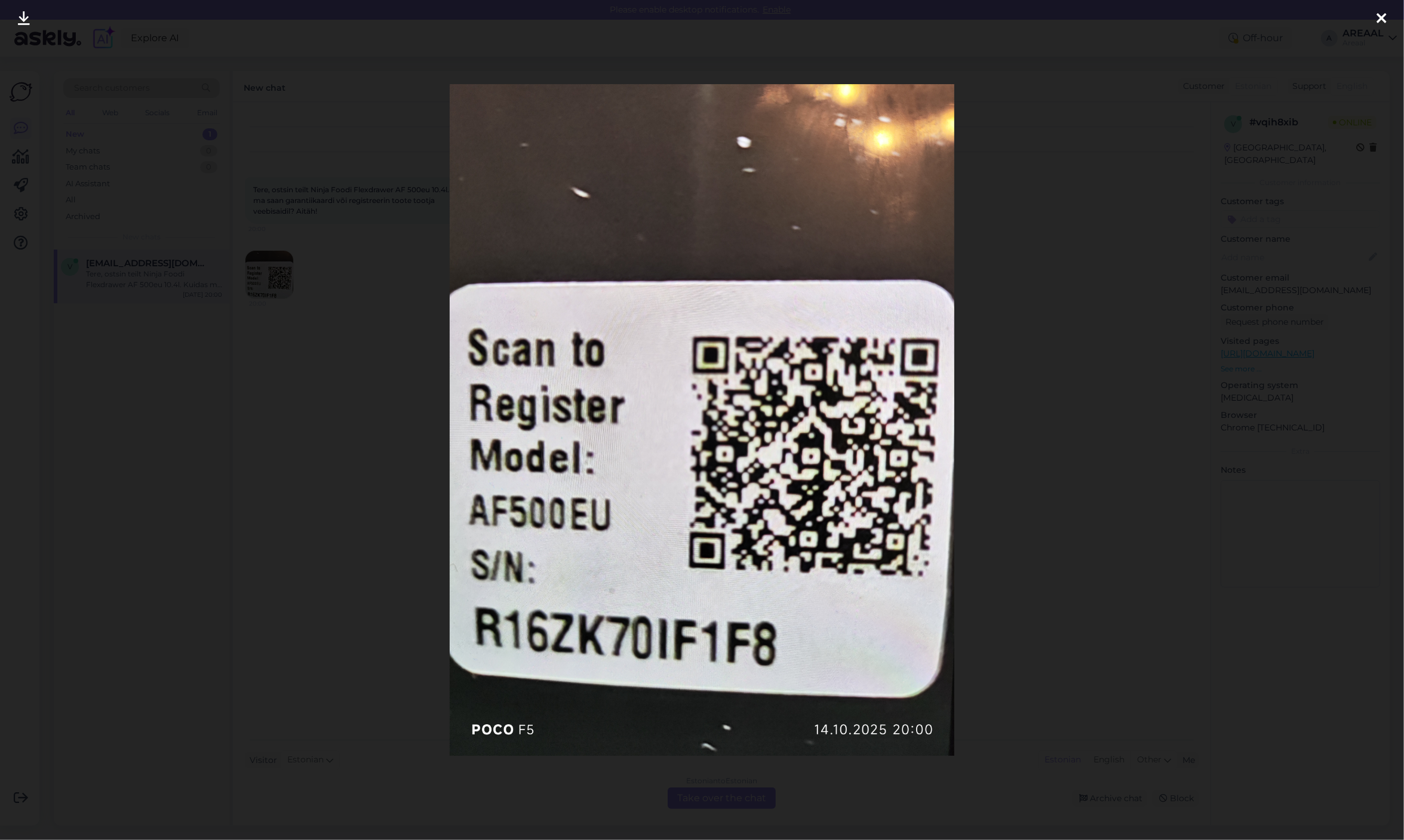
click at [270, 274] on div at bounding box center [702, 420] width 1404 height 840
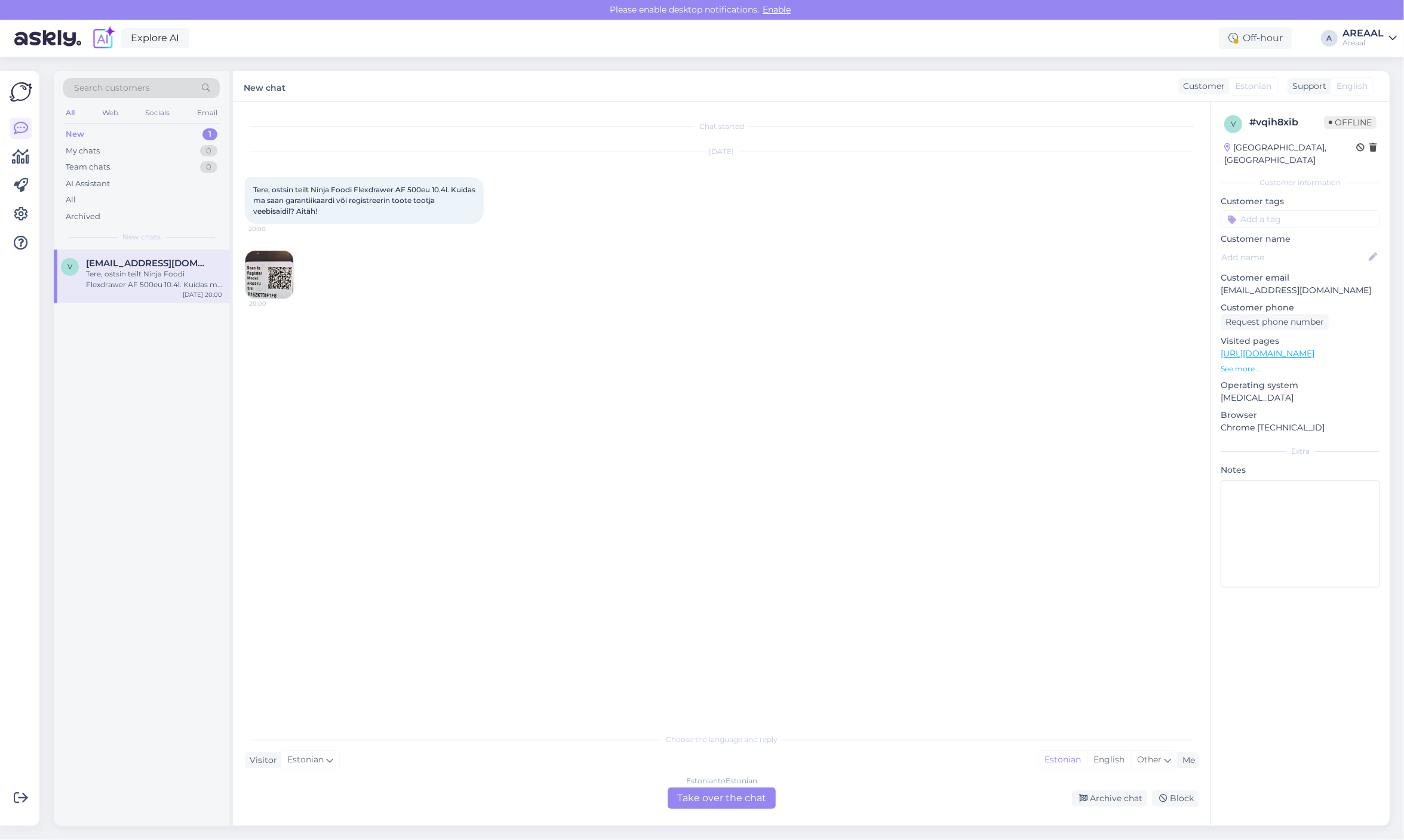
click at [648, 311] on div "Oct 14 2025 Tere, ostsin teilt Ninja Foodi Flexdrawer AF 500eu 10.4l. Kuidas ma…" at bounding box center [721, 226] width 954 height 173
click at [1118, 797] on div "Archive chat" at bounding box center [1109, 798] width 75 height 16
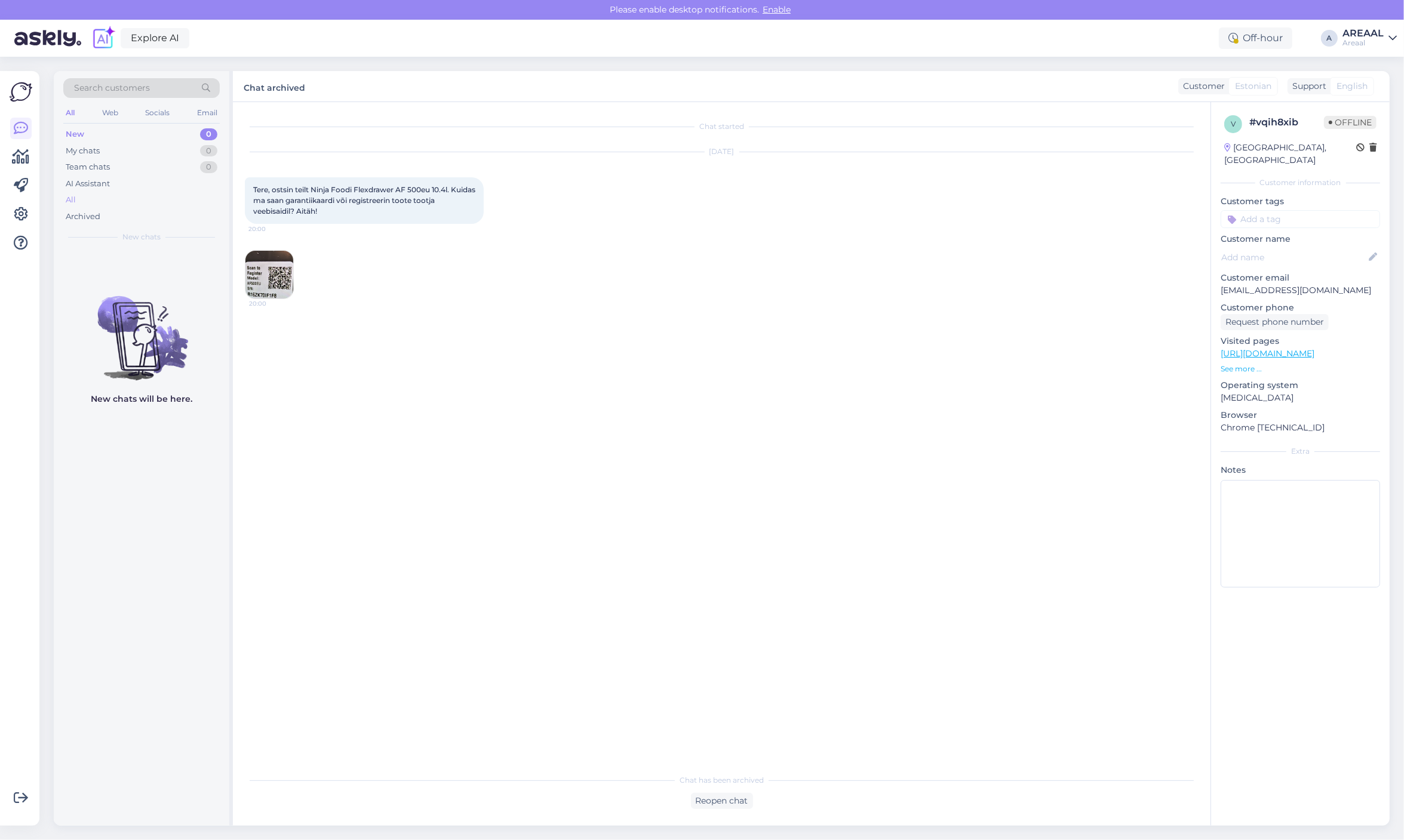
click at [126, 198] on div "All" at bounding box center [141, 200] width 157 height 17
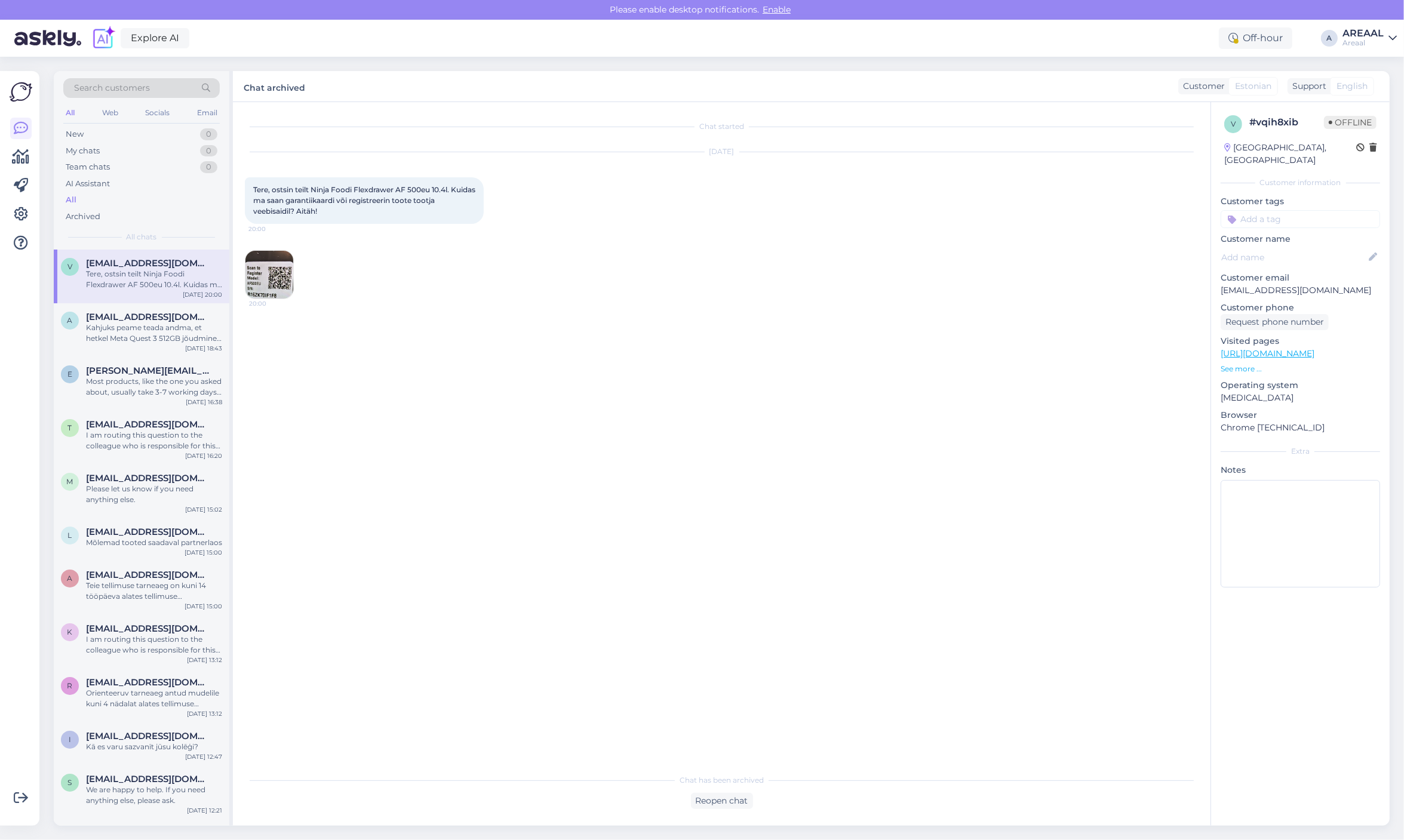
click at [766, 255] on div "Oct 14 2025 Tere, ostsin teilt Ninja Foodi Flexdrawer AF 500eu 10.4l. Kuidas ma…" at bounding box center [721, 226] width 954 height 173
drag, startPoint x: 920, startPoint y: 261, endPoint x: 917, endPoint y: 284, distance: 23.2
click at [920, 261] on div "Oct 14 2025 Tere, ostsin teilt Ninja Foodi Flexdrawer AF 500eu 10.4l. Kuidas ma…" at bounding box center [721, 226] width 954 height 173
click at [912, 273] on div "Oct 14 2025 Tere, ostsin teilt Ninja Foodi Flexdrawer AF 500eu 10.4l. Kuidas ma…" at bounding box center [721, 226] width 954 height 173
click at [903, 264] on div "Oct 14 2025 Tere, ostsin teilt Ninja Foodi Flexdrawer AF 500eu 10.4l. Kuidas ma…" at bounding box center [721, 226] width 954 height 173
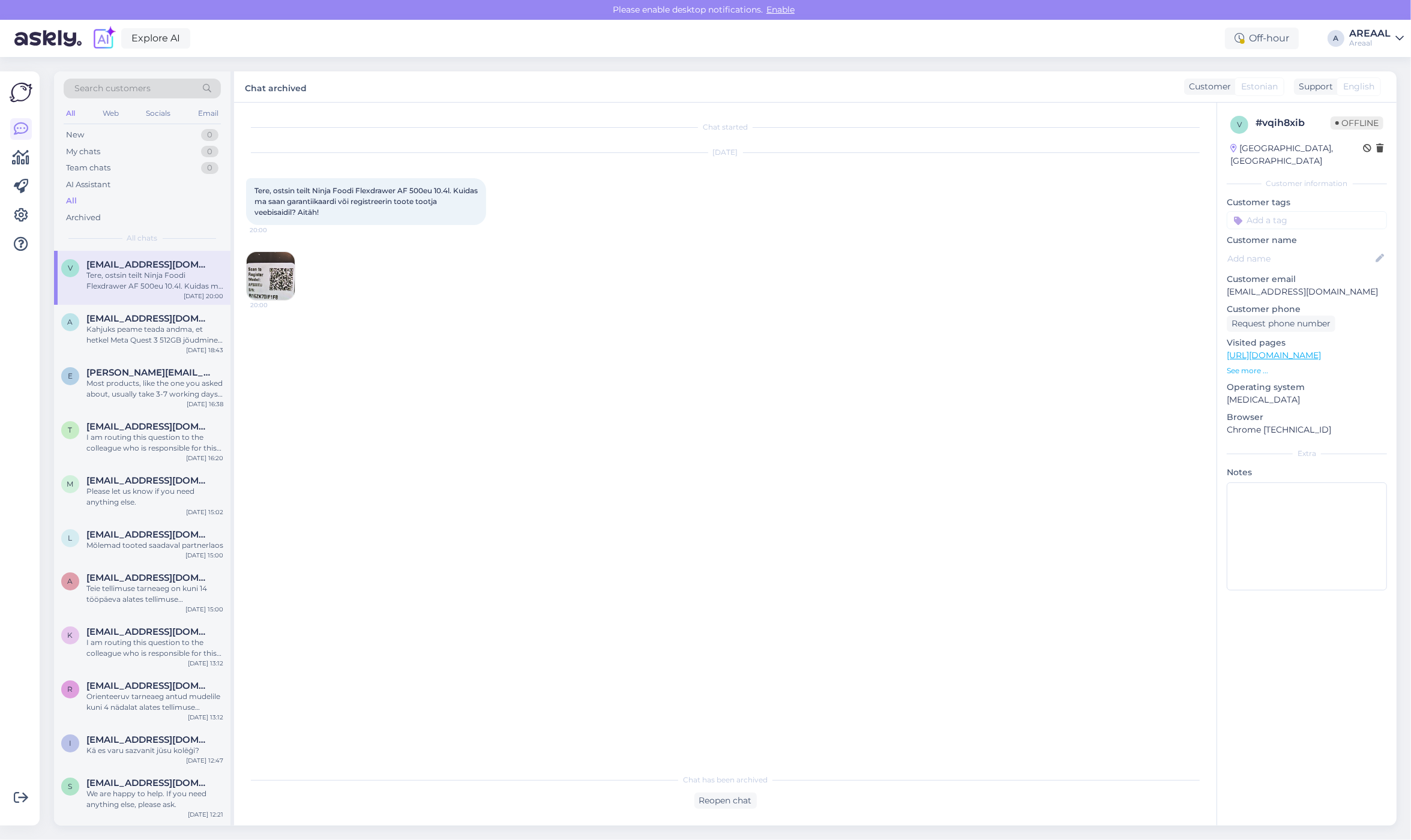
click at [839, 210] on div "Oct 14 2025 Tere, ostsin teilt Ninja Foodi Flexdrawer AF 500eu 10.4l. Kuidas ma…" at bounding box center [725, 227] width 958 height 174
